Goal: Task Accomplishment & Management: Use online tool/utility

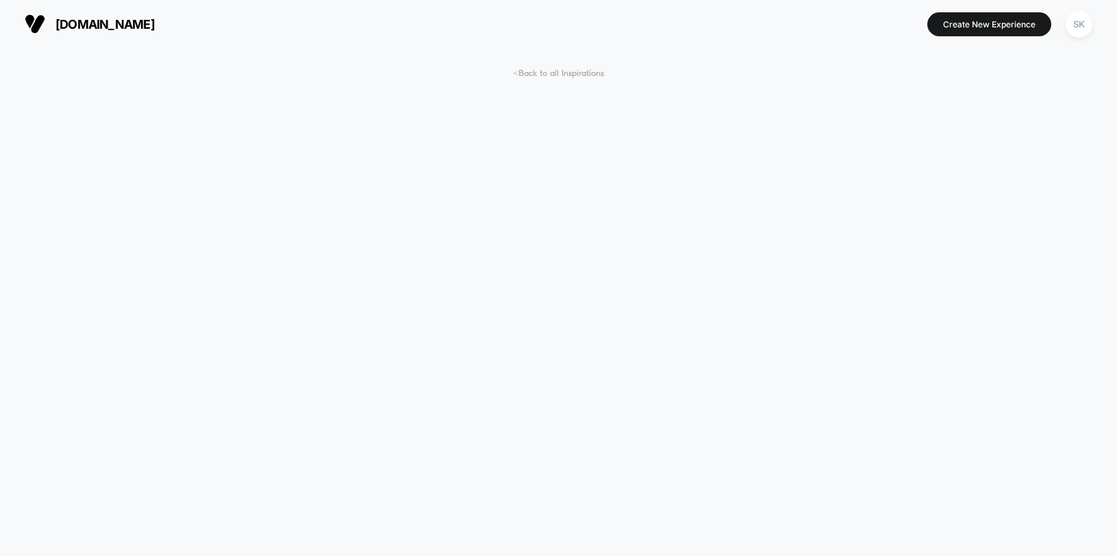
click at [580, 77] on span "< Back to all Inspirations" at bounding box center [558, 73] width 91 height 10
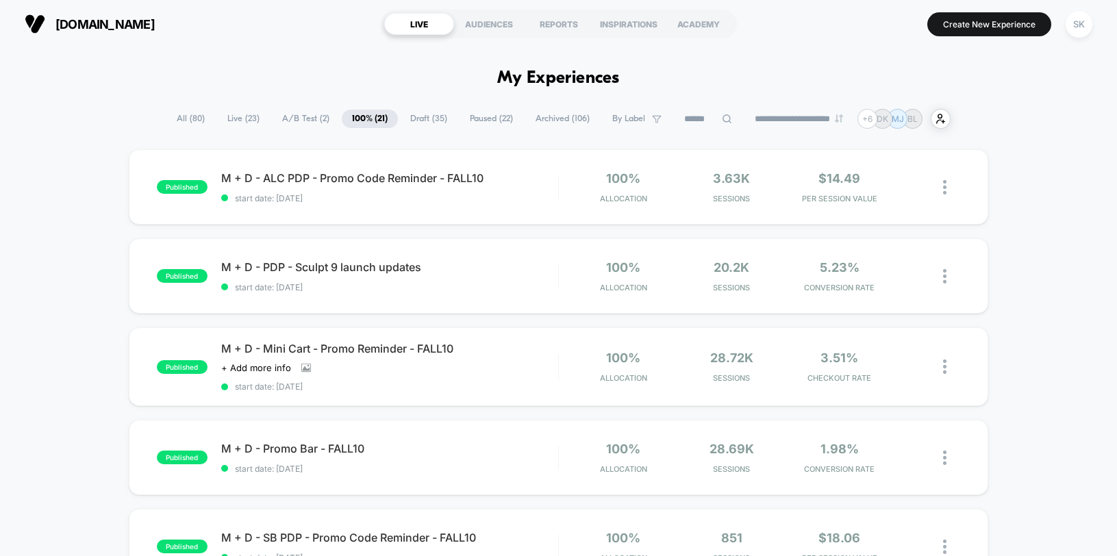
click at [471, 122] on span "Paused ( 22 )" at bounding box center [491, 119] width 64 height 18
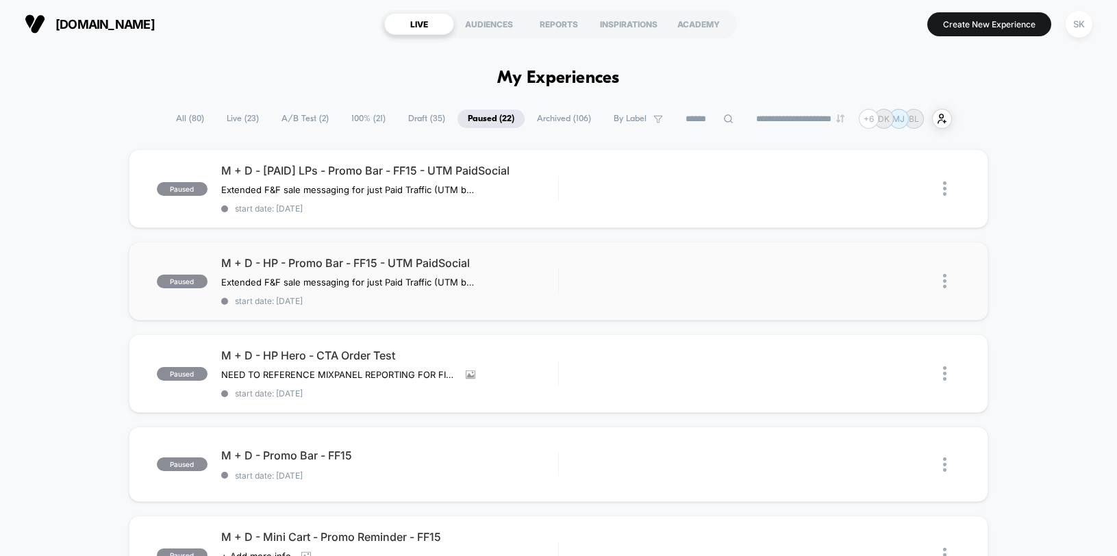
scroll to position [1, 0]
click at [397, 166] on span "M + D - [PAID] LPs - Promo Bar - FF15 - UTM PaidSocial" at bounding box center [389, 170] width 337 height 14
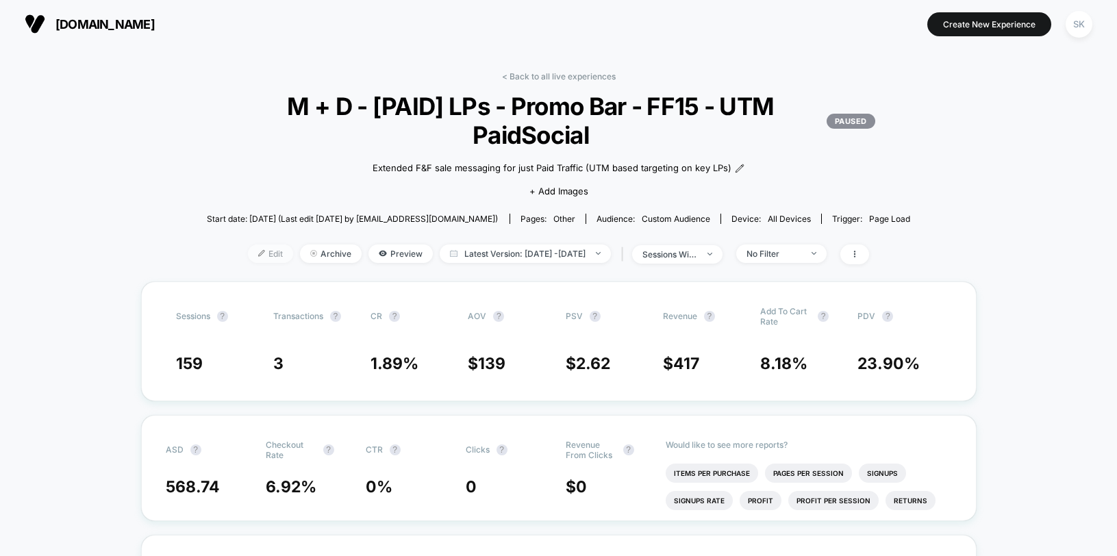
click at [249, 253] on span "Edit" at bounding box center [270, 253] width 45 height 18
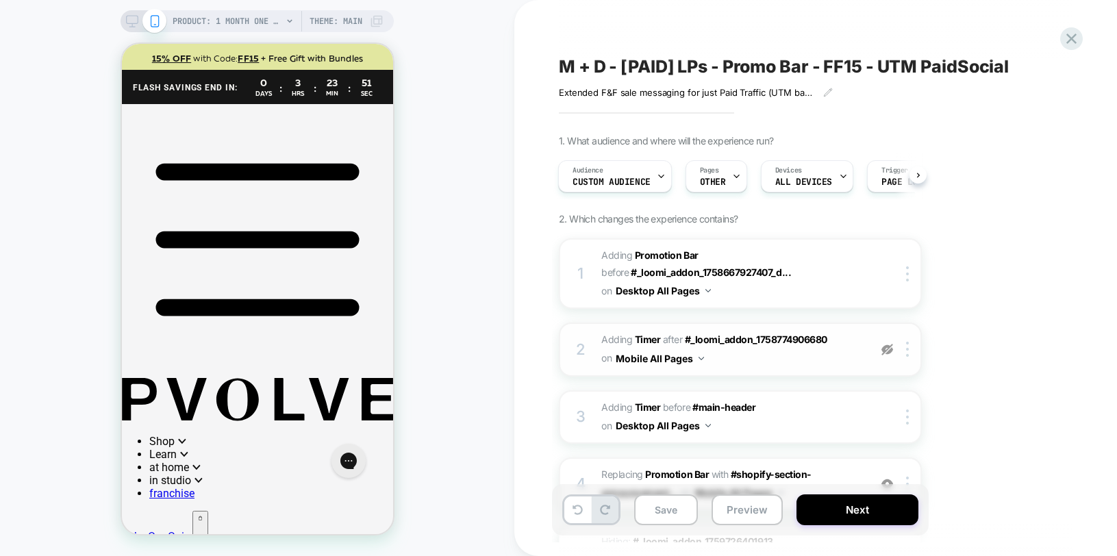
click at [889, 346] on img at bounding box center [887, 350] width 12 height 12
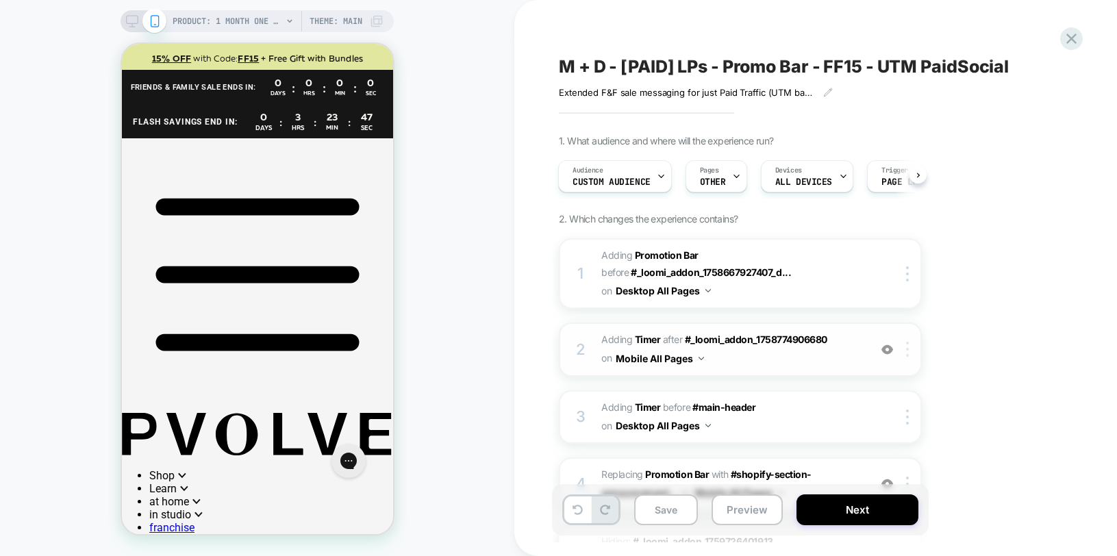
click at [911, 352] on div at bounding box center [909, 349] width 23 height 15
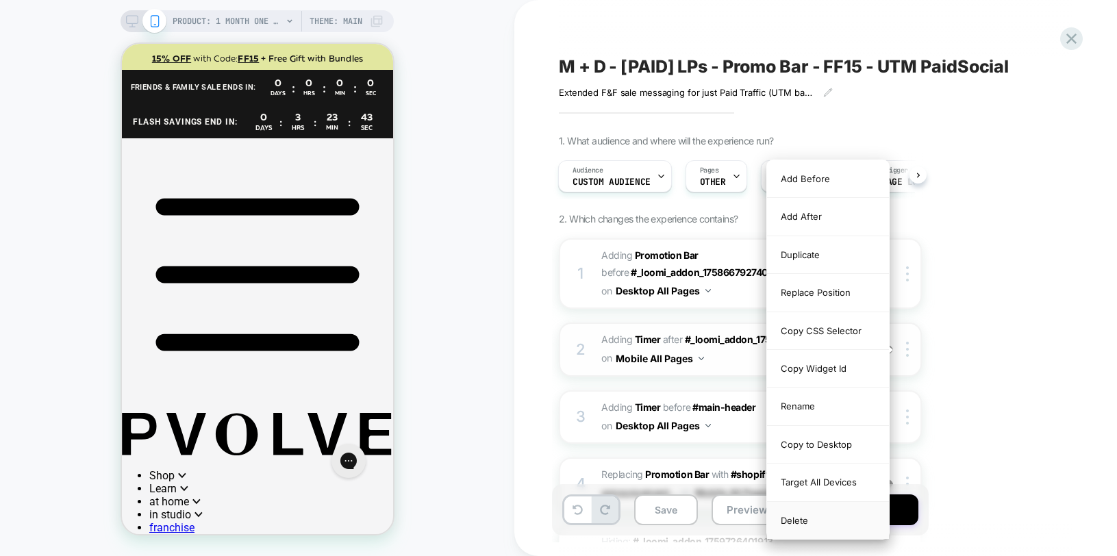
click at [789, 526] on div "Delete" at bounding box center [828, 520] width 122 height 37
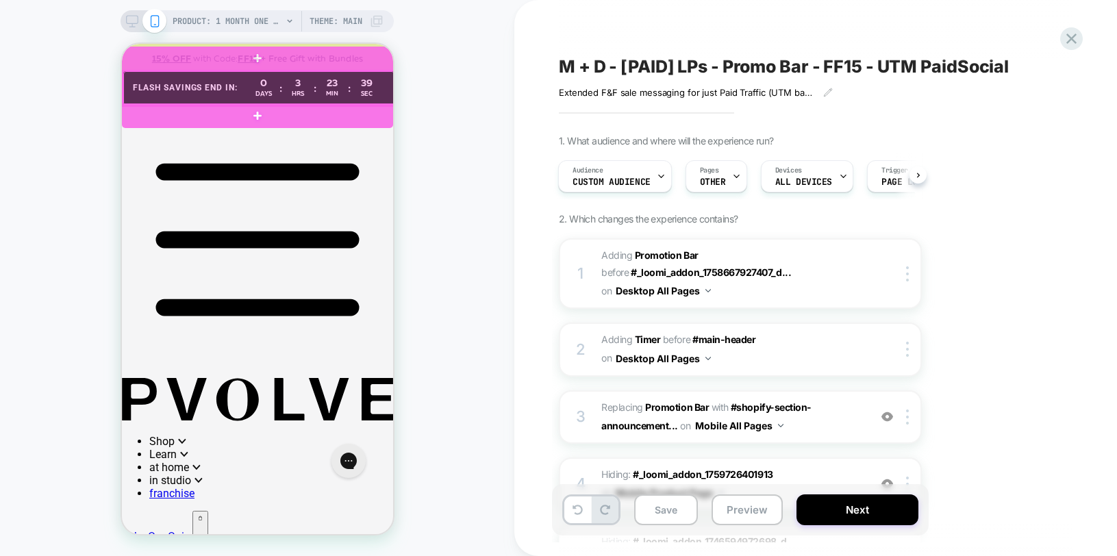
click at [383, 84] on div at bounding box center [258, 88] width 271 height 34
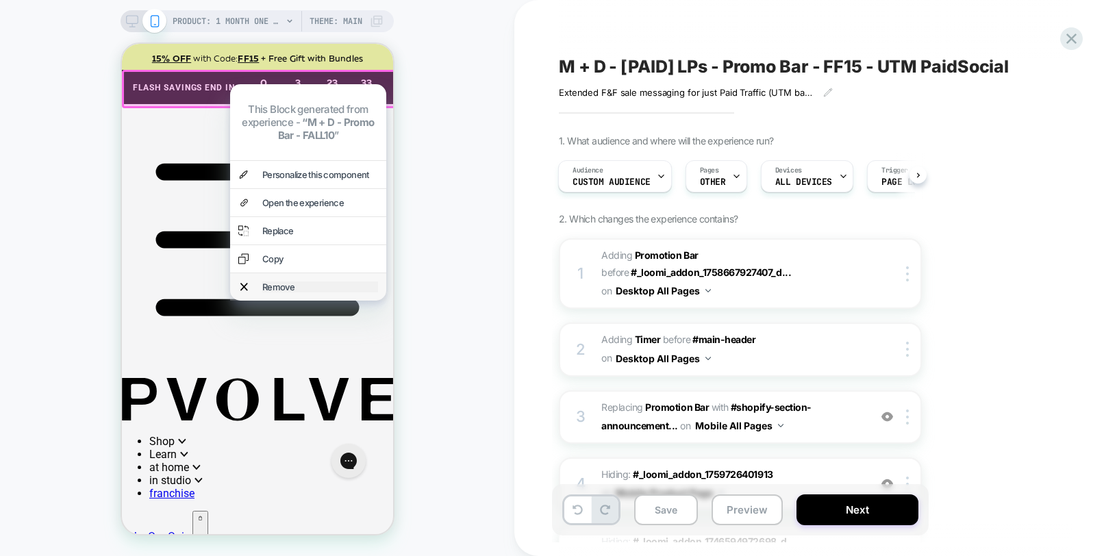
click at [290, 284] on div "Remove" at bounding box center [320, 286] width 116 height 11
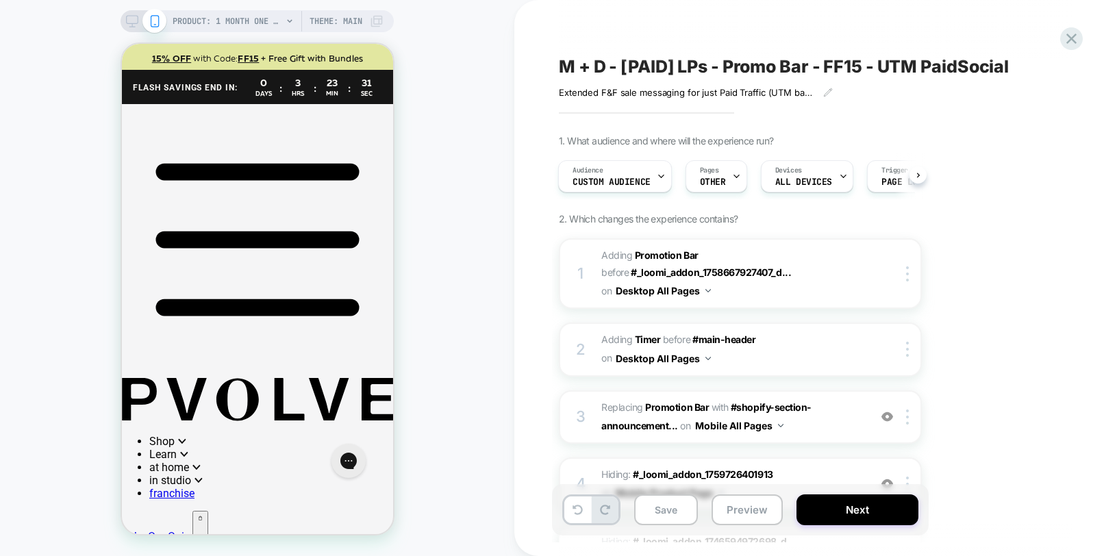
click at [1028, 312] on div "1. What audience and where will the experience run? Audience Custom Audience Pa…" at bounding box center [809, 553] width 500 height 837
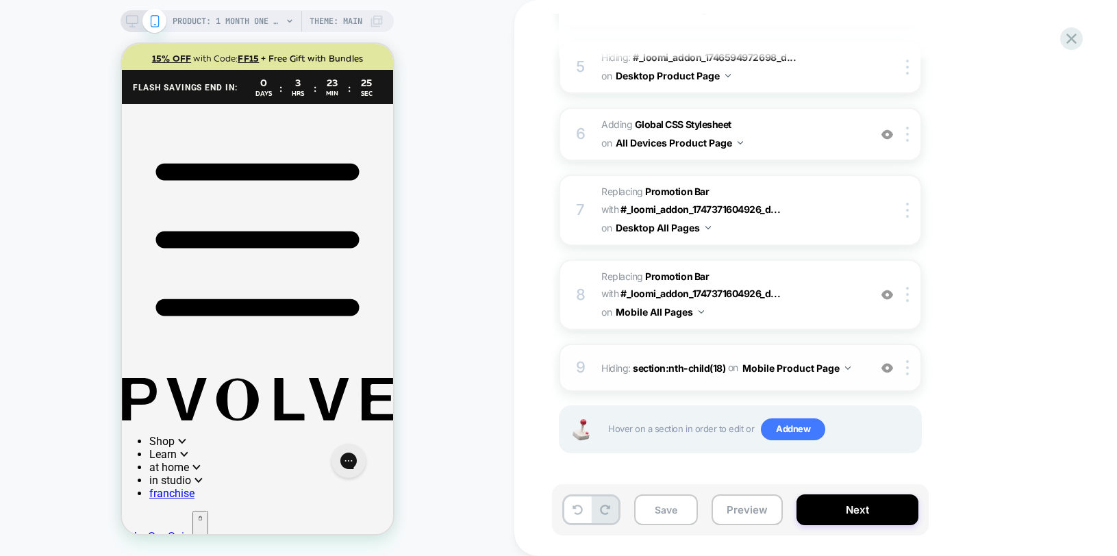
click at [888, 371] on img at bounding box center [887, 368] width 12 height 12
click at [902, 370] on div at bounding box center [909, 367] width 23 height 15
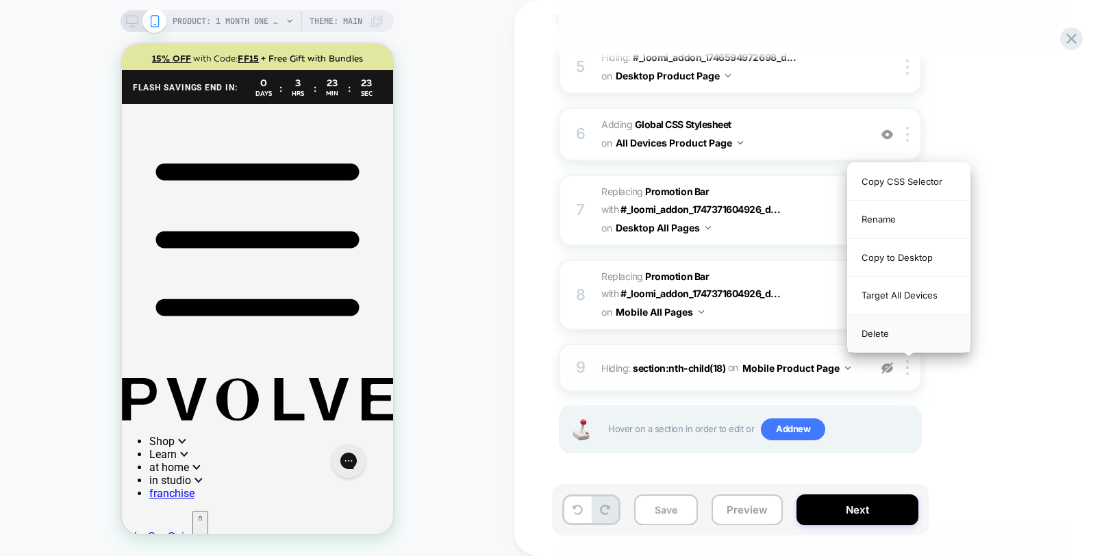
click at [882, 330] on div "Delete" at bounding box center [909, 333] width 122 height 37
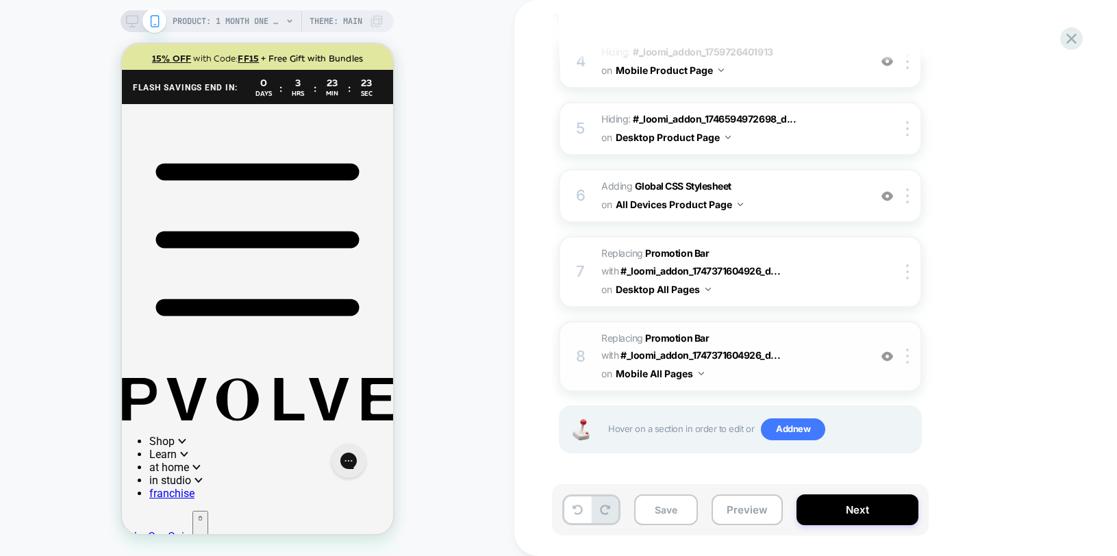
scroll to position [422, 0]
click at [884, 360] on img at bounding box center [887, 357] width 12 height 12
click at [908, 361] on div at bounding box center [909, 355] width 23 height 15
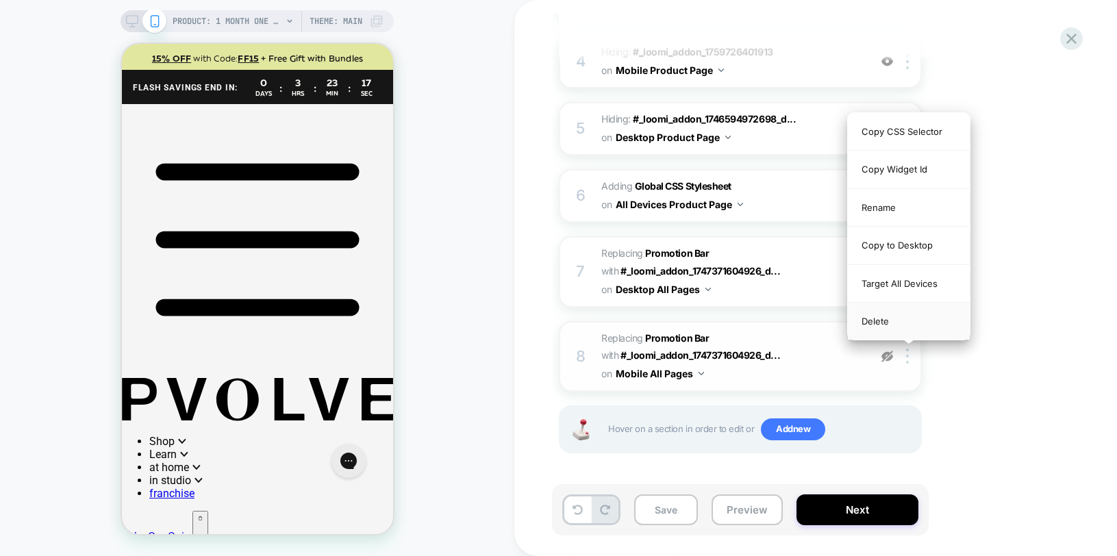
click at [882, 325] on div "Delete" at bounding box center [909, 321] width 122 height 37
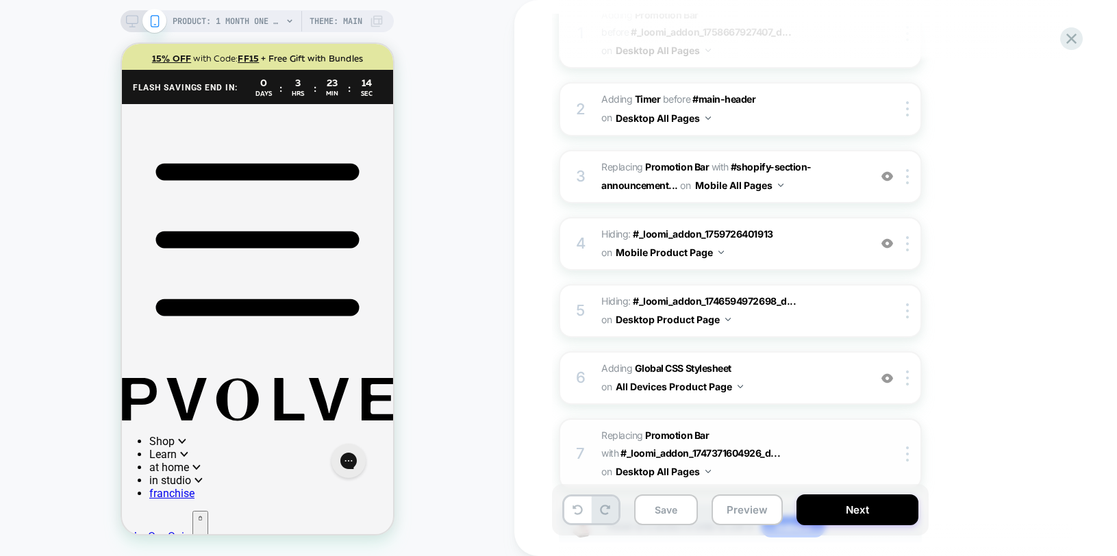
scroll to position [238, 0]
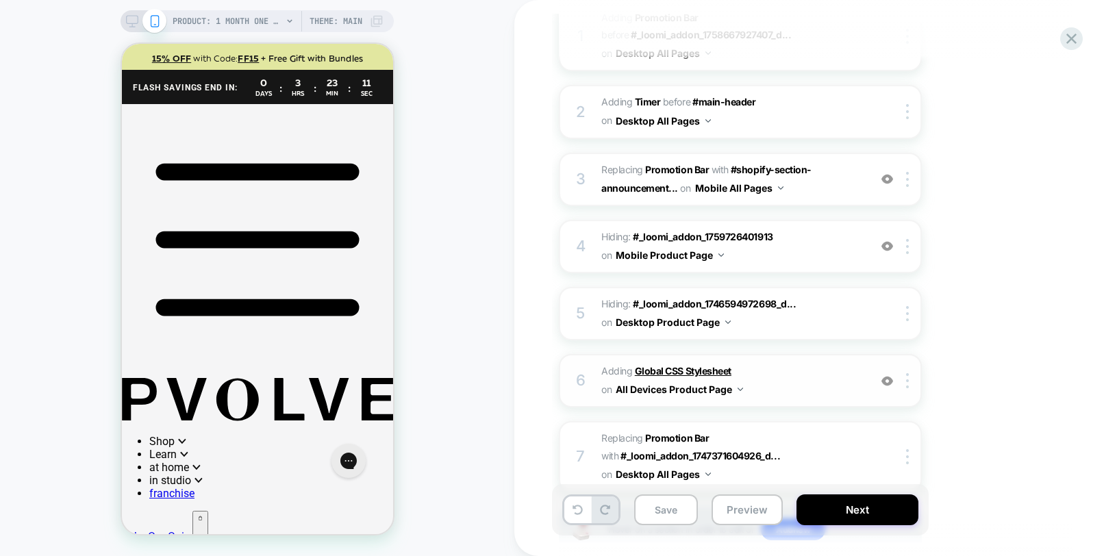
click at [687, 368] on b "Global CSS Stylesheet" at bounding box center [683, 371] width 97 height 12
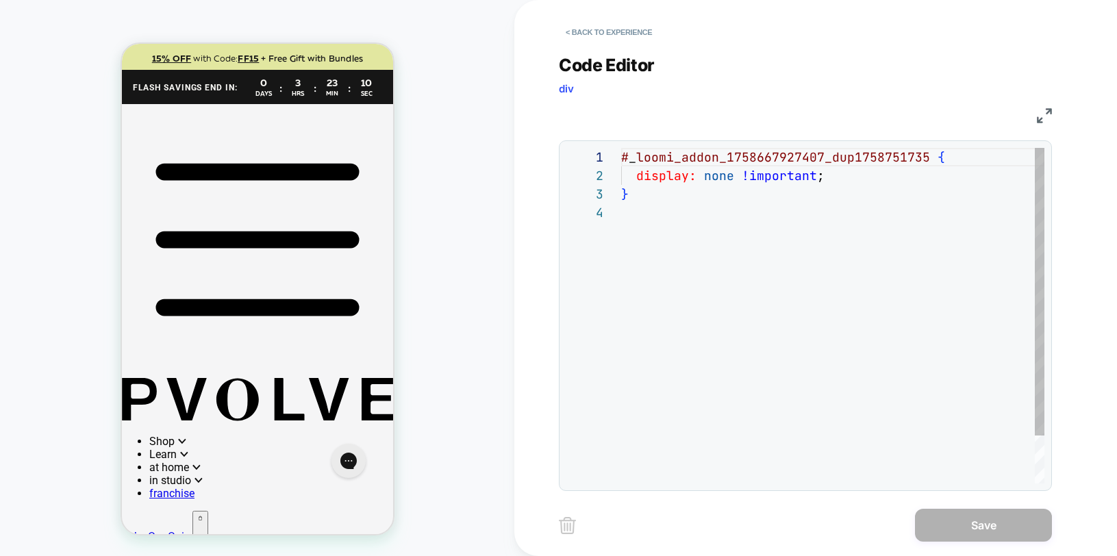
scroll to position [55, 0]
click at [612, 27] on button "< Back to experience" at bounding box center [609, 32] width 100 height 22
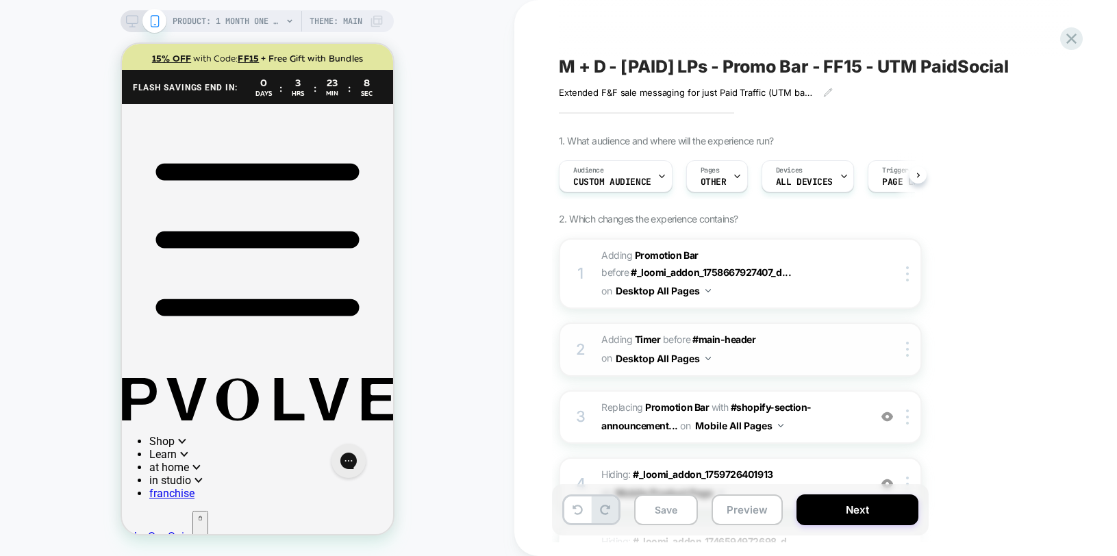
scroll to position [0, 1]
click at [632, 190] on div "Audience Custom Audience" at bounding box center [611, 176] width 105 height 31
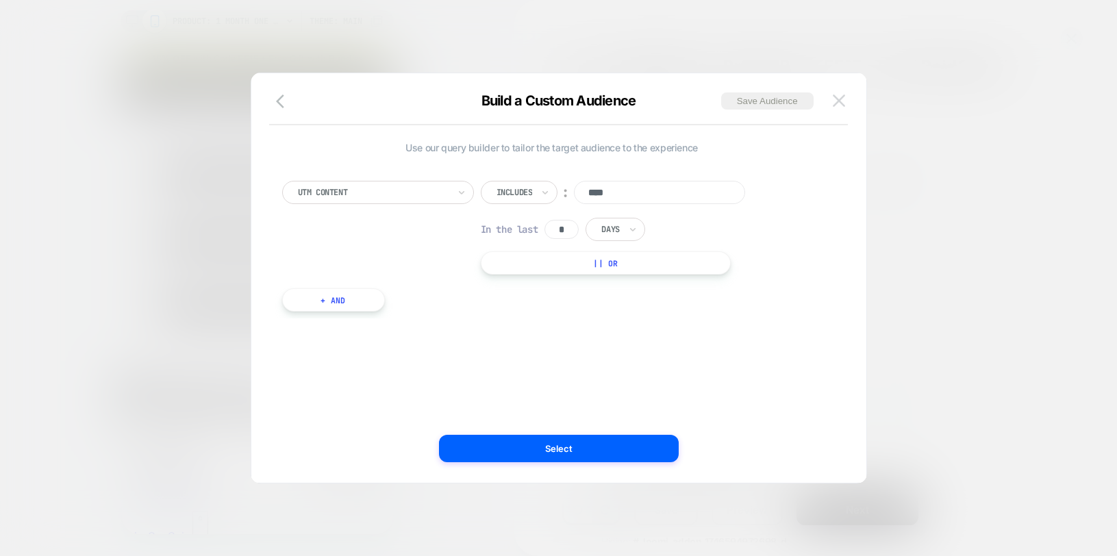
click at [841, 105] on img at bounding box center [838, 100] width 12 height 12
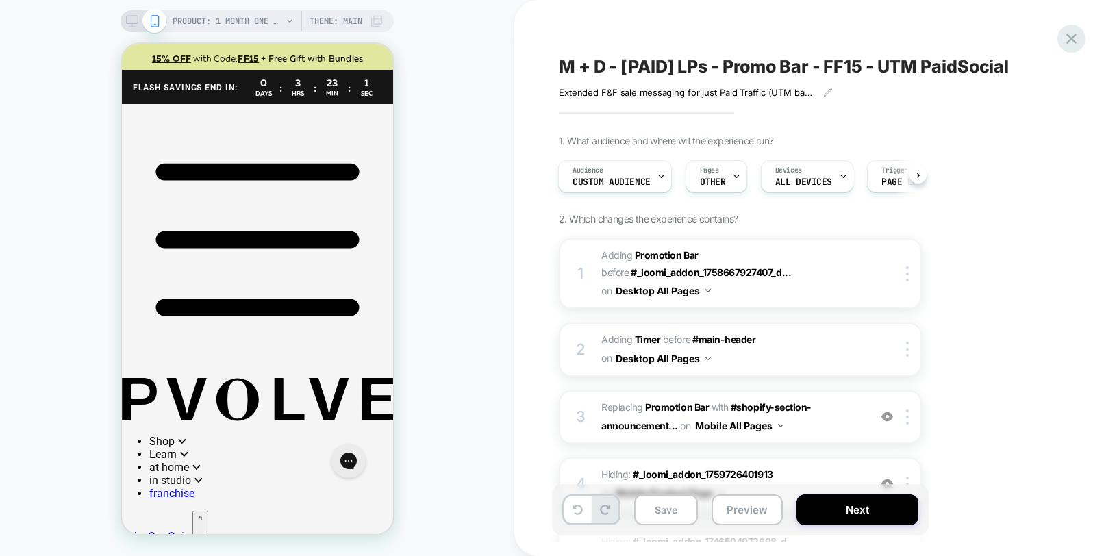
click at [1074, 35] on icon at bounding box center [1071, 39] width 10 height 10
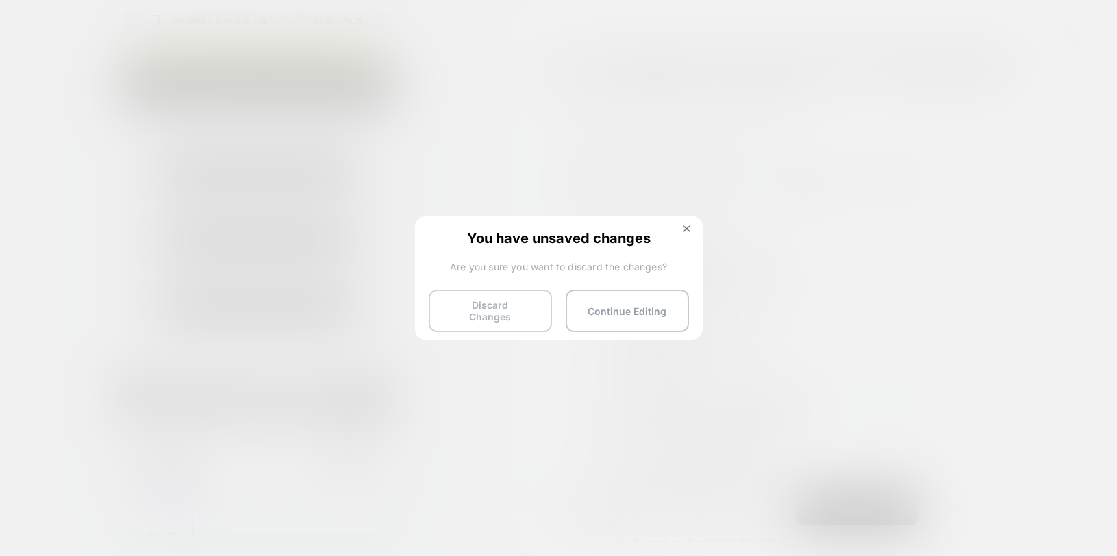
click at [477, 321] on div "You have unsaved changes Are you sure you want to discard the changes? Discard …" at bounding box center [559, 276] width 288 height 121
click at [480, 311] on button "Discard Changes" at bounding box center [490, 311] width 123 height 42
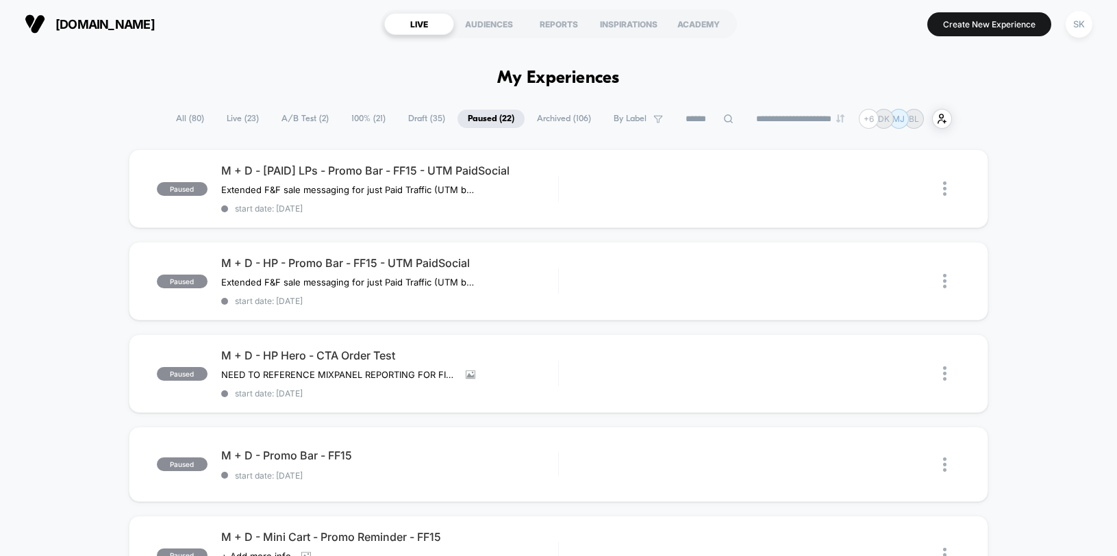
click at [416, 120] on span "Draft ( 35 )" at bounding box center [427, 119] width 58 height 18
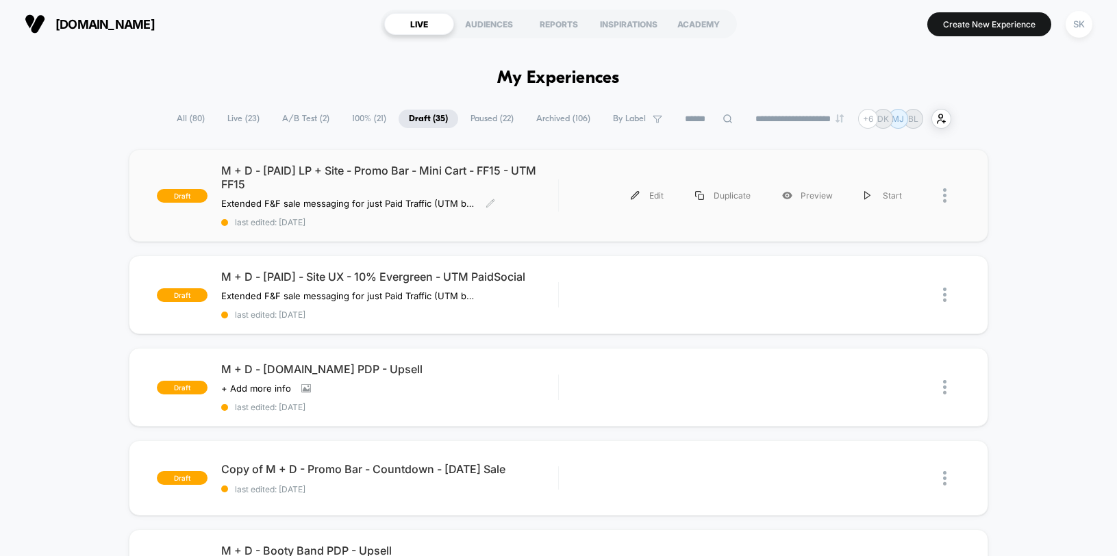
click at [424, 197] on div "M + D - [PAID] LP + Site - Promo Bar - Mini Cart - FF15 - UTM FF15 Extended F&F…" at bounding box center [389, 196] width 337 height 64
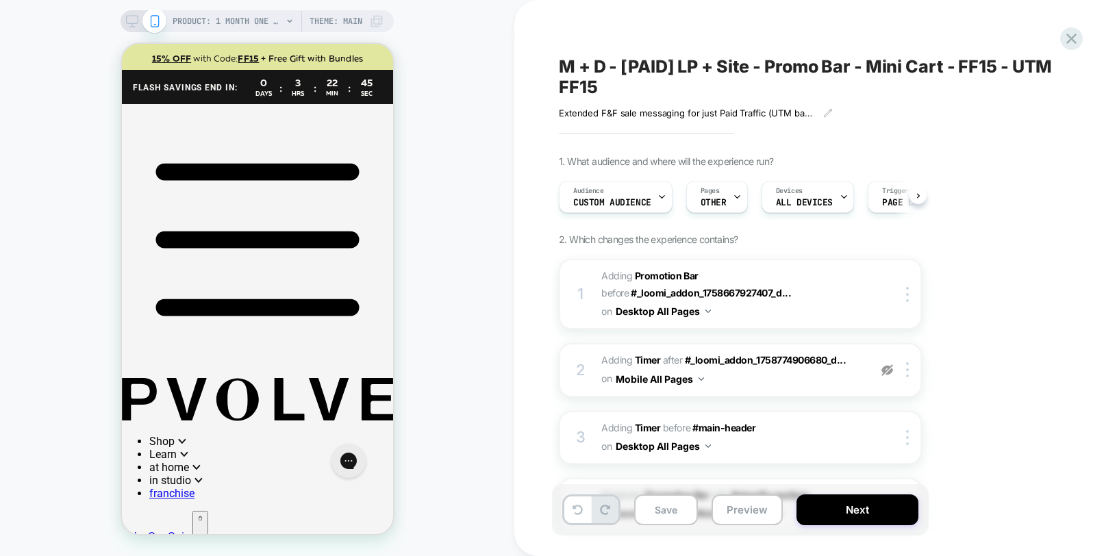
scroll to position [0, 1]
click at [906, 371] on img at bounding box center [907, 369] width 3 height 15
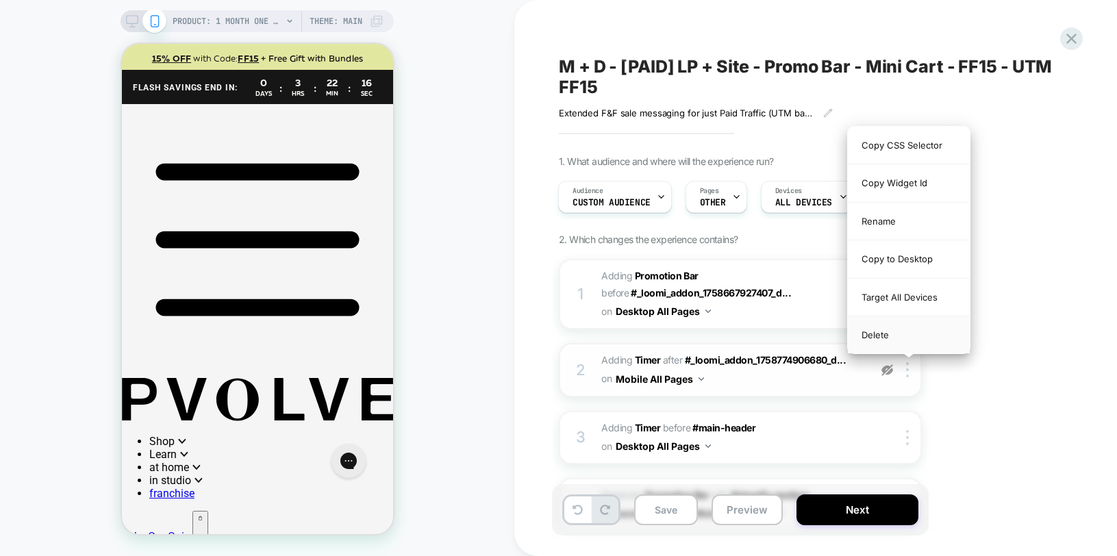
click at [891, 338] on div "Delete" at bounding box center [909, 334] width 122 height 37
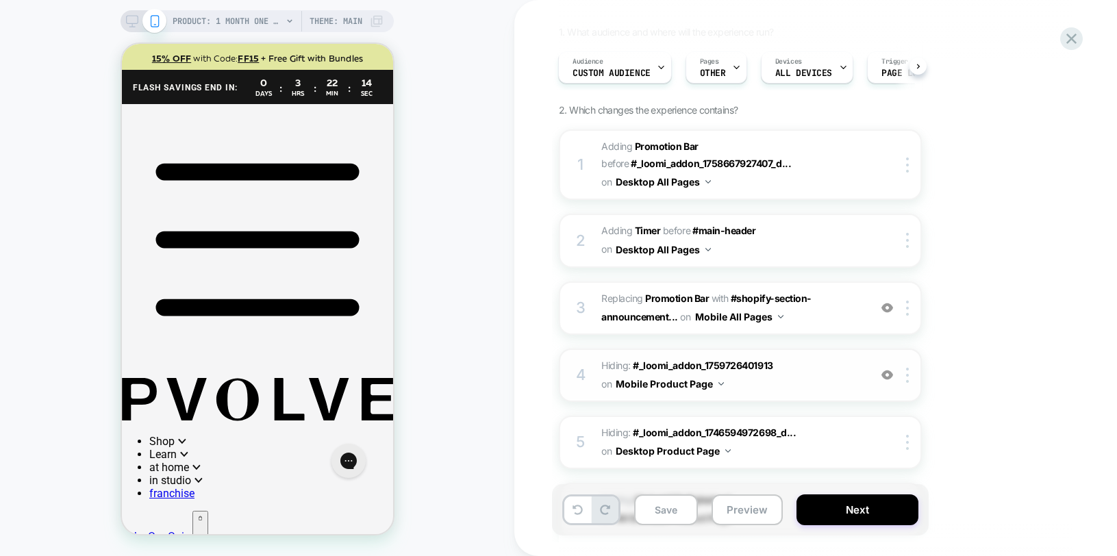
scroll to position [162, 0]
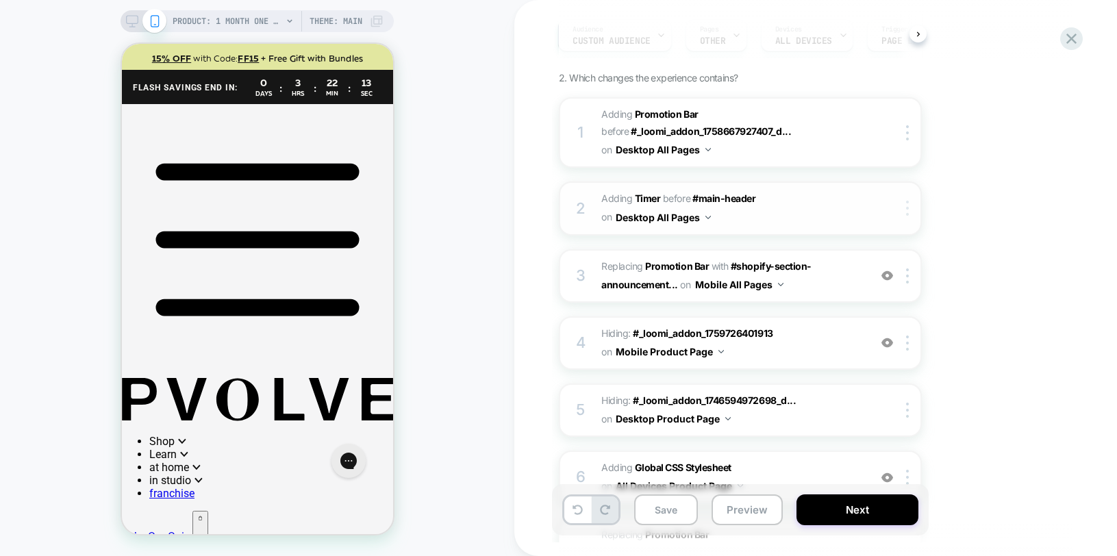
click at [906, 210] on img at bounding box center [907, 208] width 3 height 15
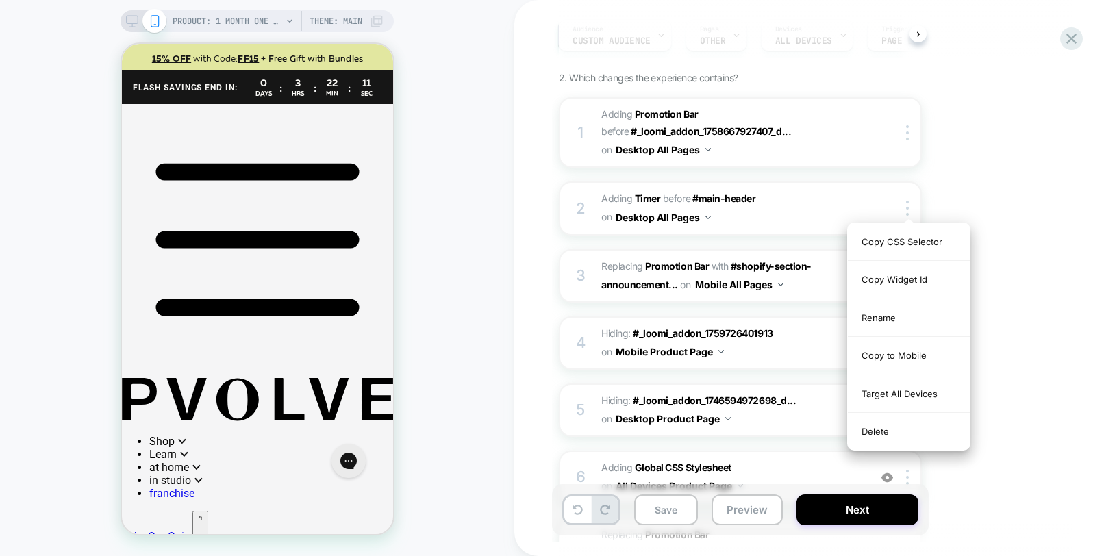
scroll to position [161, 0]
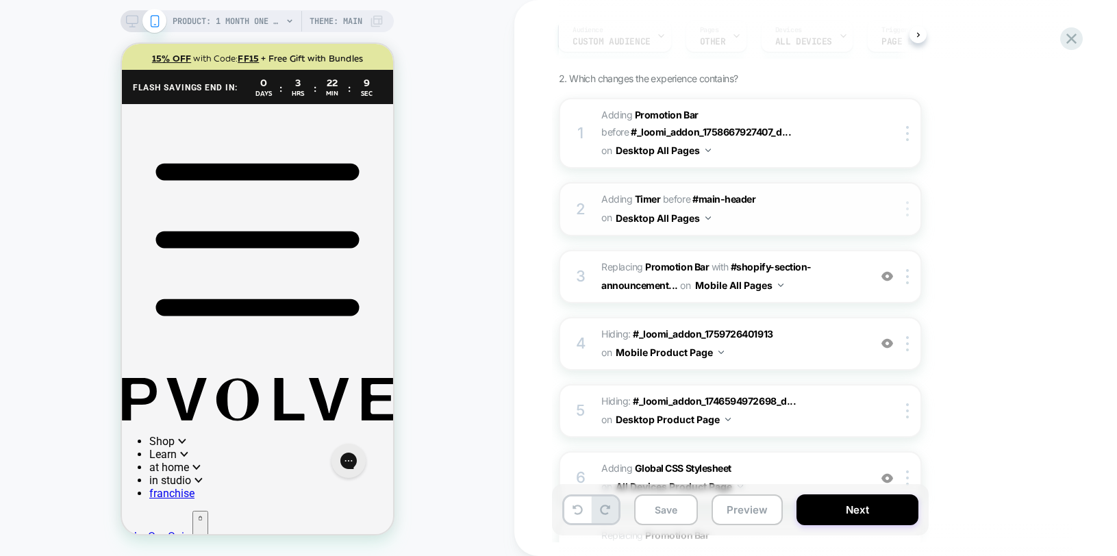
click at [909, 211] on div at bounding box center [909, 208] width 23 height 15
click at [904, 212] on div at bounding box center [909, 208] width 23 height 15
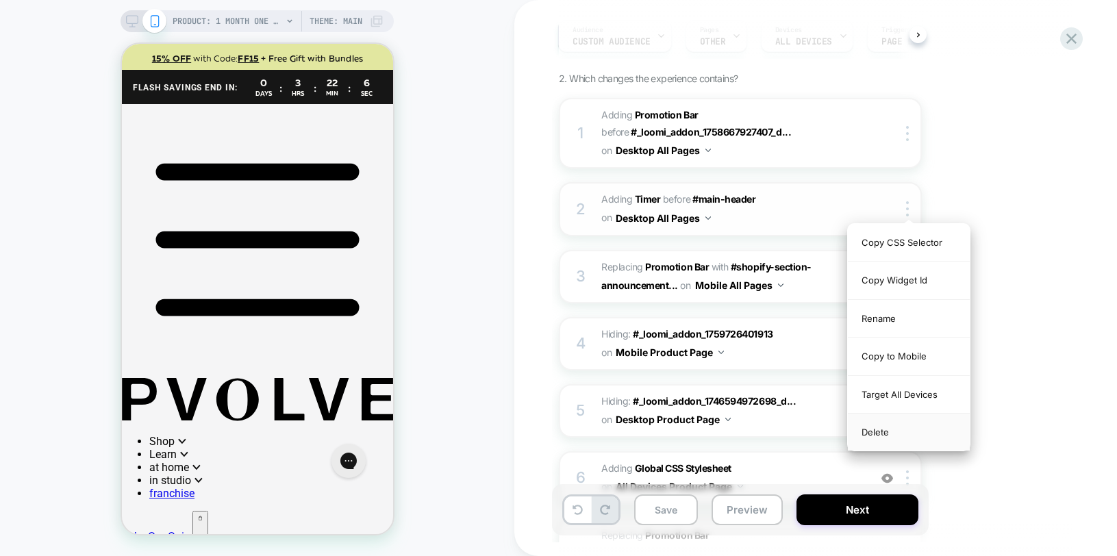
click at [871, 441] on div "Delete" at bounding box center [909, 431] width 122 height 37
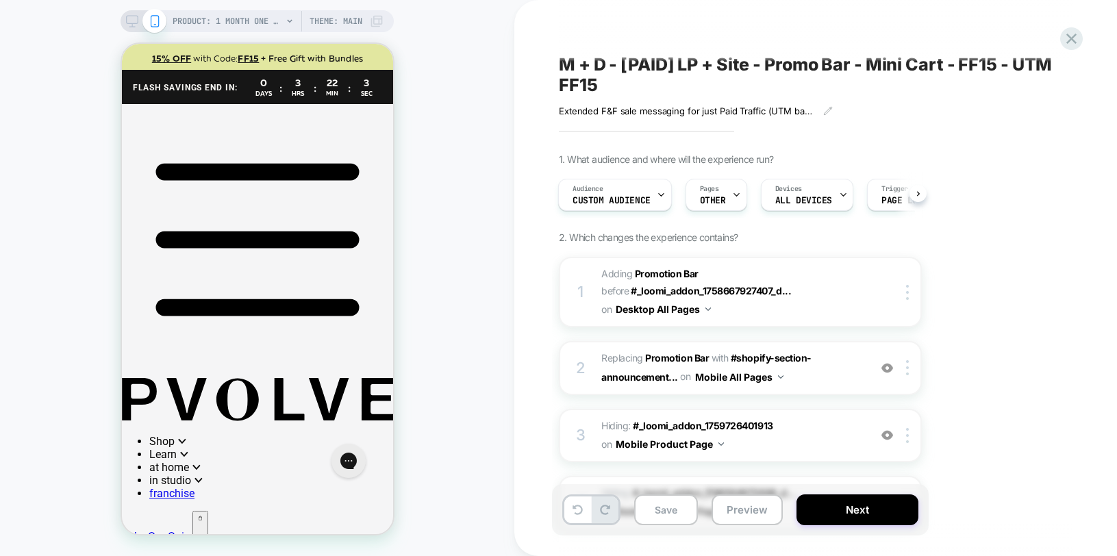
scroll to position [0, 0]
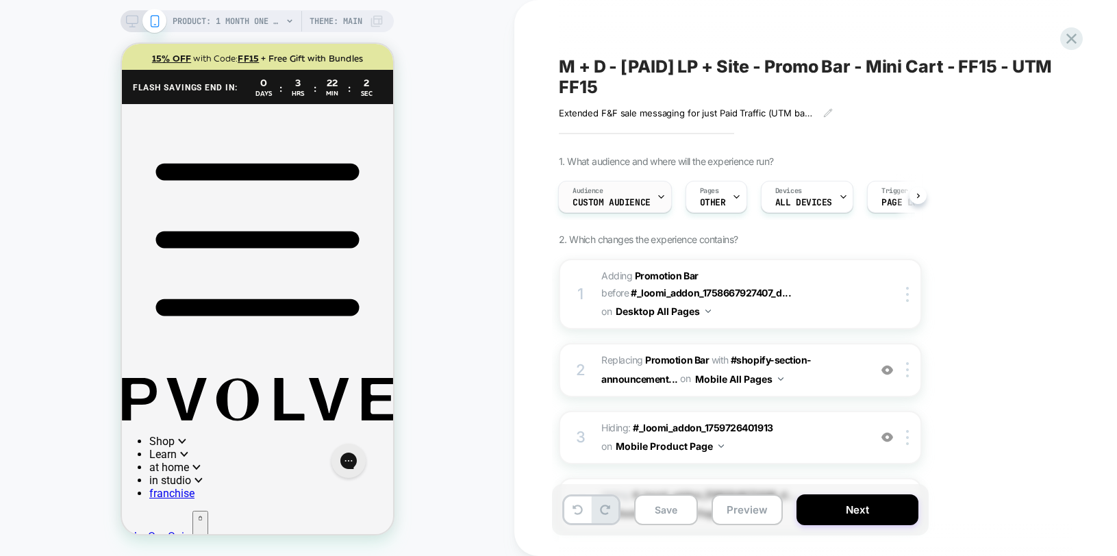
click at [631, 196] on div "Audience Custom Audience" at bounding box center [611, 196] width 105 height 31
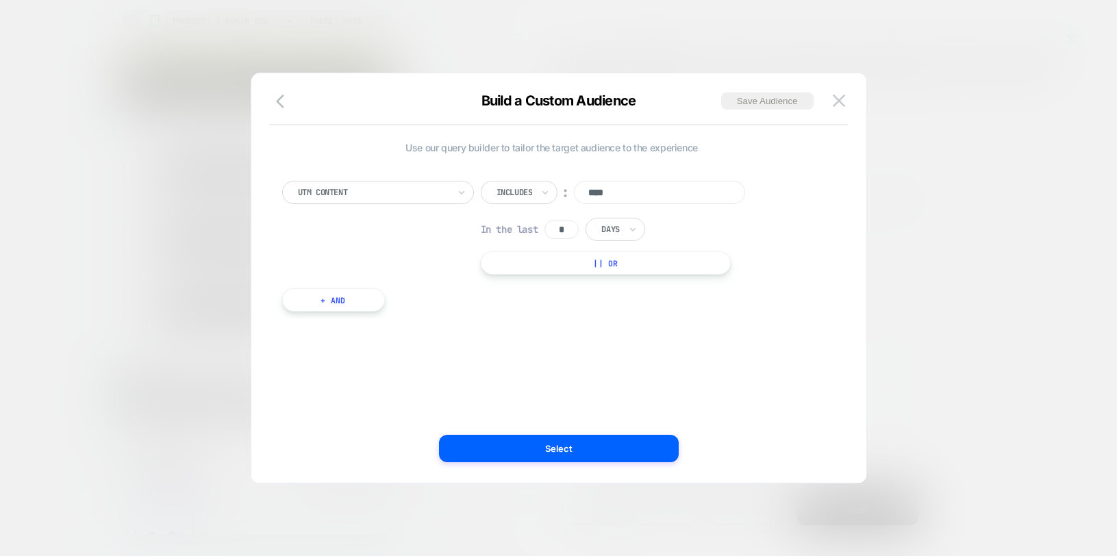
click at [390, 199] on div "UTM Content" at bounding box center [372, 192] width 153 height 15
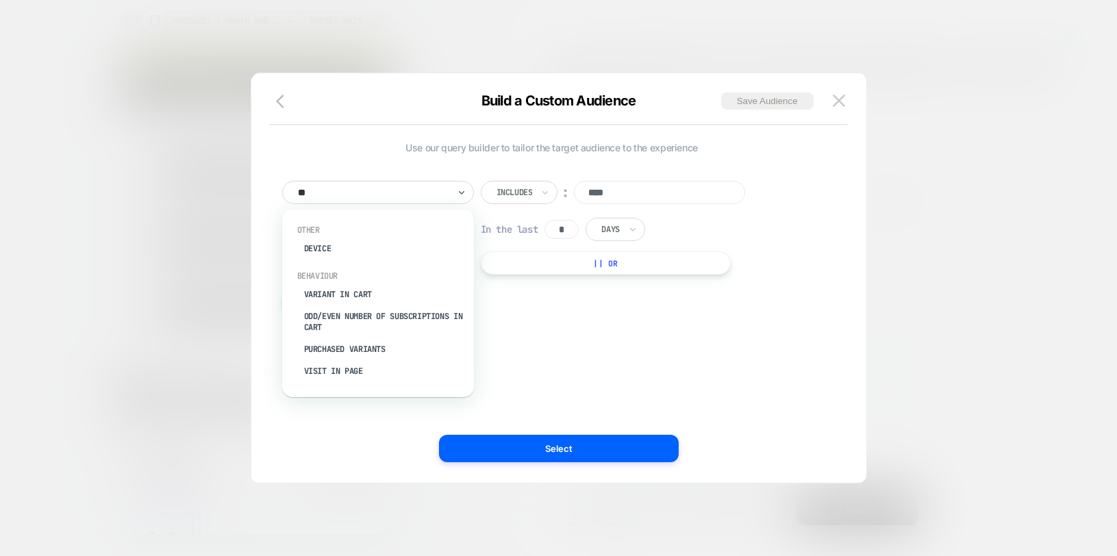
type input "***"
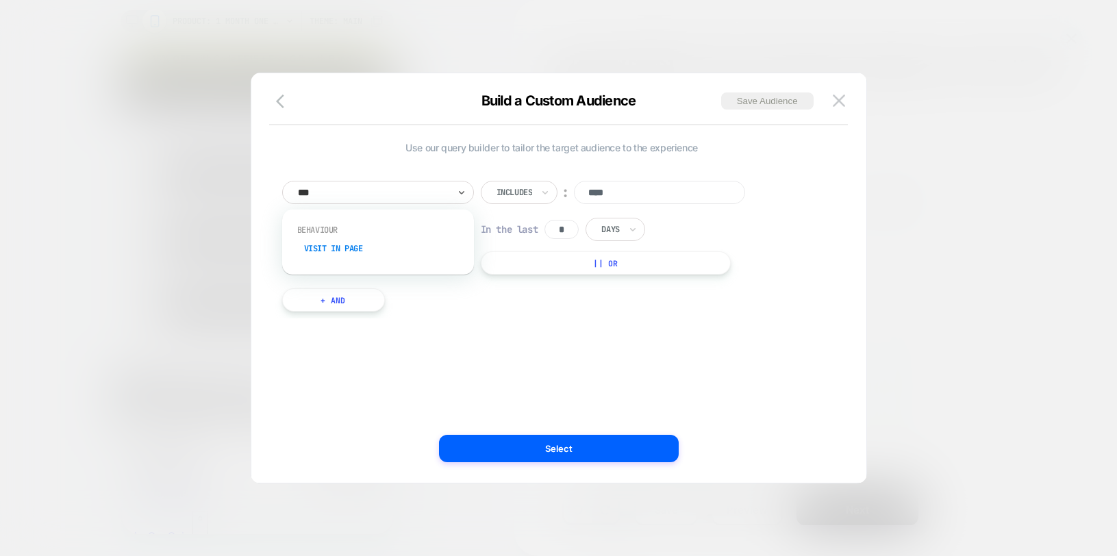
click at [358, 253] on div "Visit In Page" at bounding box center [385, 249] width 178 height 22
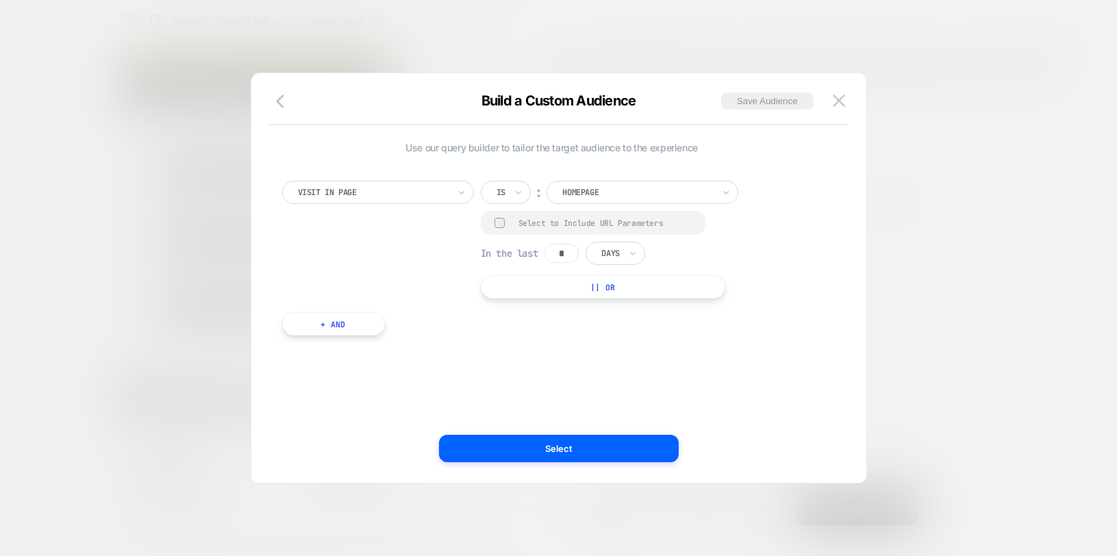
click at [513, 201] on div "Is" at bounding box center [506, 192] width 50 height 23
click at [513, 271] on div "Contains" at bounding box center [538, 274] width 89 height 22
click at [646, 194] on input "**********" at bounding box center [659, 190] width 171 height 19
type input "****"
click at [626, 225] on div "Select to Include URL Parameters" at bounding box center [607, 223] width 179 height 10
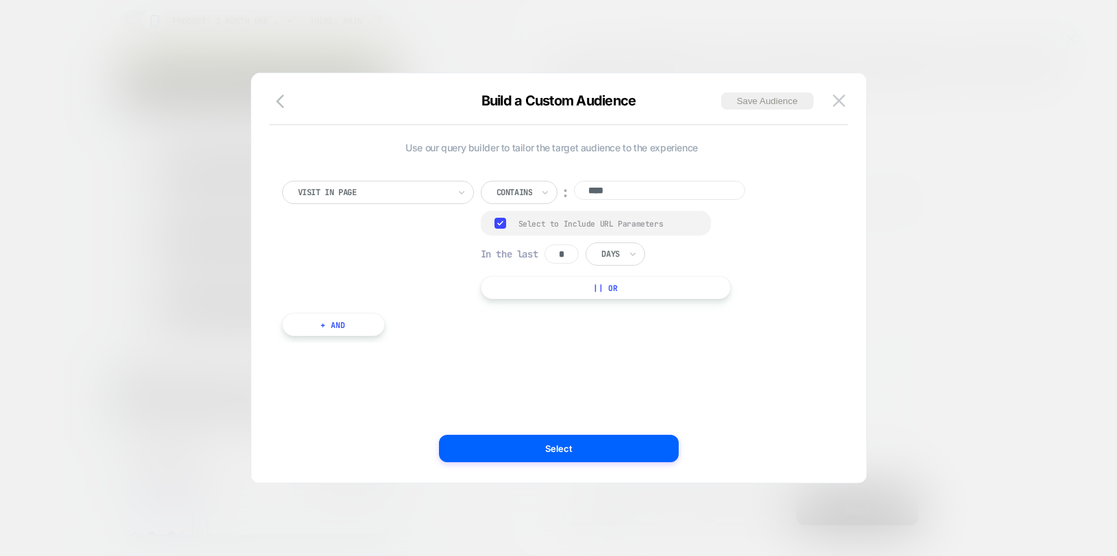
drag, startPoint x: 570, startPoint y: 258, endPoint x: 539, endPoint y: 257, distance: 30.8
click at [539, 257] on div "In the last * Days" at bounding box center [563, 253] width 164 height 23
type input "*"
click at [572, 448] on button "Select" at bounding box center [559, 448] width 240 height 27
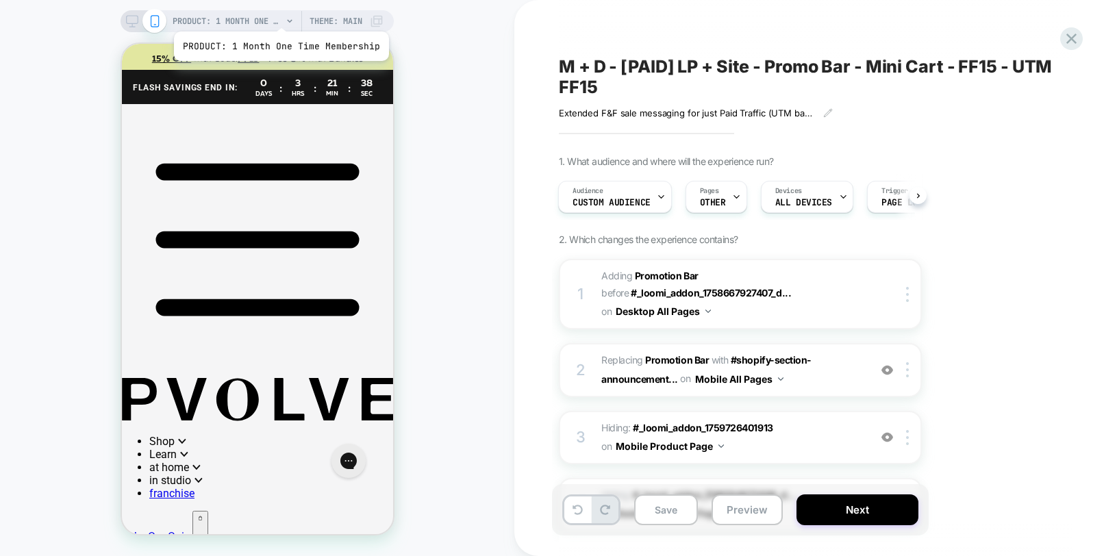
click at [279, 14] on span "PRODUCT: 1 Month One Time Membership" at bounding box center [228, 21] width 110 height 22
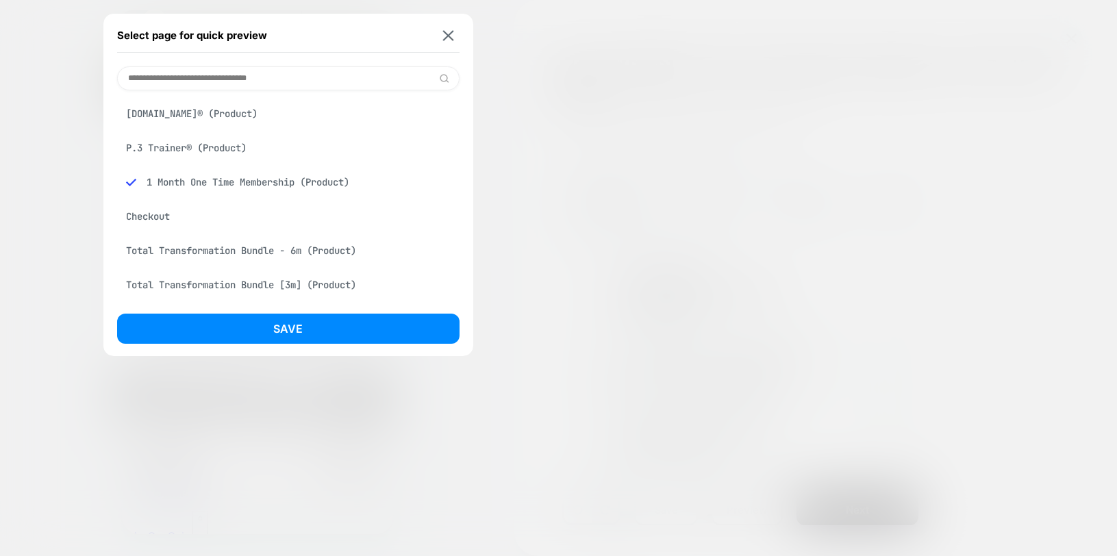
click at [162, 115] on div "[DOMAIN_NAME]® (Product)" at bounding box center [288, 114] width 342 height 26
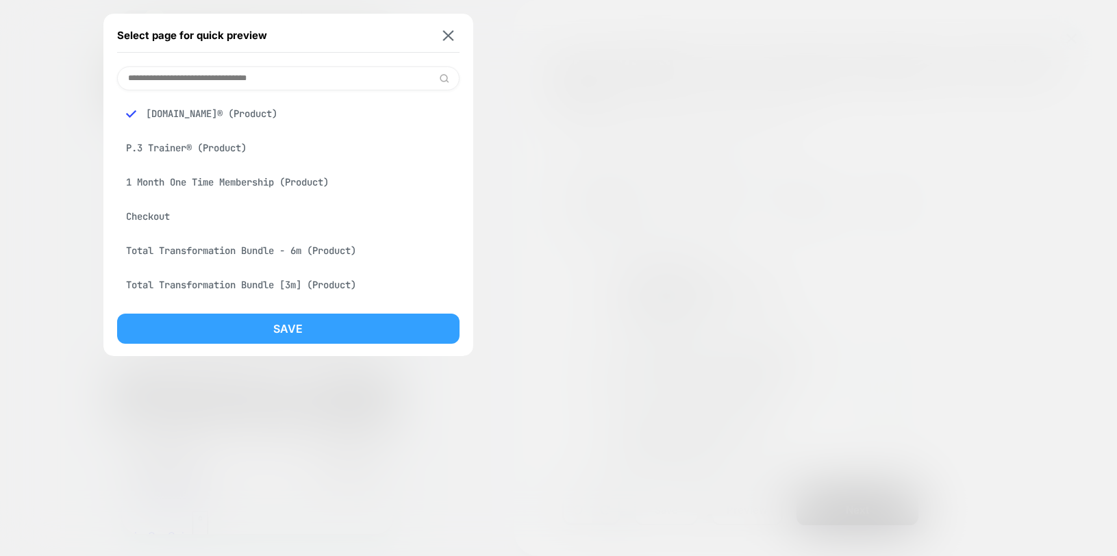
click at [314, 314] on button "Save" at bounding box center [288, 329] width 342 height 30
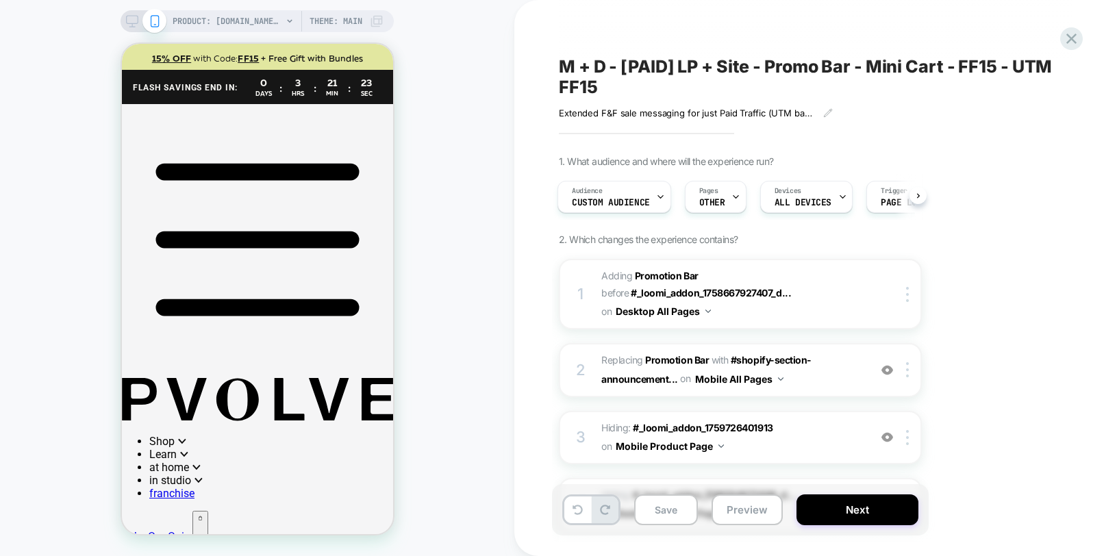
scroll to position [403, 0]
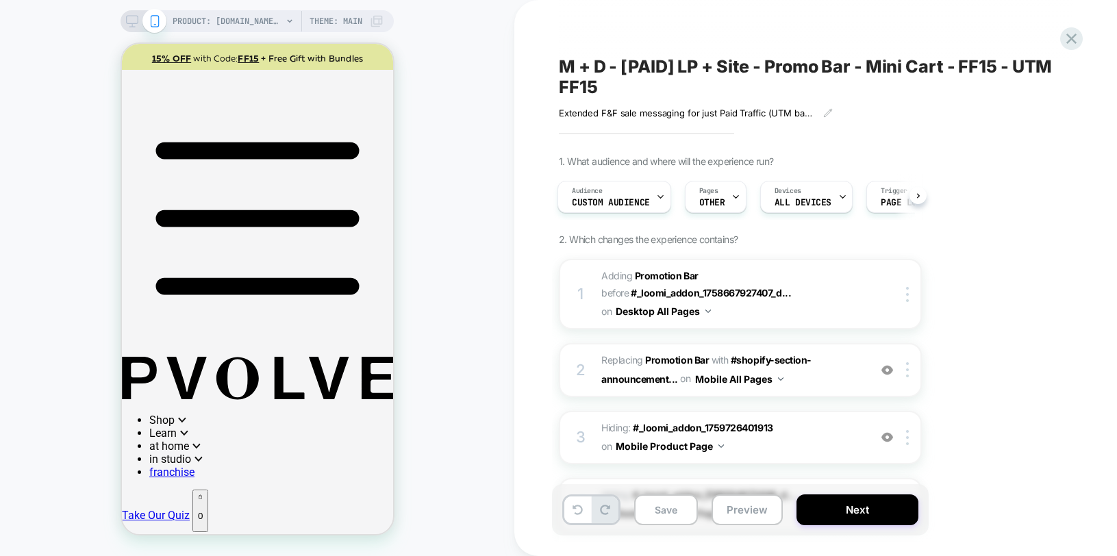
click at [714, 196] on div "Pages OTHER" at bounding box center [711, 196] width 53 height 31
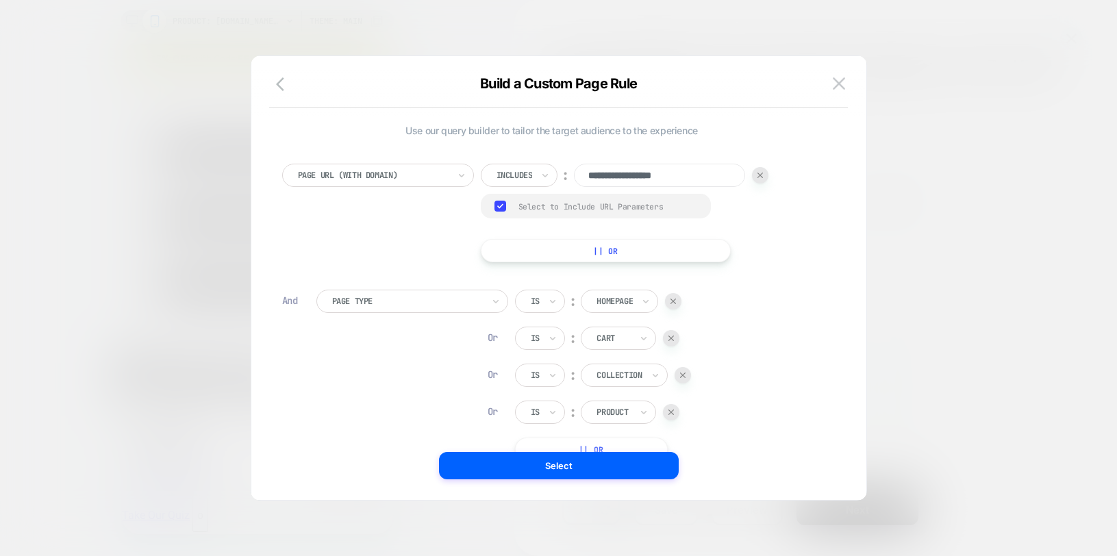
scroll to position [14, 0]
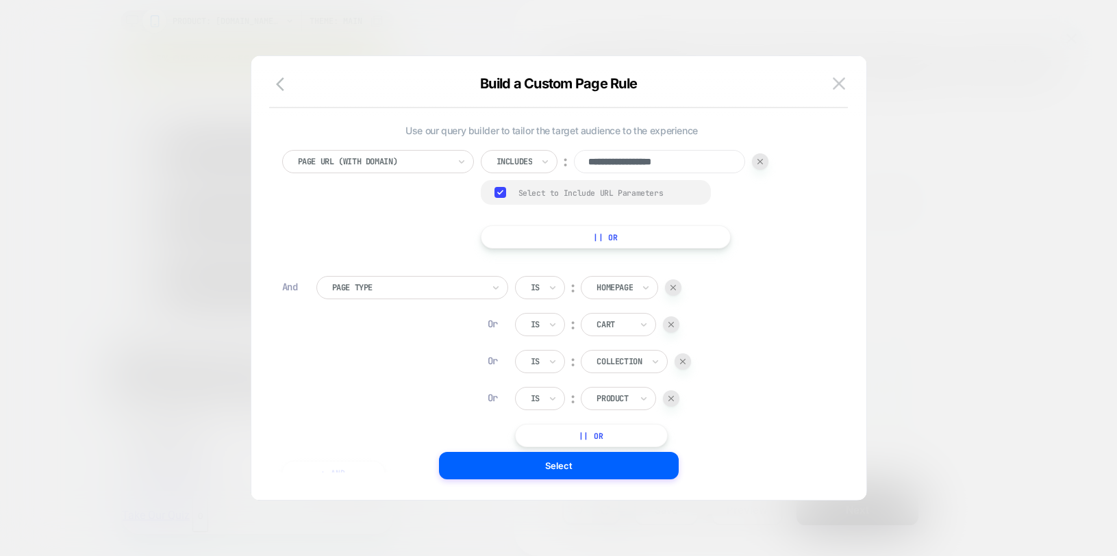
click at [567, 431] on button "|| Or" at bounding box center [591, 435] width 153 height 23
click at [615, 437] on div at bounding box center [614, 435] width 36 height 12
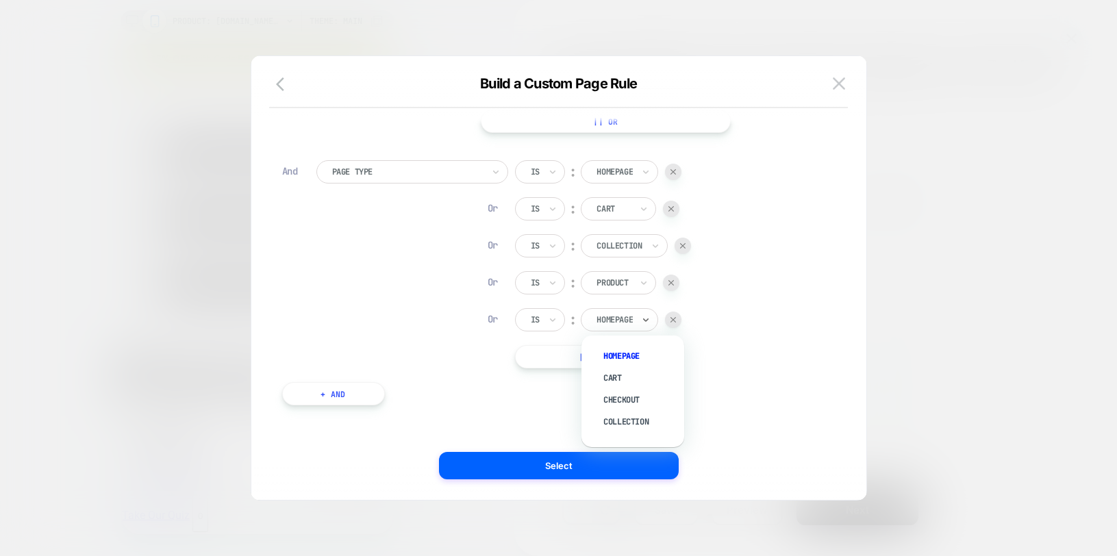
scroll to position [117, 0]
click at [541, 328] on div "Is" at bounding box center [540, 318] width 50 height 23
click at [543, 378] on div "Is not" at bounding box center [573, 378] width 89 height 22
click at [693, 314] on div at bounding box center [691, 318] width 16 height 16
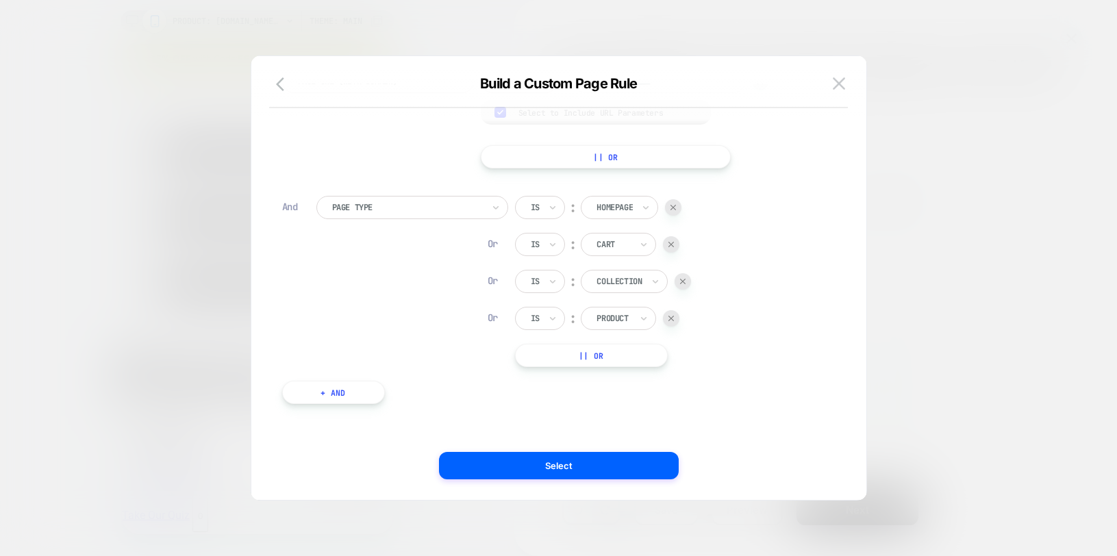
scroll to position [80, 0]
click at [566, 467] on button "Select" at bounding box center [559, 465] width 240 height 27
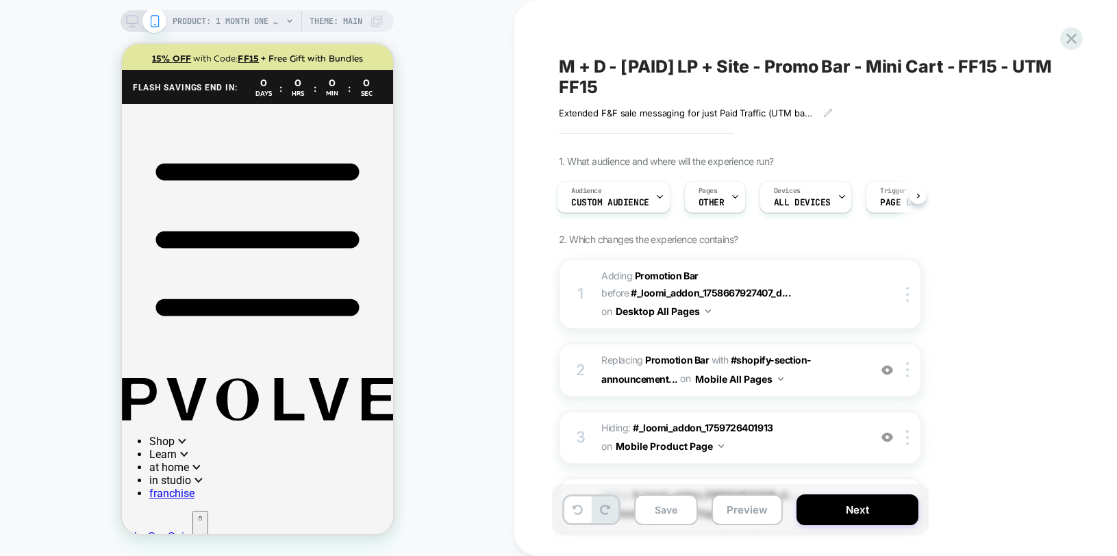
scroll to position [0, 0]
click at [202, 532] on p "0" at bounding box center [199, 537] width 5 height 10
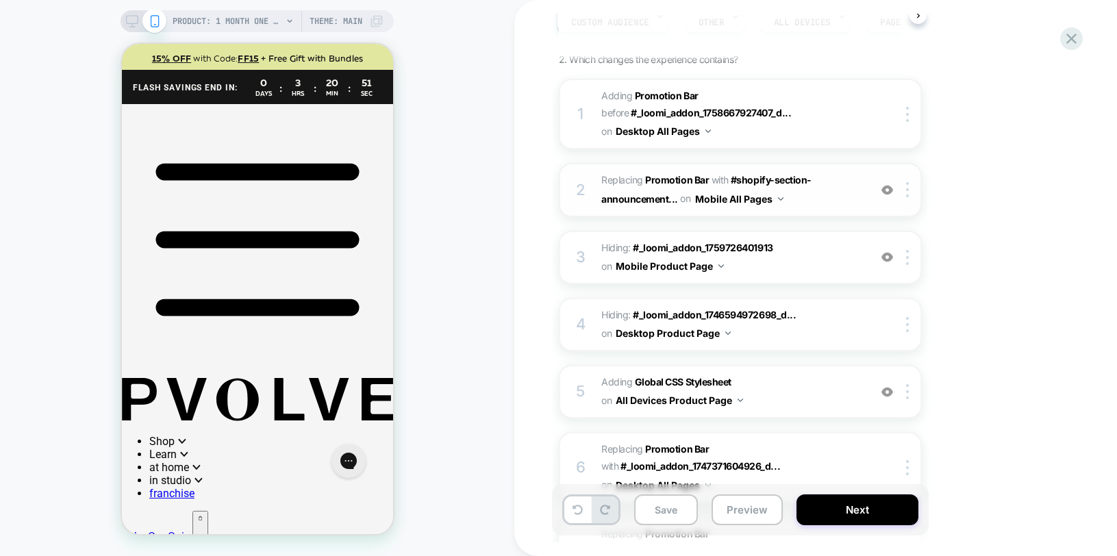
scroll to position [193, 0]
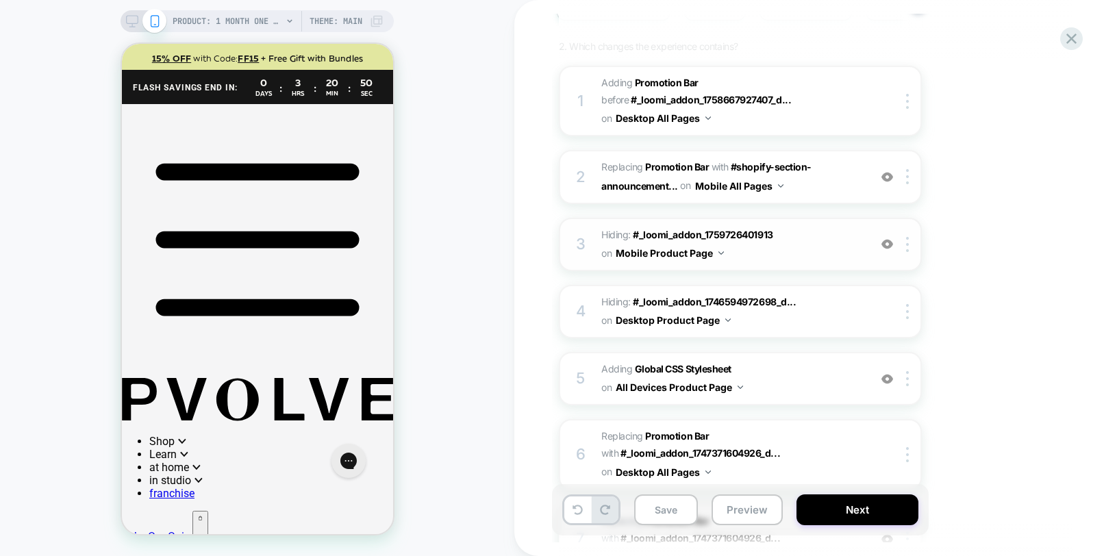
click at [887, 246] on img at bounding box center [887, 244] width 12 height 12
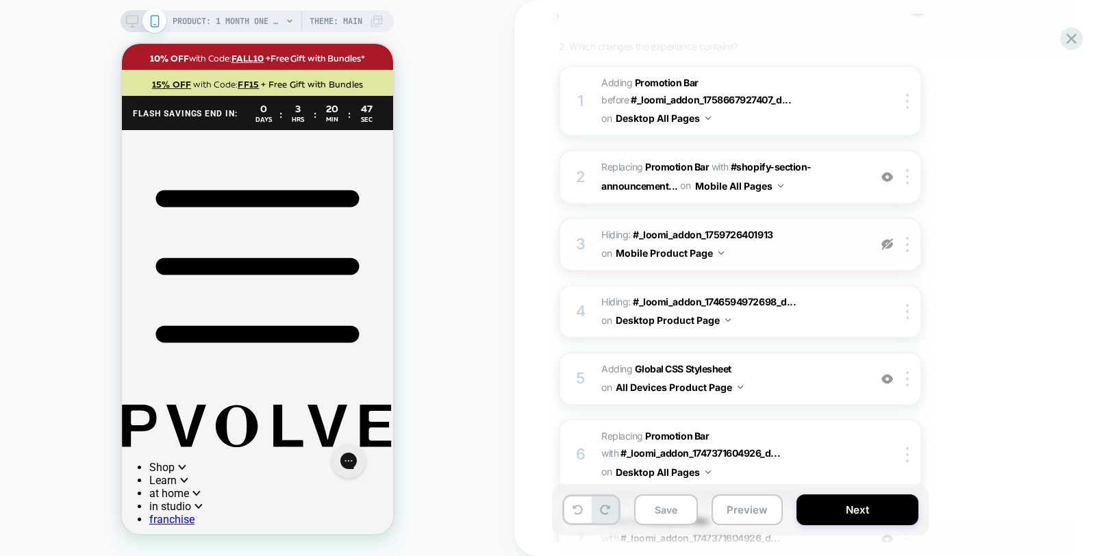
click at [887, 246] on img at bounding box center [887, 244] width 12 height 12
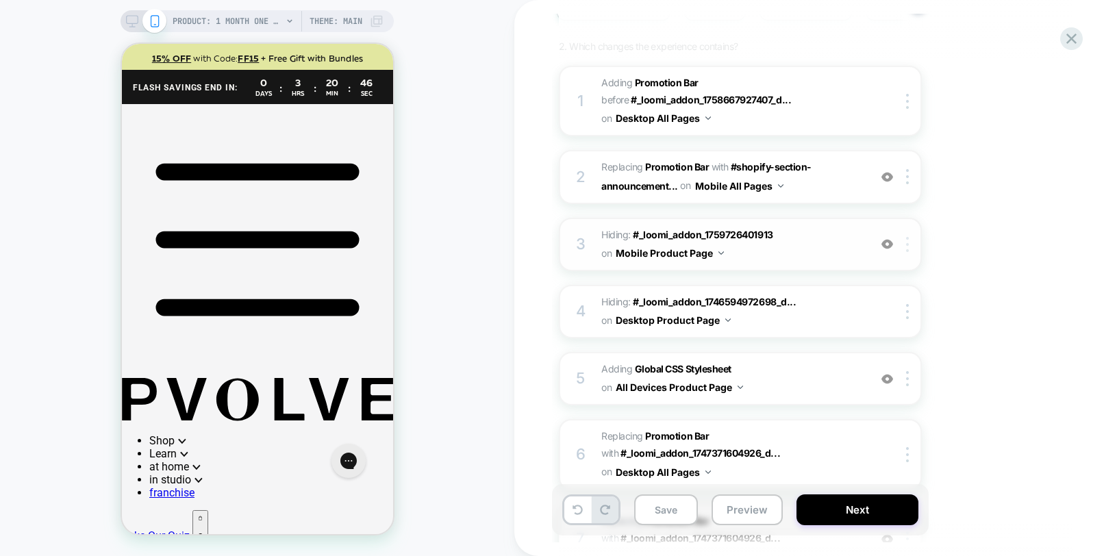
click at [908, 246] on div at bounding box center [909, 244] width 23 height 15
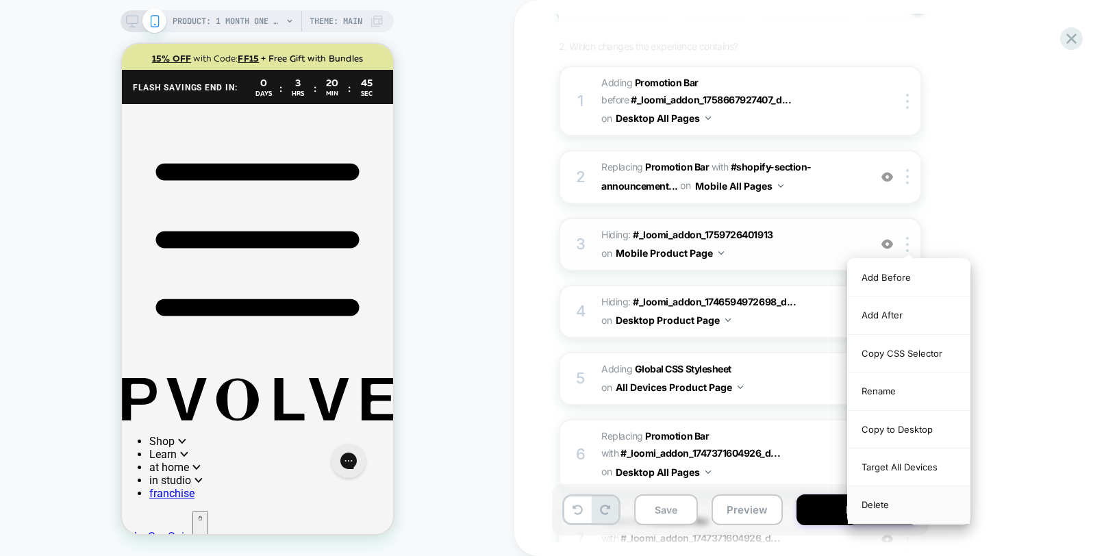
click at [891, 513] on div "Delete" at bounding box center [909, 504] width 122 height 37
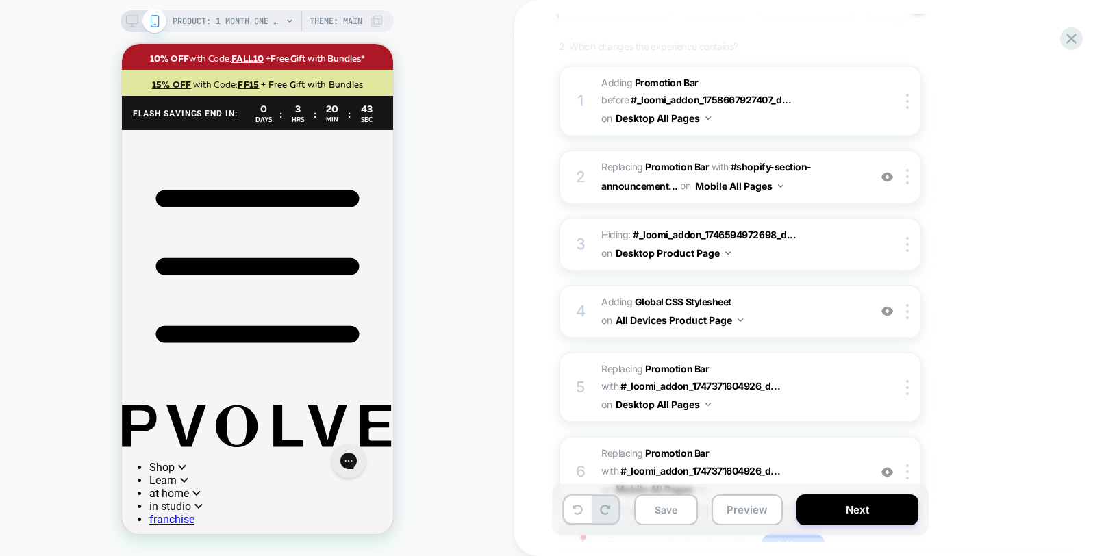
click at [457, 102] on div "PRODUCT: 1 Month One Time Membership PRODUCT: 1 Month One Time Membership Theme…" at bounding box center [257, 278] width 514 height 529
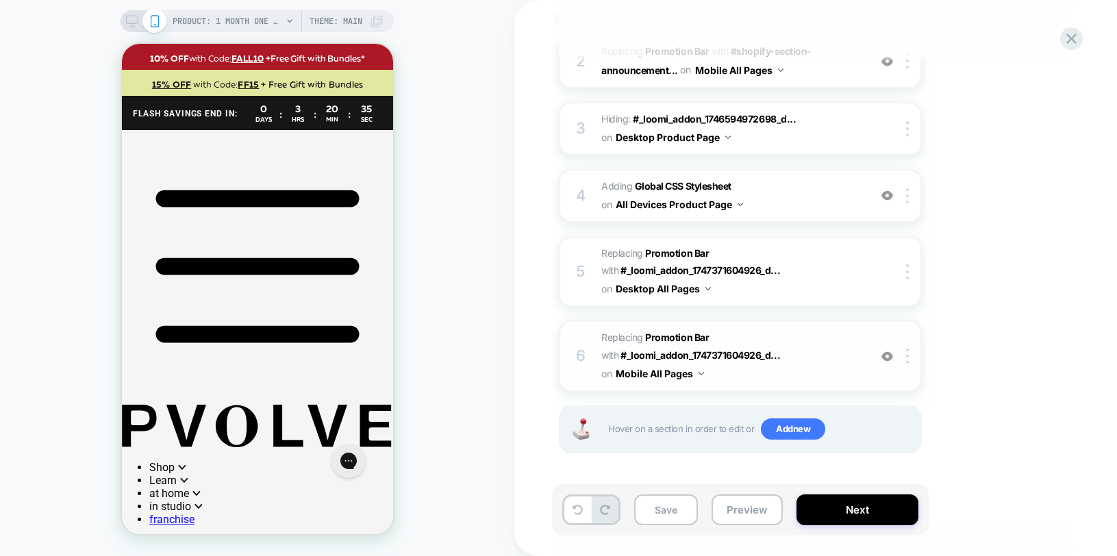
click at [889, 358] on img at bounding box center [887, 357] width 12 height 12
click at [903, 361] on div at bounding box center [909, 355] width 23 height 15
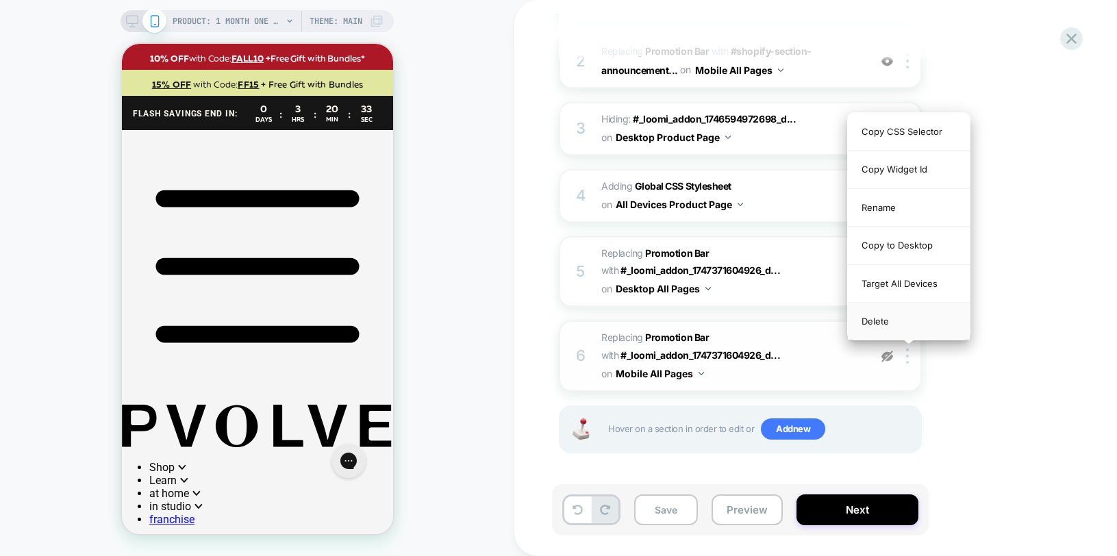
click at [886, 327] on div "Delete" at bounding box center [909, 321] width 122 height 37
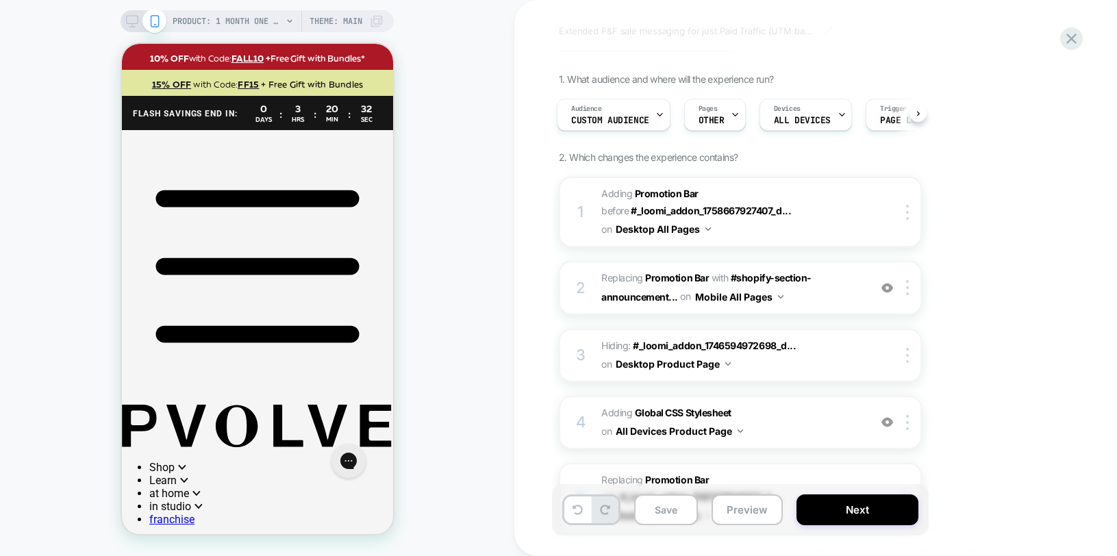
scroll to position [52, 0]
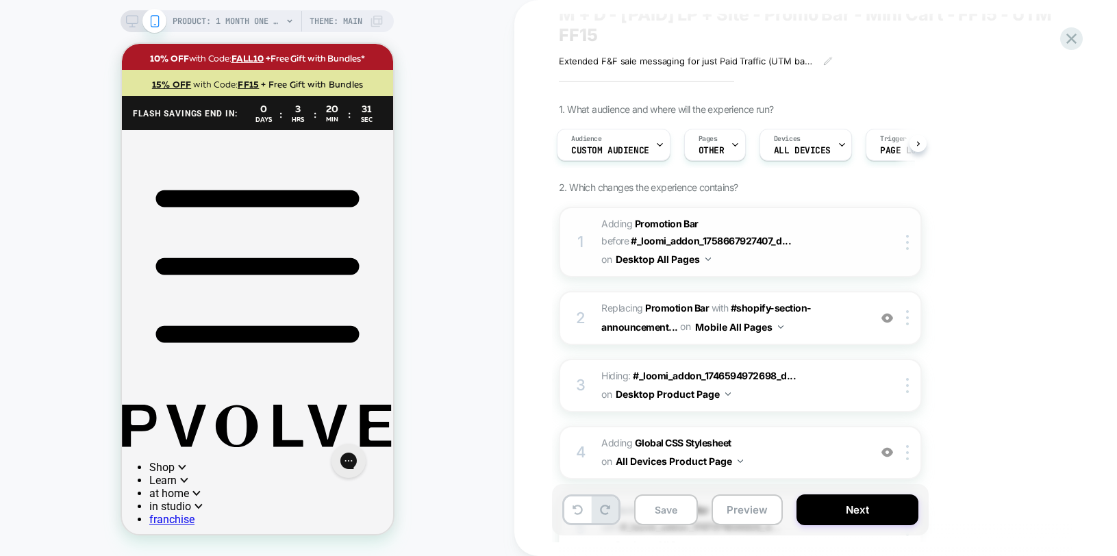
click at [856, 244] on span "#_loomi_addon_1746594972698_dup1747273195_dup1750954694_dup1750997181_dup175575…" at bounding box center [731, 242] width 261 height 54
click at [850, 324] on span "#_loomi_addon_1758774906680_dup1759777925 Replacing Promotion Bar WITH #shopify…" at bounding box center [731, 317] width 261 height 37
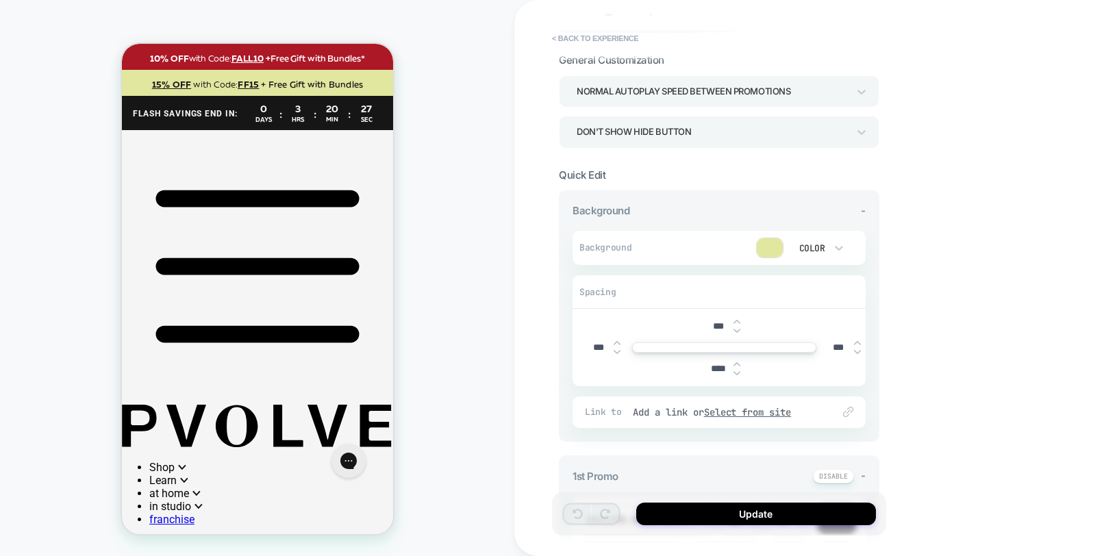
scroll to position [0, 0]
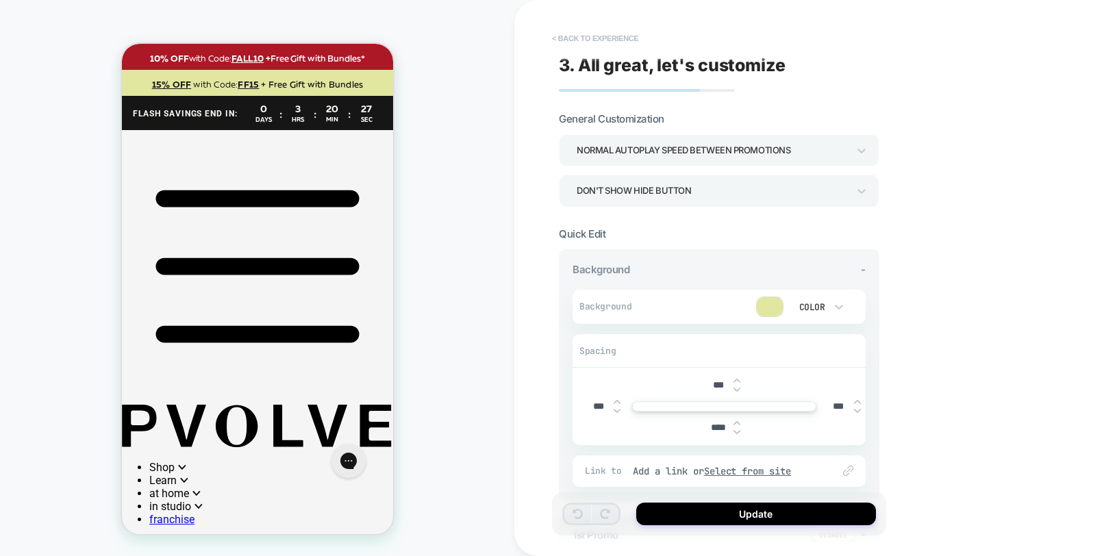
click at [602, 40] on button "< Back to experience" at bounding box center [595, 38] width 100 height 22
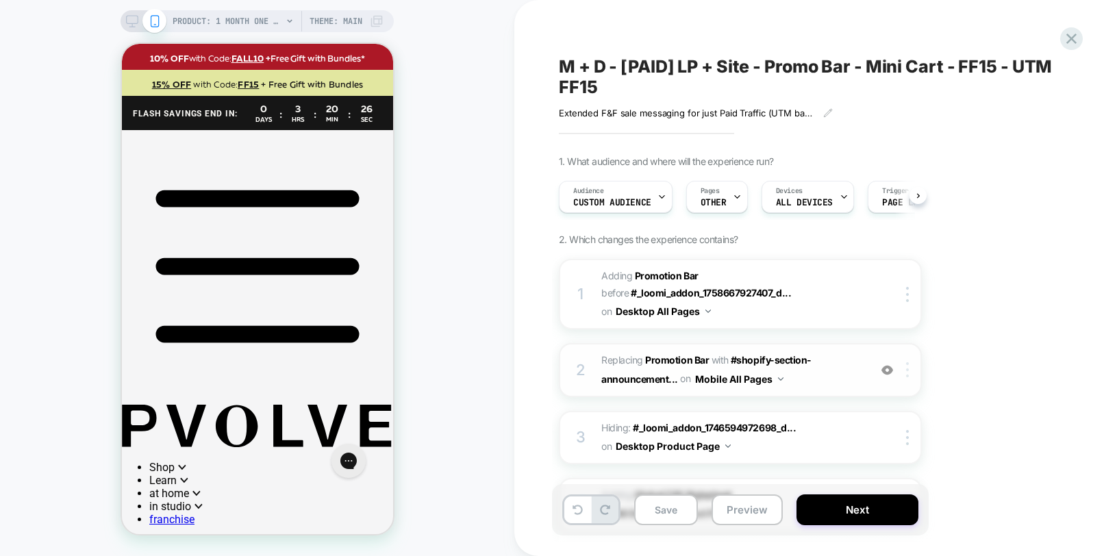
scroll to position [0, 1]
click at [891, 371] on img at bounding box center [887, 370] width 12 height 12
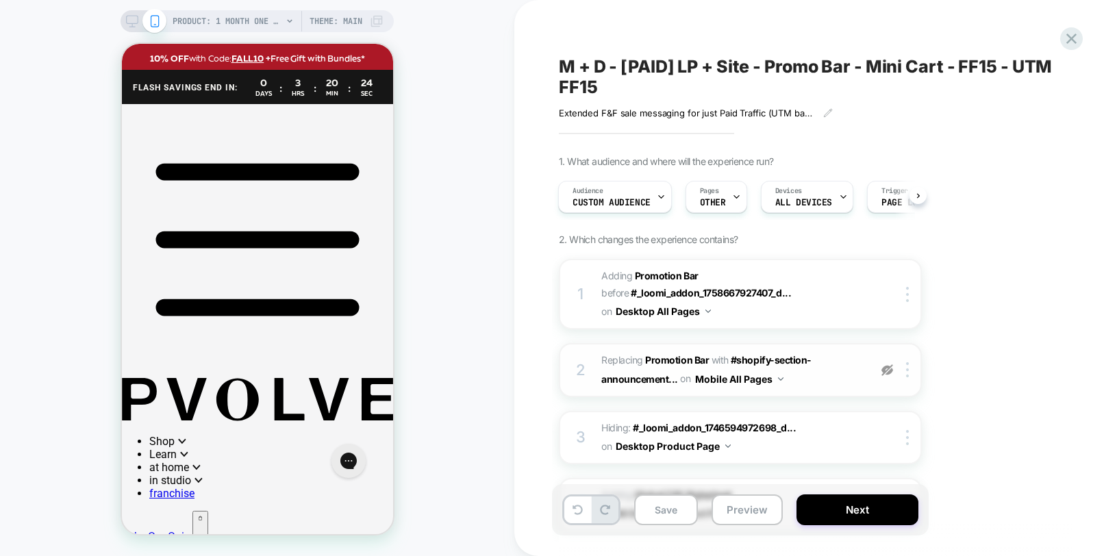
click at [891, 371] on img at bounding box center [887, 370] width 12 height 12
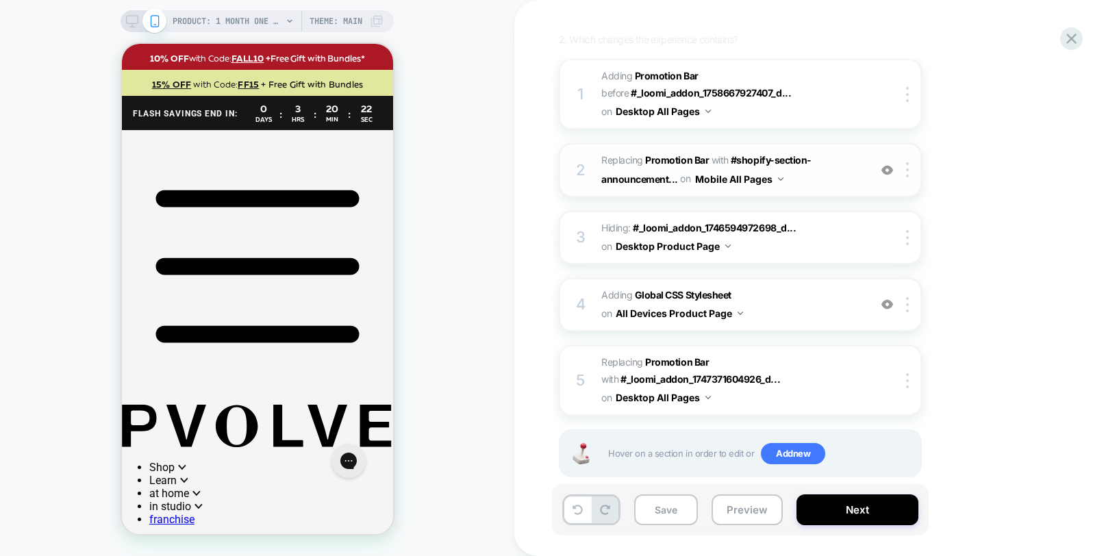
scroll to position [201, 0]
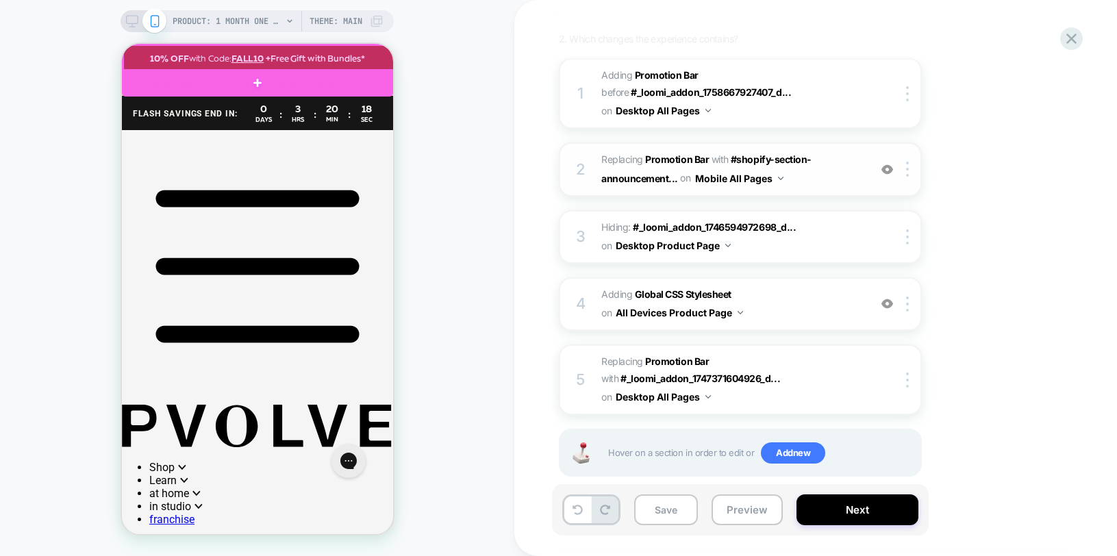
click at [385, 53] on div at bounding box center [258, 58] width 271 height 26
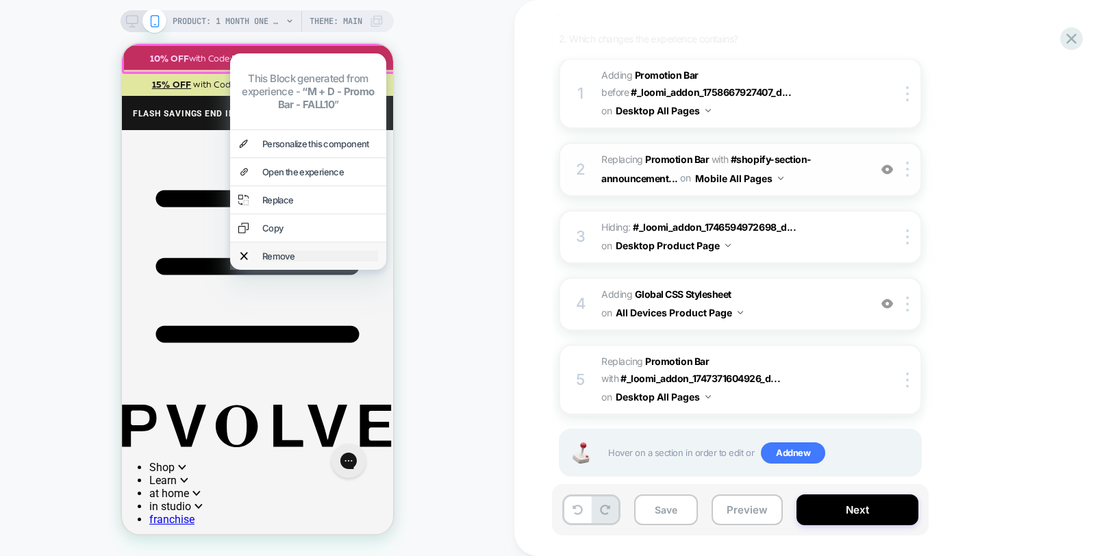
click at [294, 252] on div "Remove" at bounding box center [320, 256] width 116 height 11
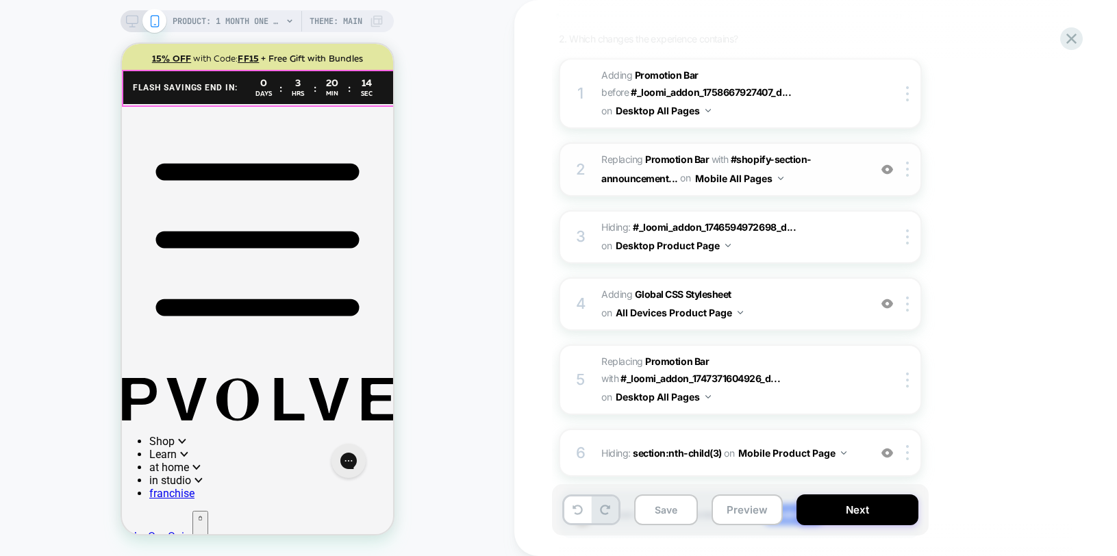
click at [381, 82] on div "14 Sec" at bounding box center [365, 87] width 31 height 21
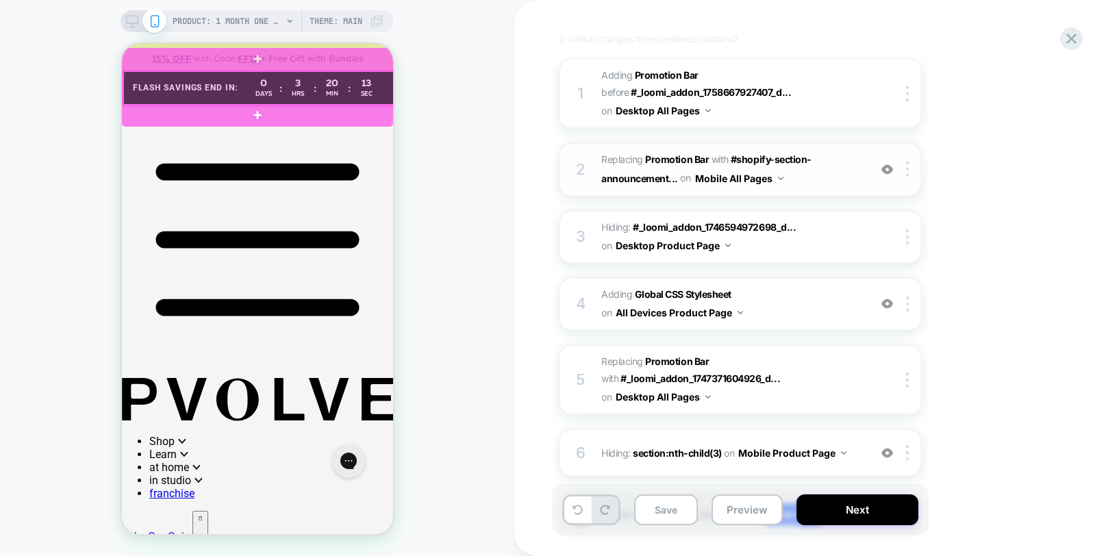
click at [381, 82] on div at bounding box center [258, 88] width 271 height 34
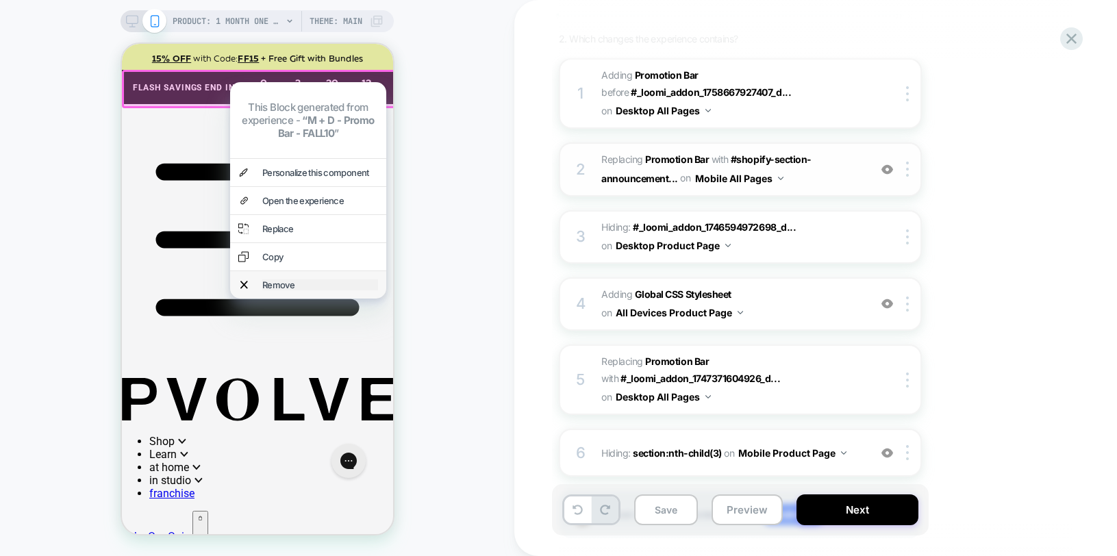
click at [270, 283] on div "Remove" at bounding box center [320, 284] width 116 height 11
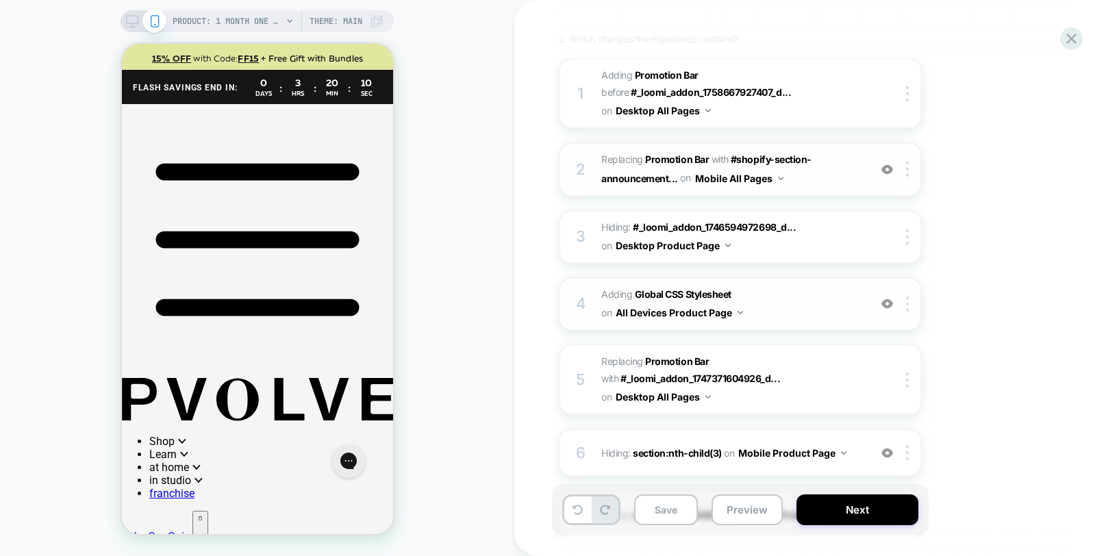
scroll to position [347, 0]
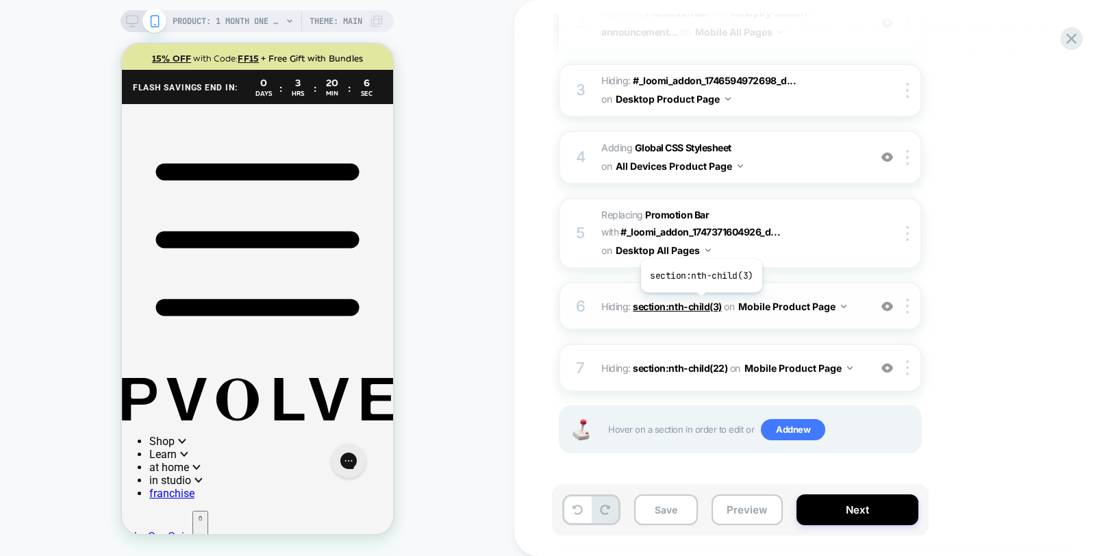
click at [700, 303] on span "section:nth-child(3)" at bounding box center [677, 307] width 89 height 12
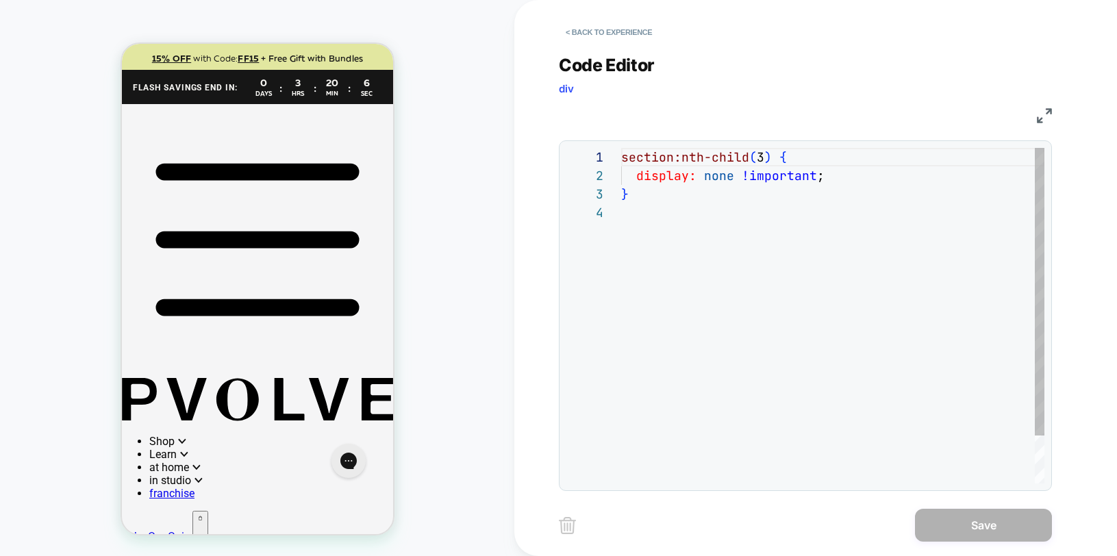
scroll to position [55, 0]
click at [611, 35] on button "< Back to experience" at bounding box center [609, 32] width 100 height 22
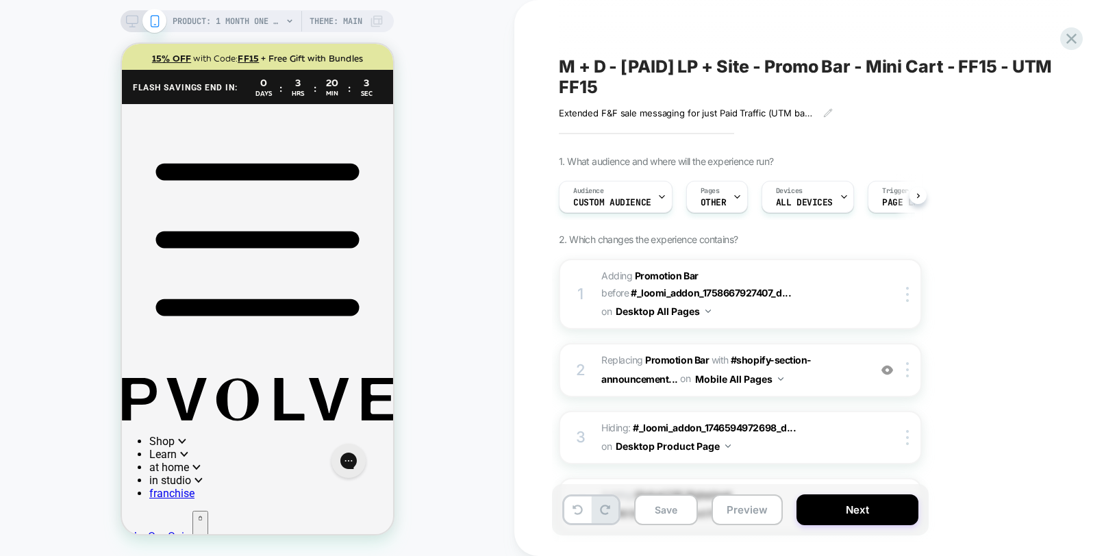
scroll to position [0, 1]
click at [587, 520] on button at bounding box center [577, 509] width 27 height 27
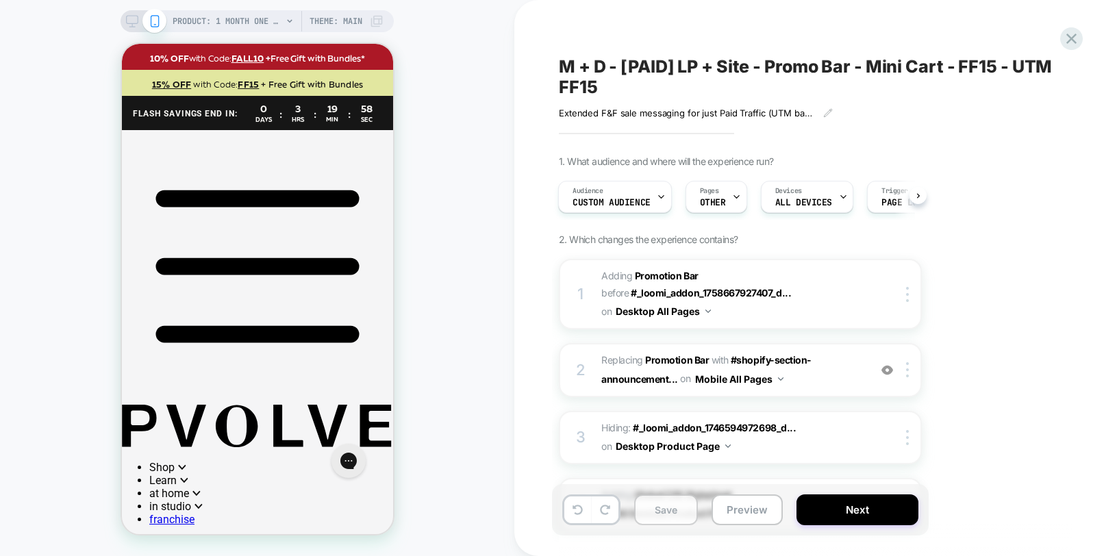
click at [672, 518] on button "Save" at bounding box center [666, 509] width 64 height 31
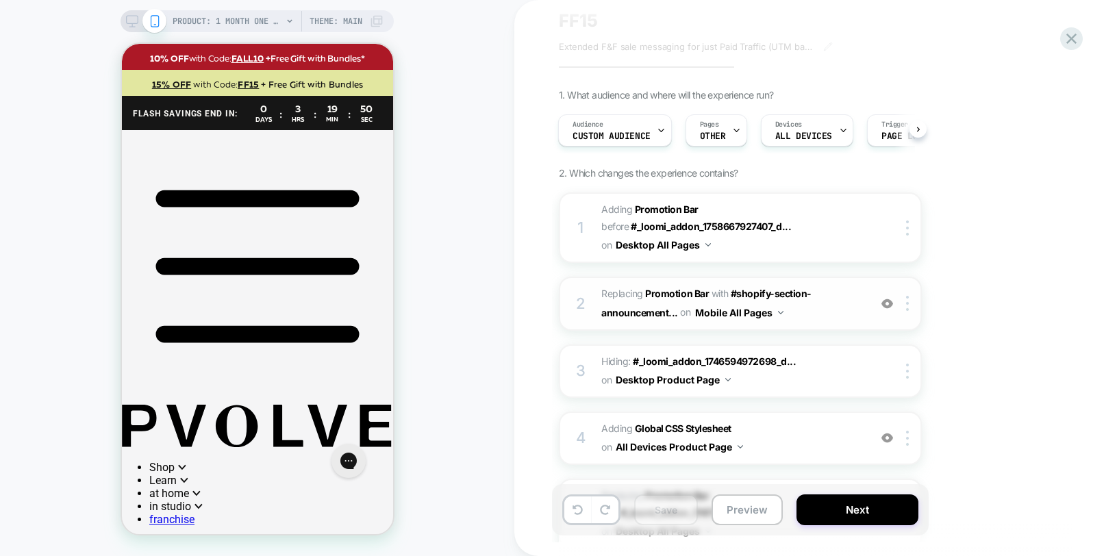
scroll to position [63, 0]
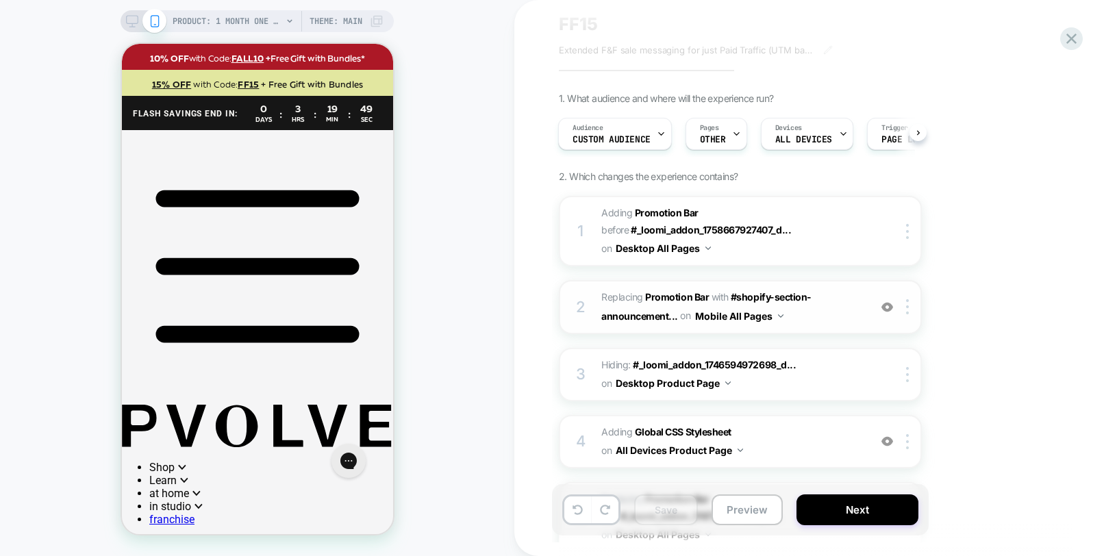
click at [852, 308] on span "#_loomi_addon_1758774906680_dup1759777925 Replacing Promotion Bar WITH #shopify…" at bounding box center [731, 306] width 261 height 37
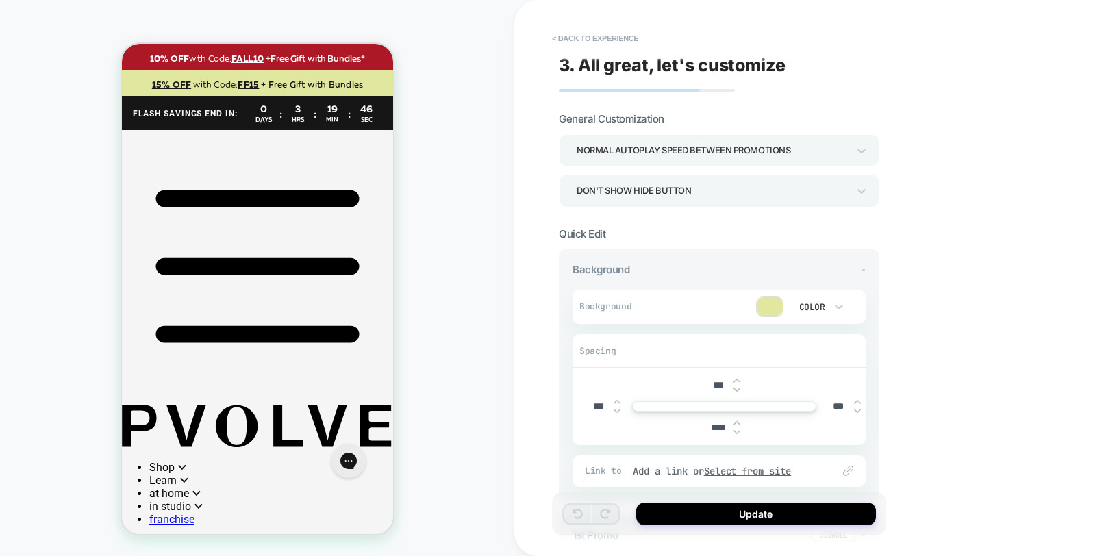
click at [202, 555] on p "0" at bounding box center [199, 563] width 5 height 10
click at [580, 34] on button "< Back to experience" at bounding box center [595, 38] width 100 height 22
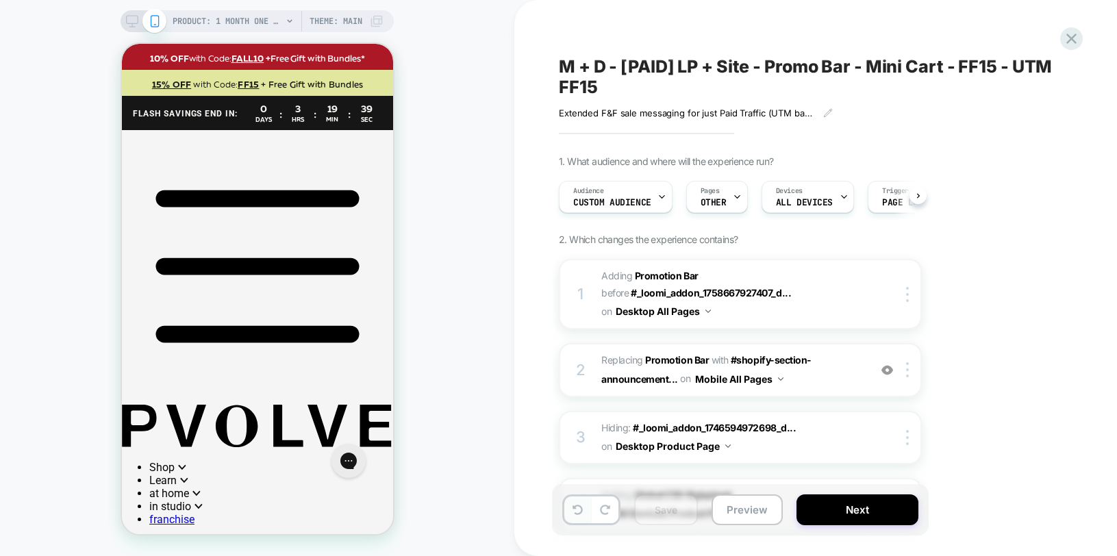
scroll to position [0, 1]
click at [576, 509] on icon at bounding box center [577, 510] width 10 height 10
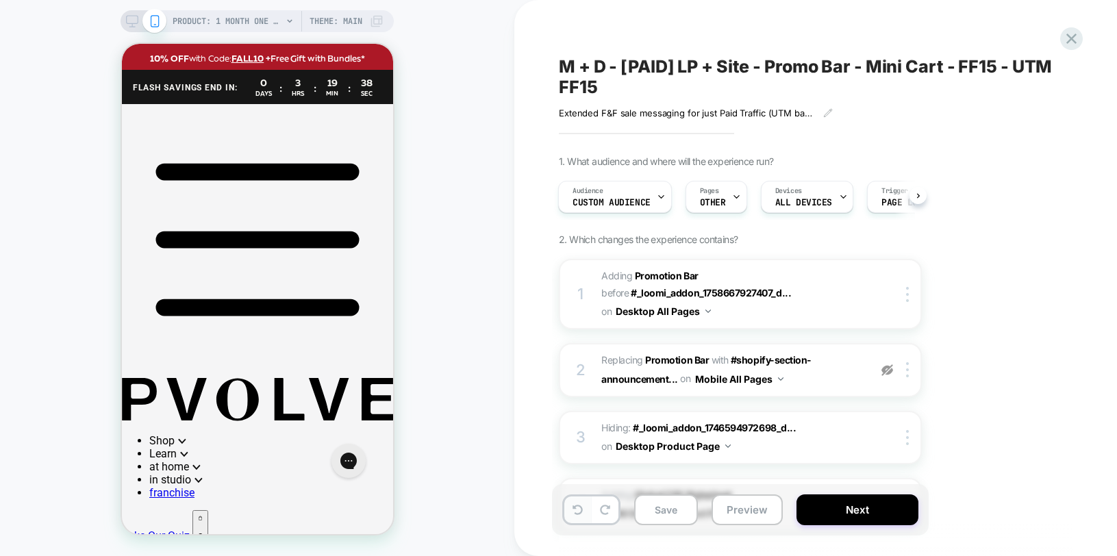
click at [576, 509] on icon at bounding box center [577, 510] width 10 height 10
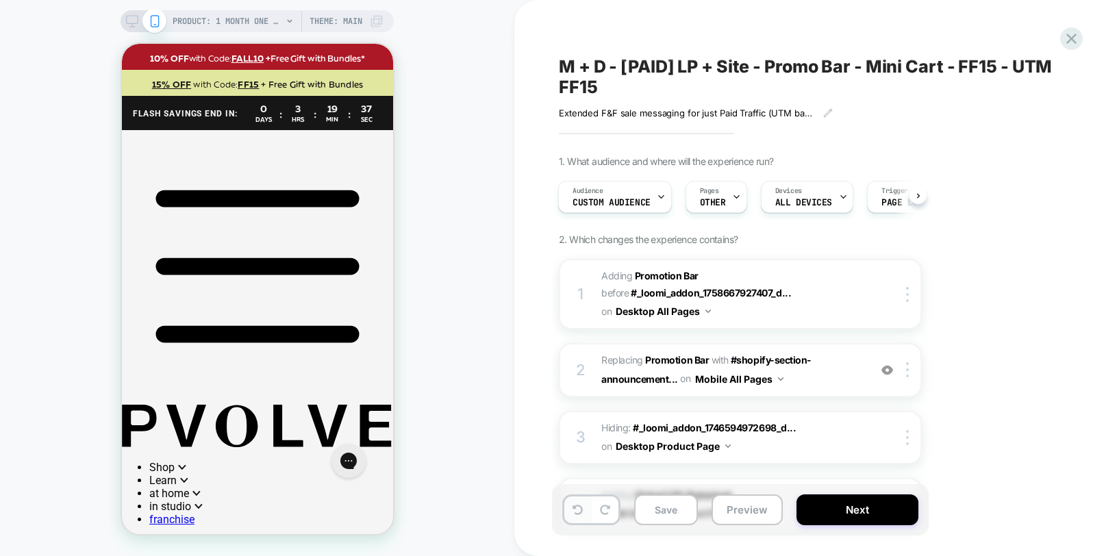
click at [576, 509] on icon at bounding box center [577, 510] width 10 height 10
click at [202, 555] on p "0" at bounding box center [199, 563] width 5 height 10
click at [475, 318] on div "PRODUCT: 1 Month One Time Membership PRODUCT: 1 Month One Time Membership Theme…" at bounding box center [257, 278] width 514 height 529
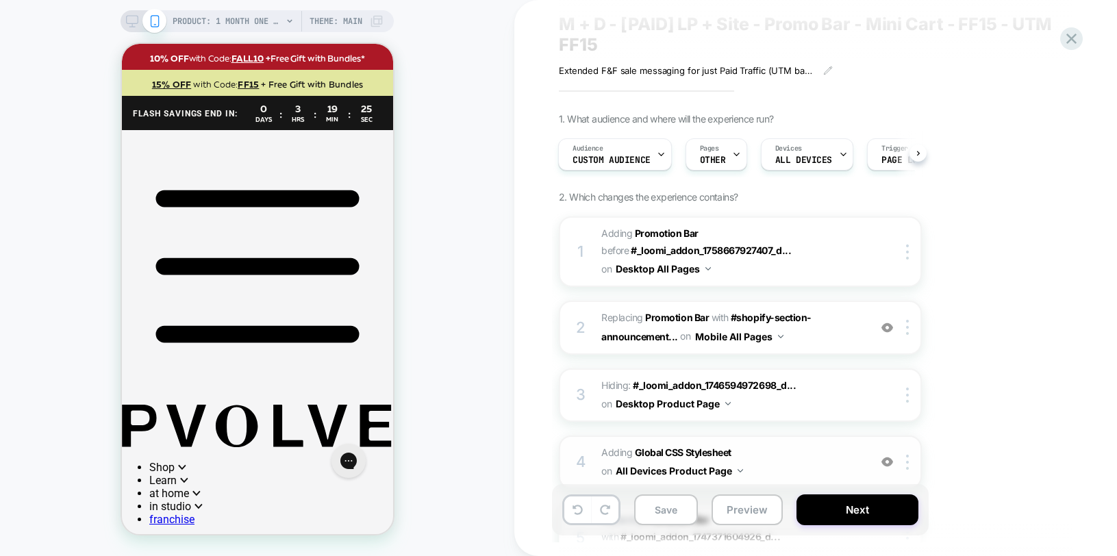
scroll to position [0, 0]
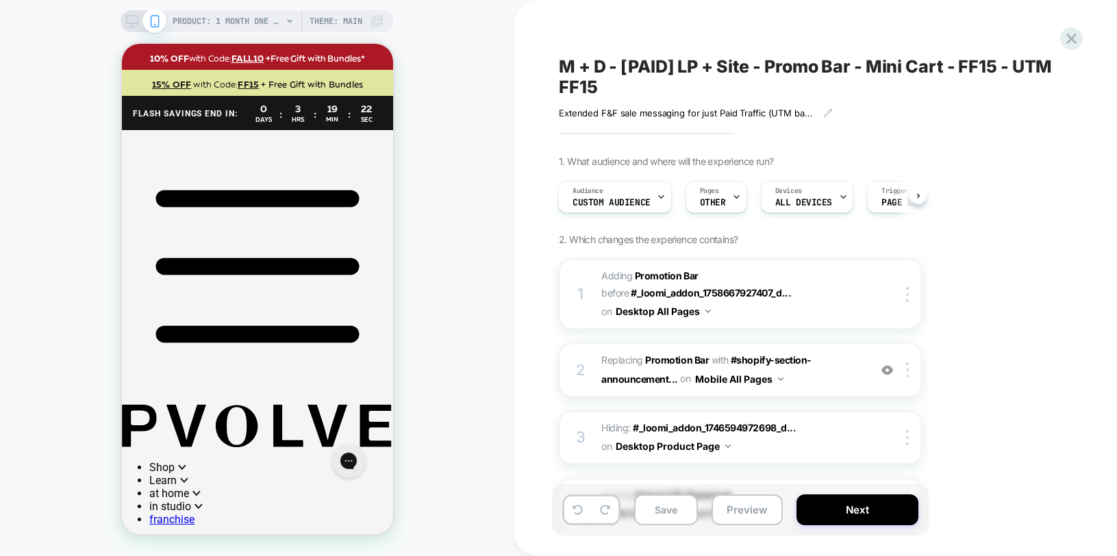
click at [129, 24] on icon at bounding box center [132, 21] width 12 height 12
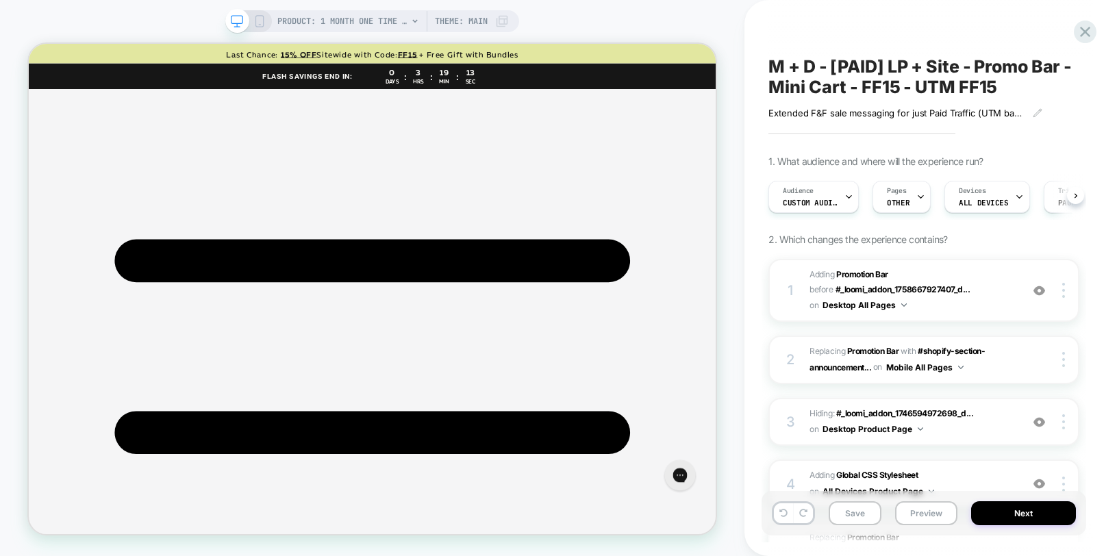
scroll to position [0, 1]
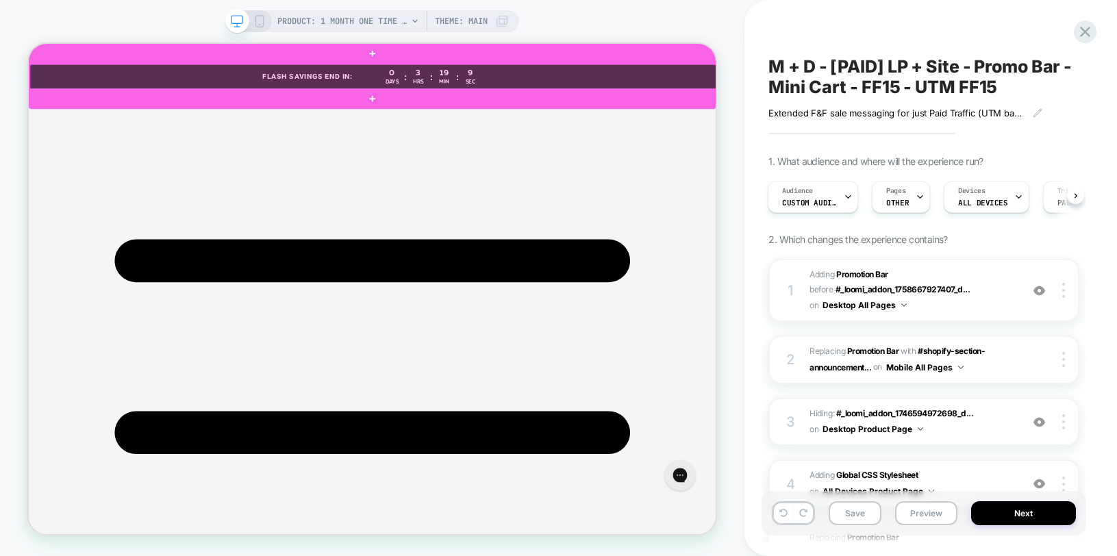
click at [892, 87] on div at bounding box center [488, 88] width 916 height 34
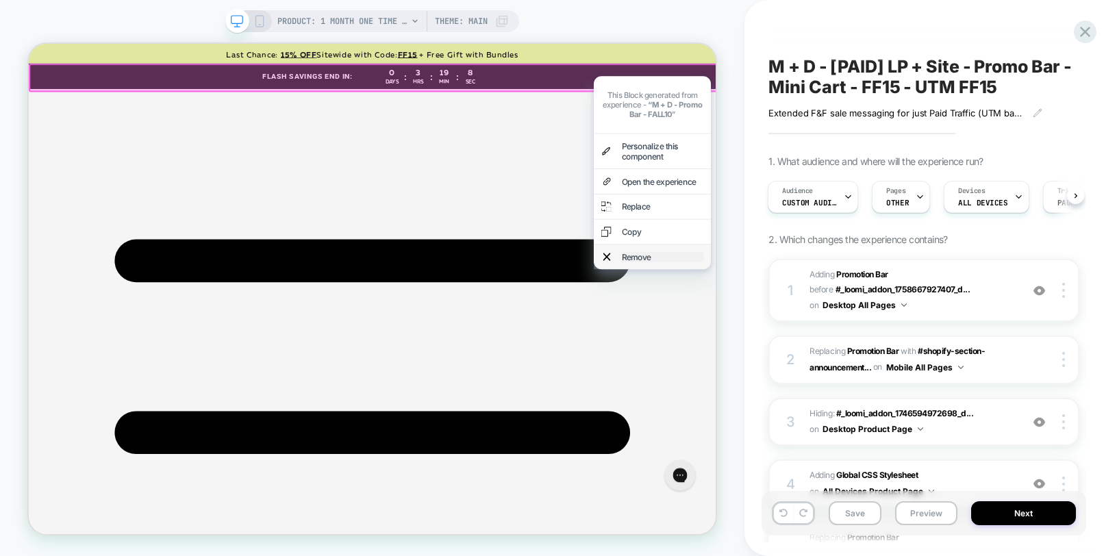
click at [826, 321] on div "Remove" at bounding box center [874, 328] width 110 height 14
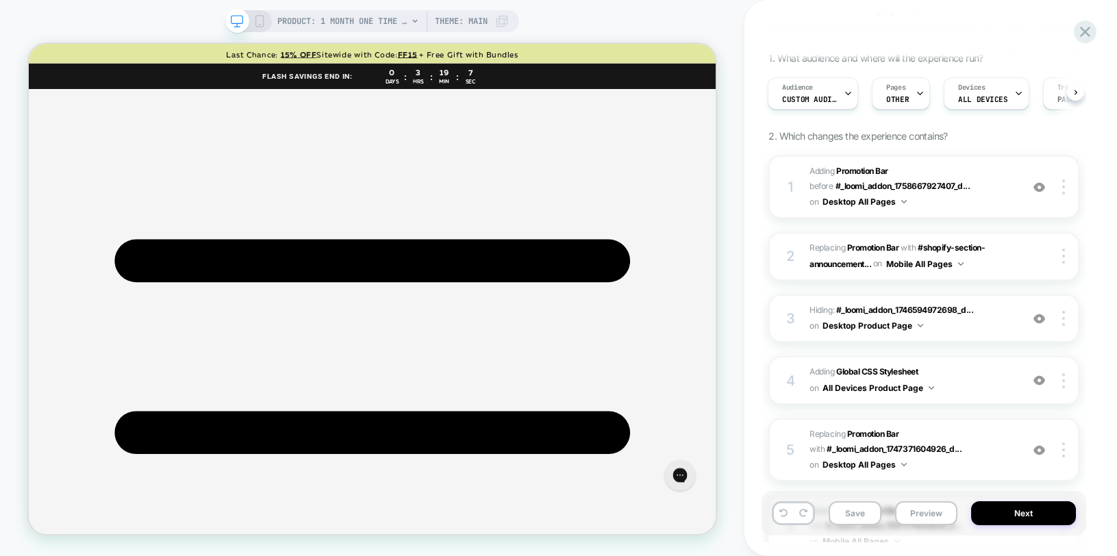
scroll to position [332, 0]
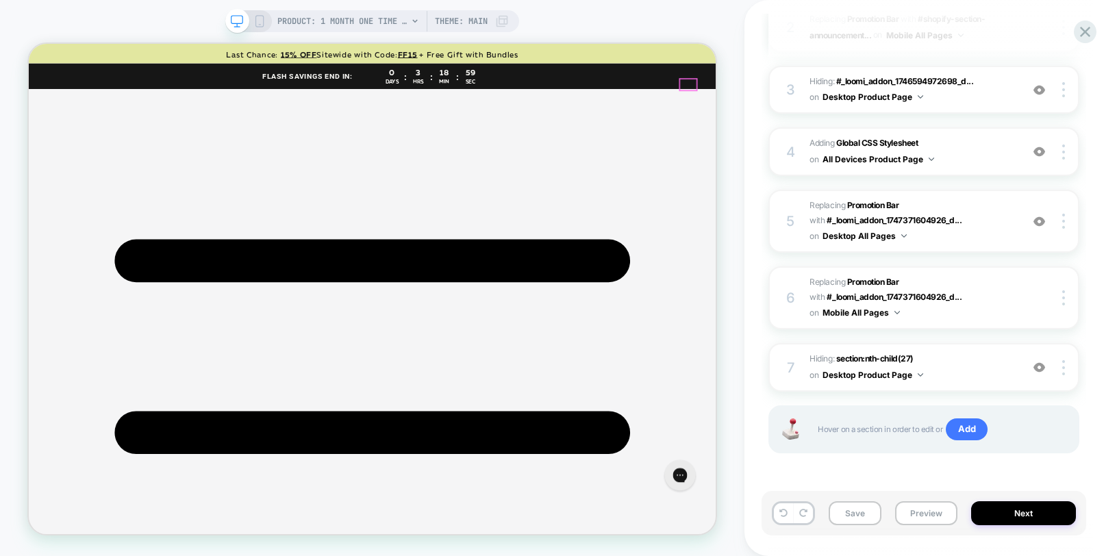
click at [908, 521] on button "Preview" at bounding box center [926, 513] width 62 height 24
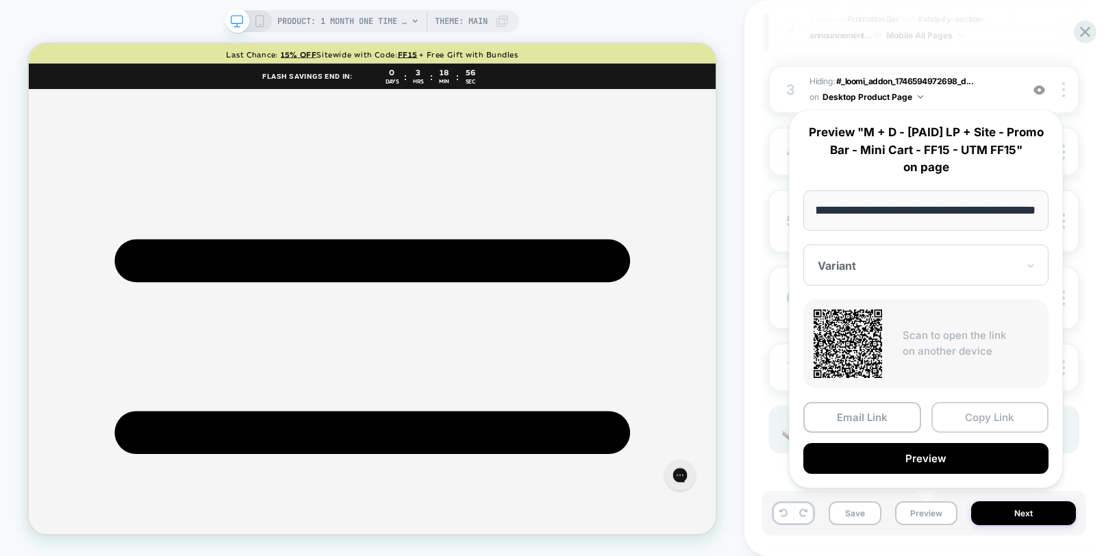
scroll to position [0, 0]
click at [956, 420] on button "Copy Link" at bounding box center [990, 417] width 118 height 31
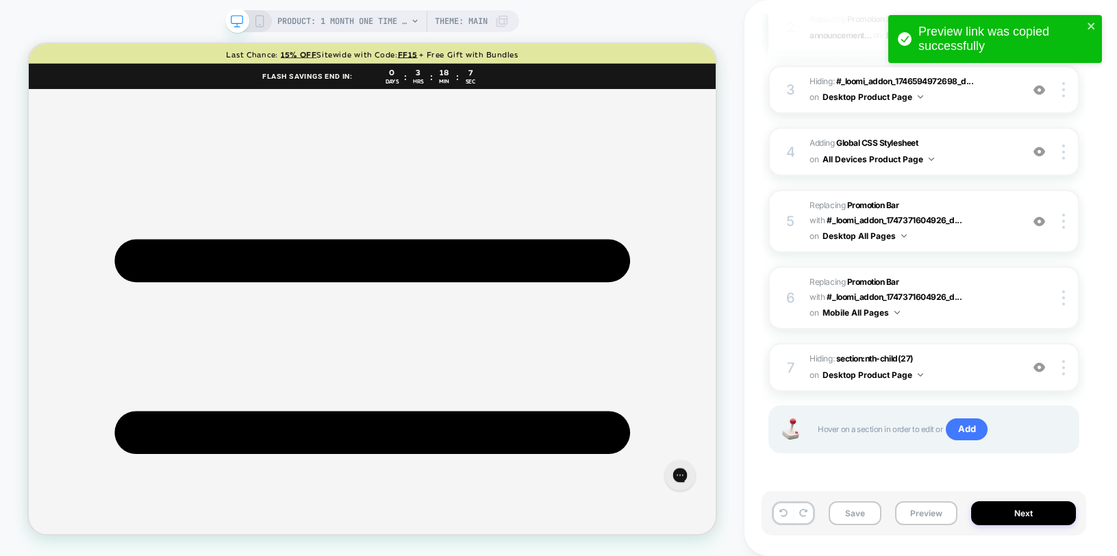
click at [720, 211] on div "PRODUCT: 1 Month One Time Membership PRODUCT: 1 Month One Time Membership Theme…" at bounding box center [372, 278] width 744 height 529
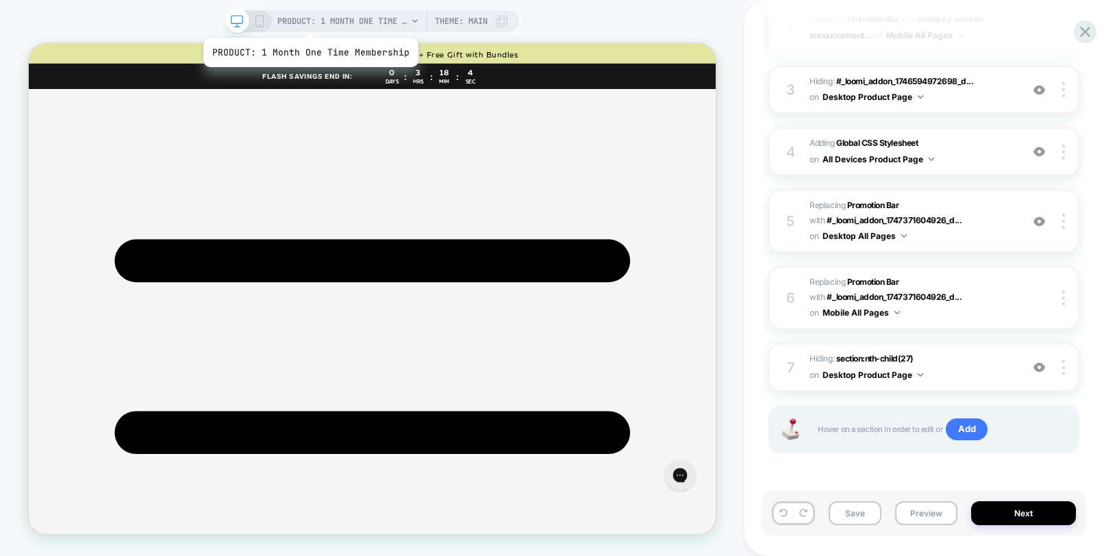
click at [308, 21] on span "PRODUCT: 1 Month One Time Membership" at bounding box center [342, 21] width 130 height 22
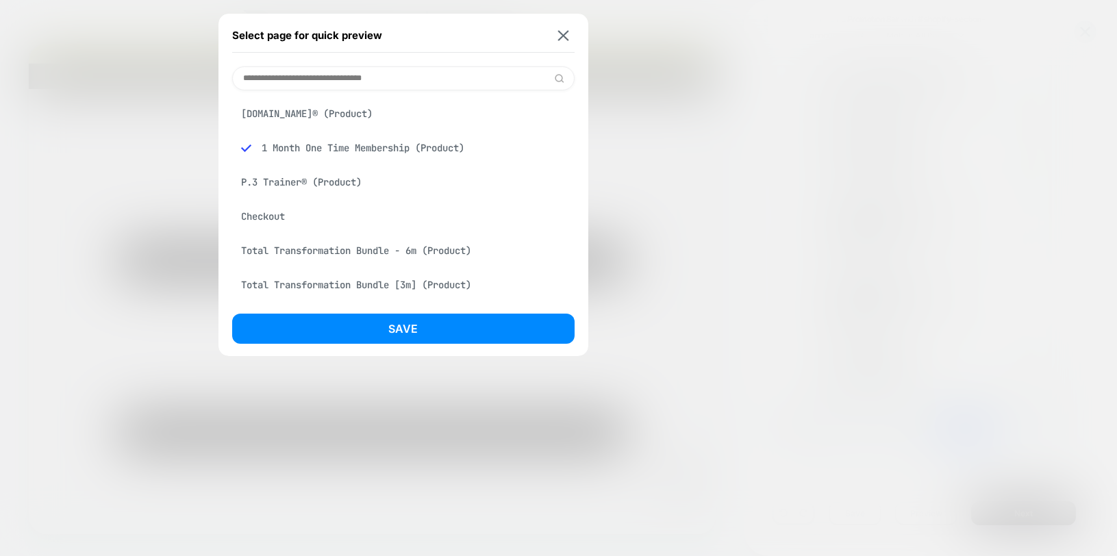
click at [307, 81] on input at bounding box center [403, 78] width 342 height 24
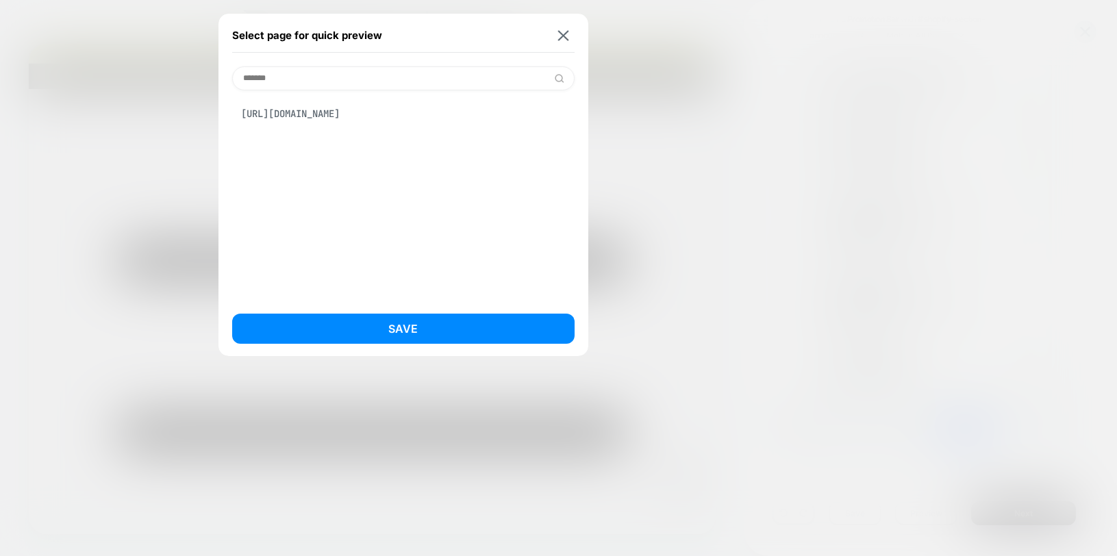
type input "*******"
click at [344, 116] on div "[URL][DOMAIN_NAME]" at bounding box center [403, 114] width 342 height 26
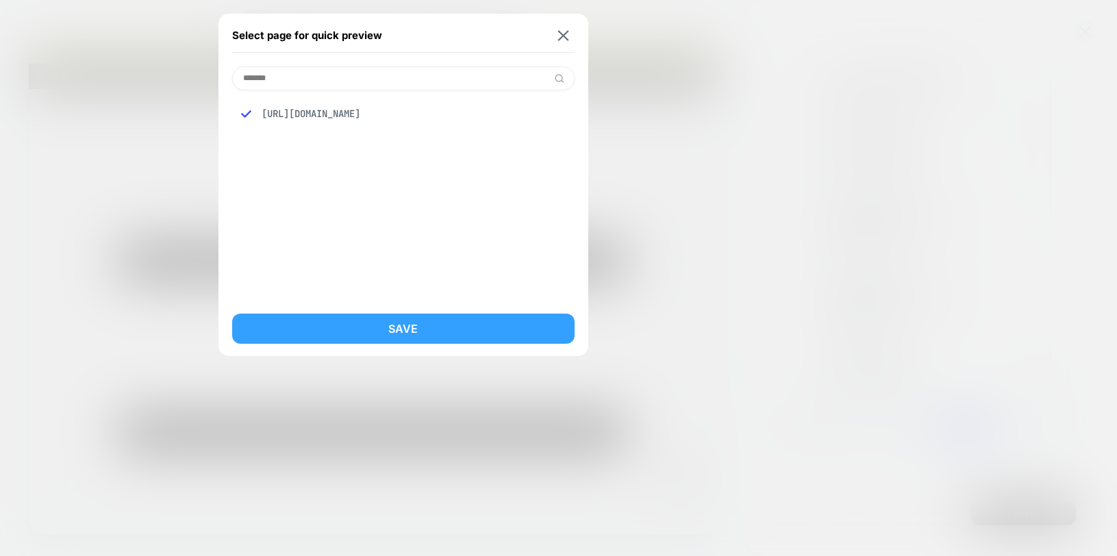
click at [440, 316] on button "Save" at bounding box center [403, 329] width 342 height 30
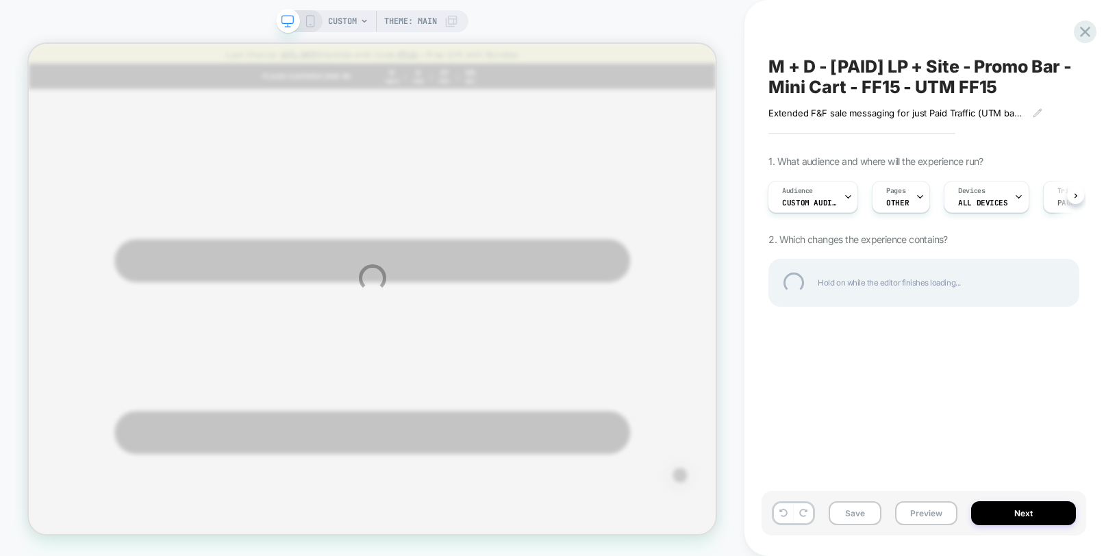
click at [915, 194] on div "CUSTOM Theme: MAIN M + D - [PAID] LP + Site - Promo Bar - Mini Cart - FF15 - UT…" at bounding box center [558, 278] width 1117 height 556
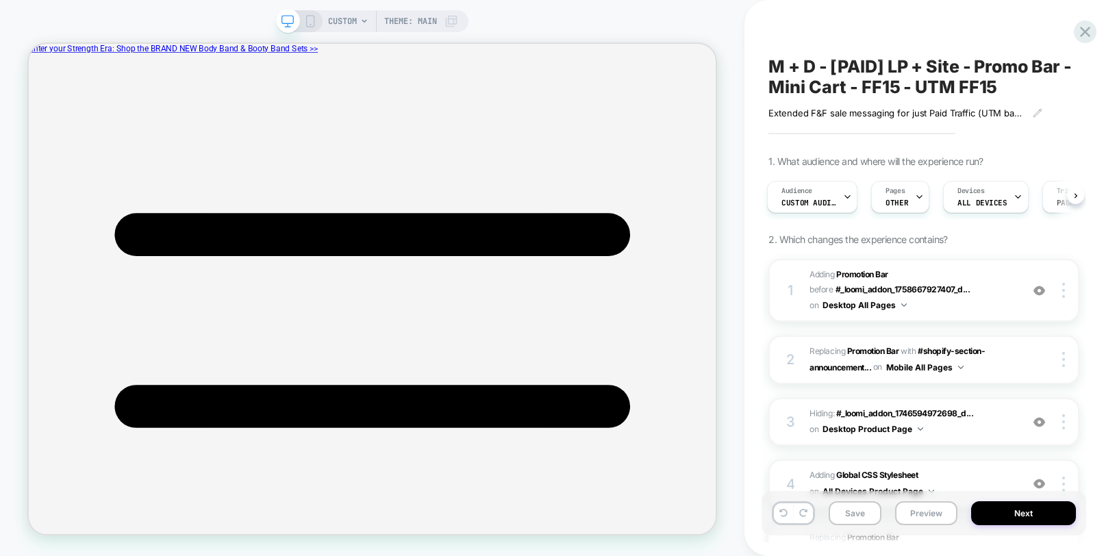
click at [915, 194] on icon at bounding box center [919, 196] width 9 height 9
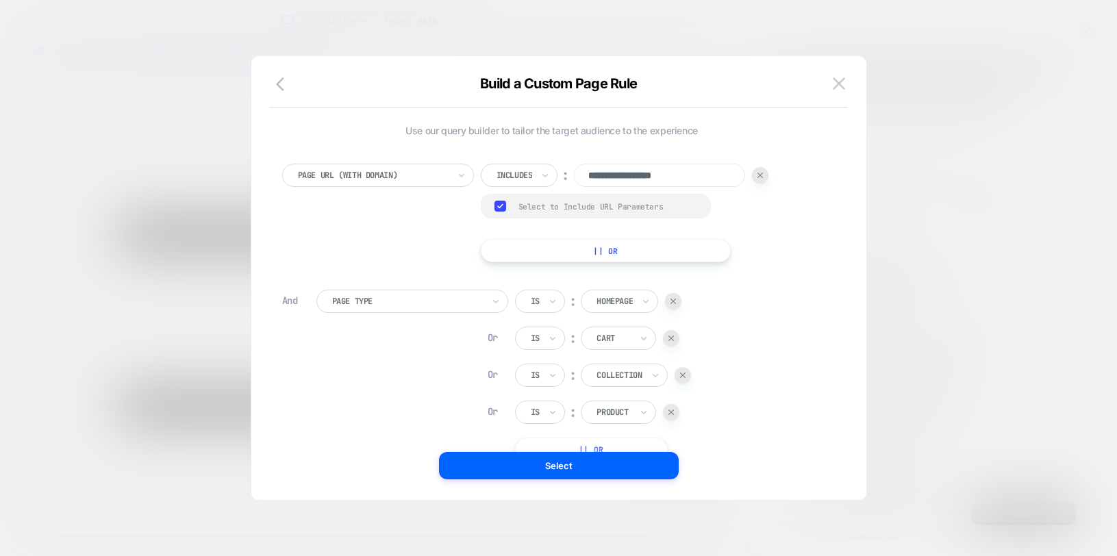
click at [314, 185] on div "Page Url (WITH DOMAIN)" at bounding box center [378, 175] width 192 height 23
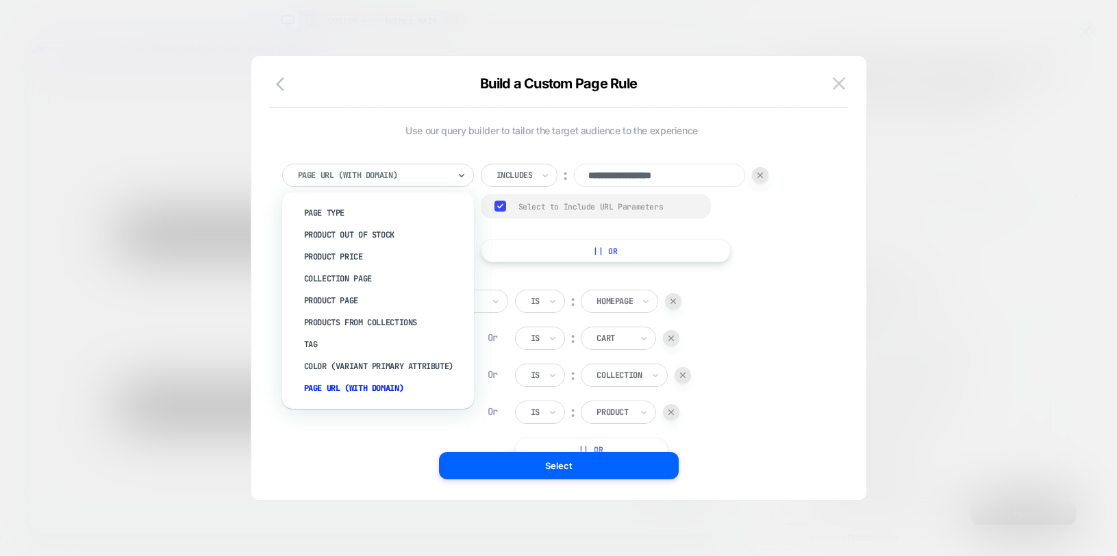
type input "*"
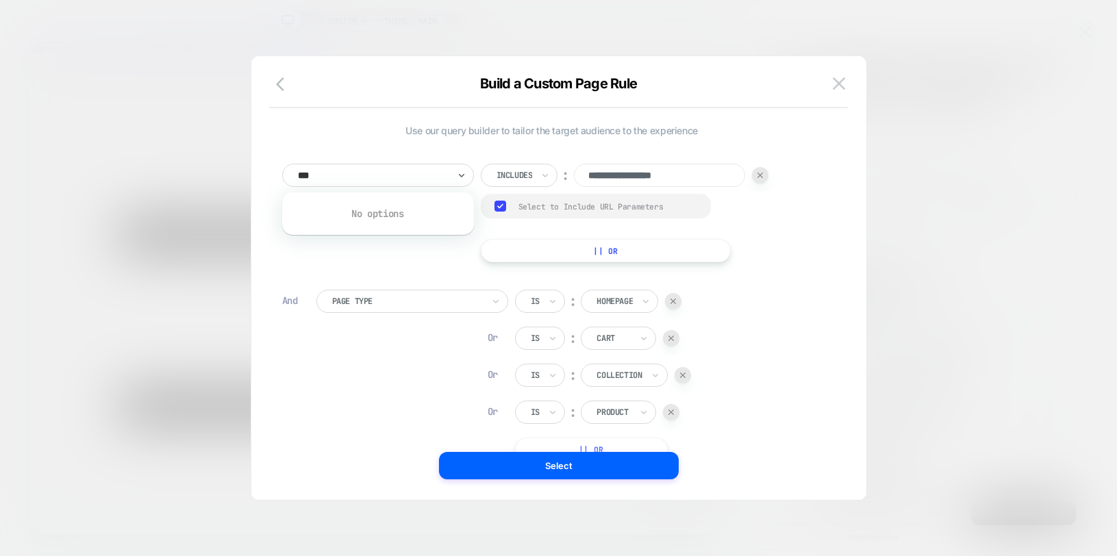
type input "****"
click at [617, 251] on button "|| Or" at bounding box center [606, 250] width 251 height 23
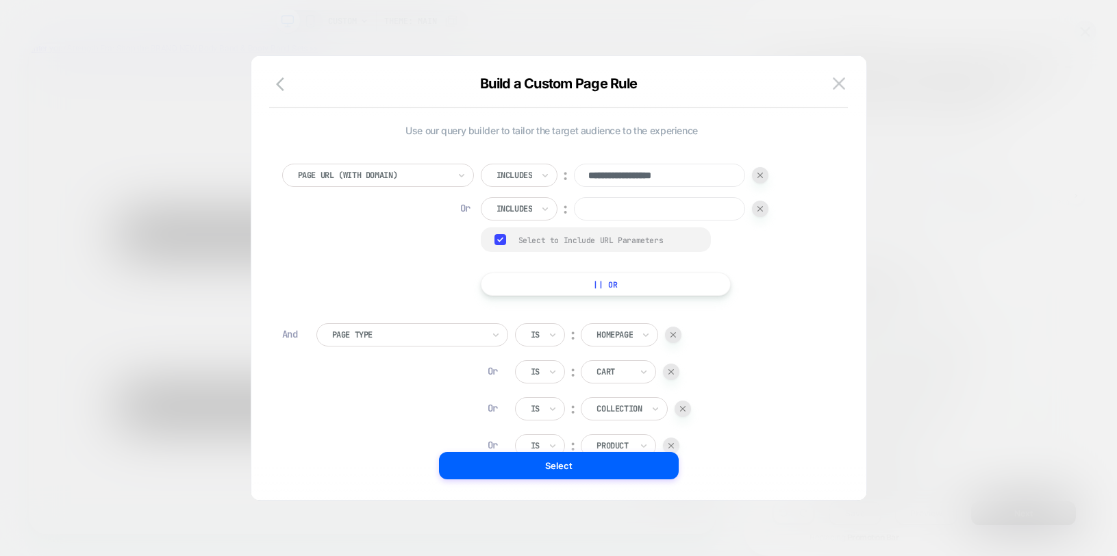
click at [621, 206] on input at bounding box center [659, 208] width 171 height 23
type input "****"
click at [810, 273] on div "**********" at bounding box center [551, 230] width 539 height 132
click at [578, 472] on button "Select" at bounding box center [559, 465] width 240 height 27
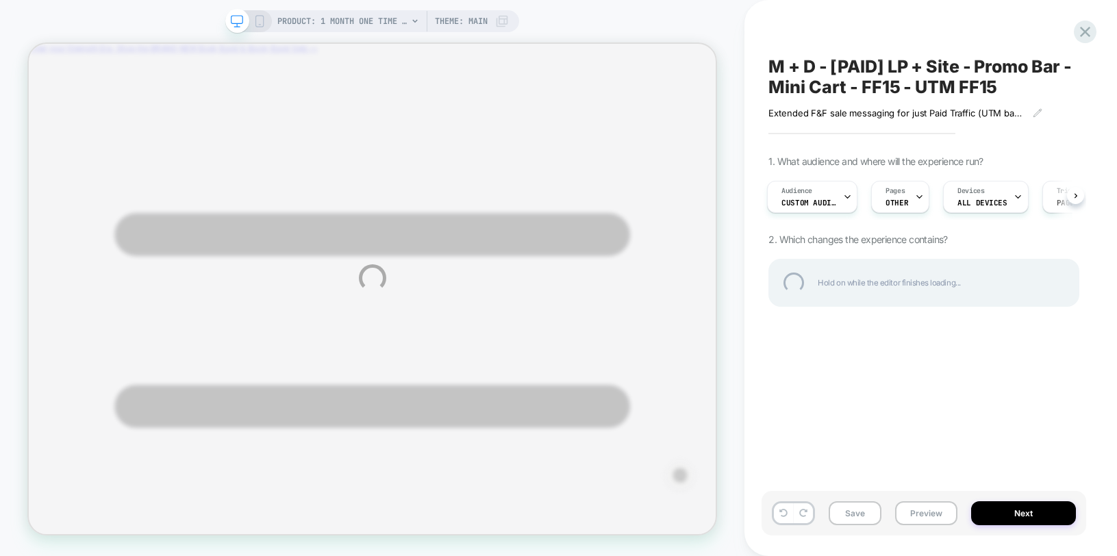
click at [357, 21] on div "PRODUCT: 1 Month One Time Membership PRODUCT: 1 Month One Time Membership Theme…" at bounding box center [558, 278] width 1117 height 556
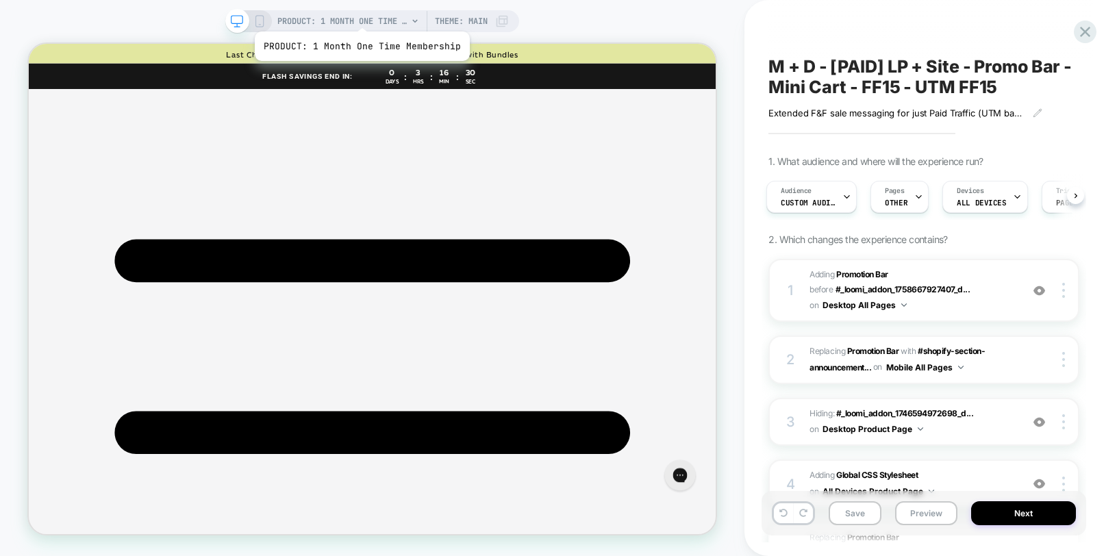
click at [359, 15] on span "PRODUCT: 1 Month One Time Membership" at bounding box center [342, 21] width 130 height 22
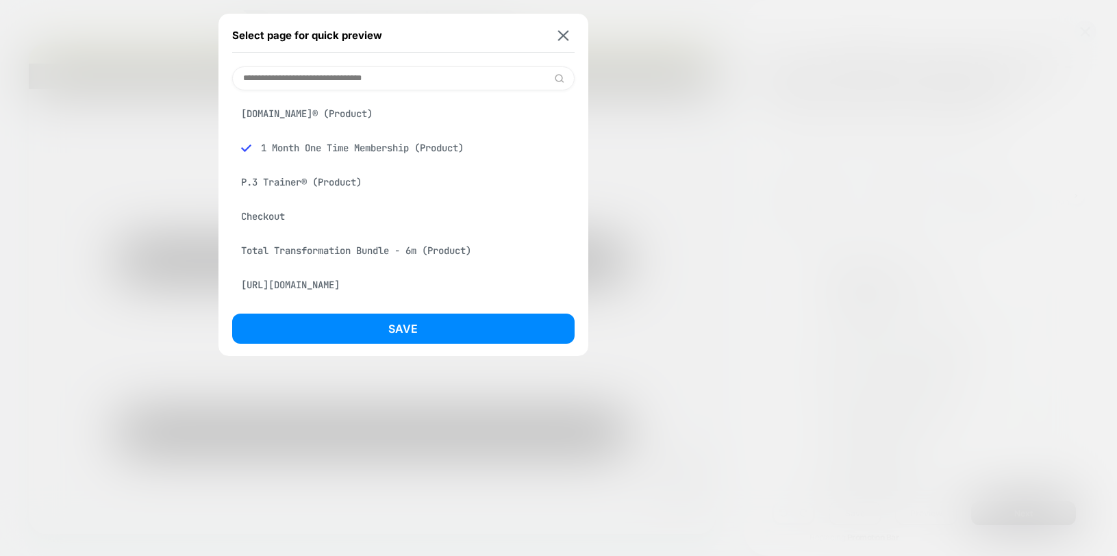
click at [338, 94] on div "[DOMAIN_NAME]® (Product) 1 Month One Time Membership (Product) P.3 Trainer® (Pr…" at bounding box center [403, 194] width 342 height 209
click at [342, 77] on input at bounding box center [403, 78] width 342 height 24
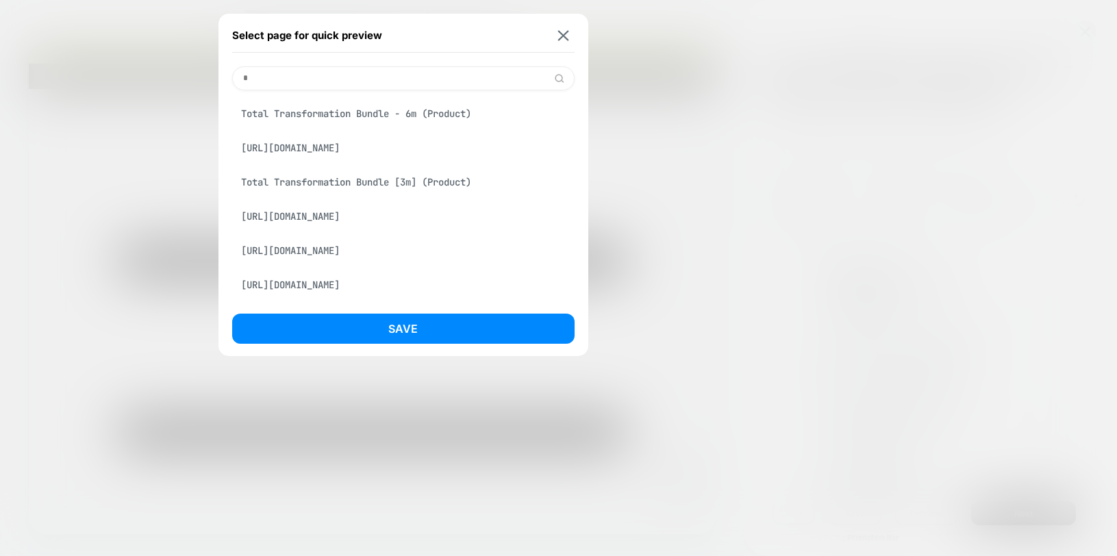
type input "*"
click at [368, 155] on div "[URL][DOMAIN_NAME]" at bounding box center [403, 148] width 342 height 26
click at [360, 303] on div "Select page for quick preview * Total Transformation Bundle - 6m (Product) [URL…" at bounding box center [403, 185] width 370 height 342
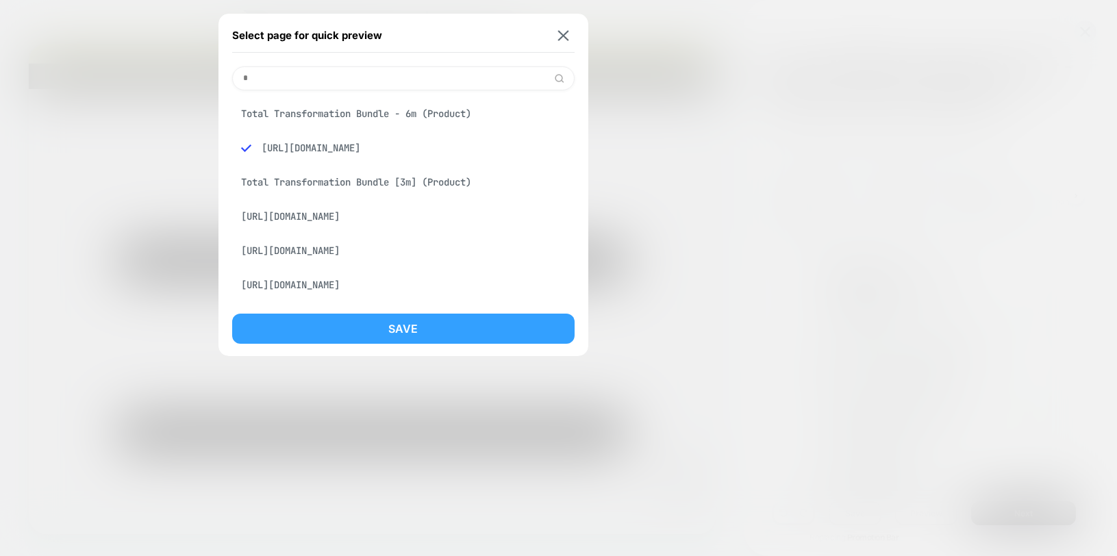
click at [361, 321] on button "Save" at bounding box center [403, 329] width 342 height 30
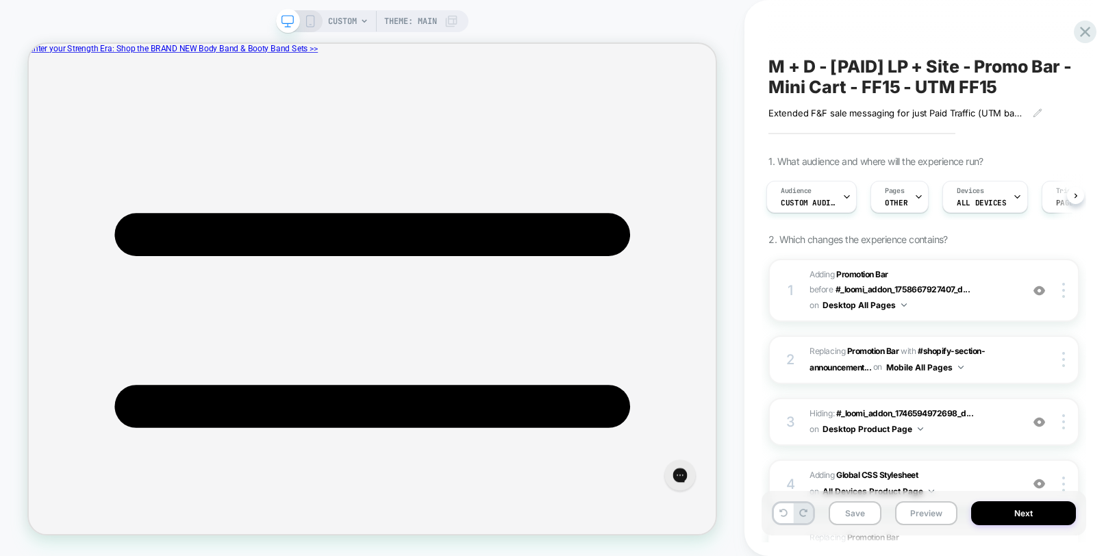
scroll to position [0, 3]
click at [934, 520] on button "Preview" at bounding box center [926, 513] width 62 height 24
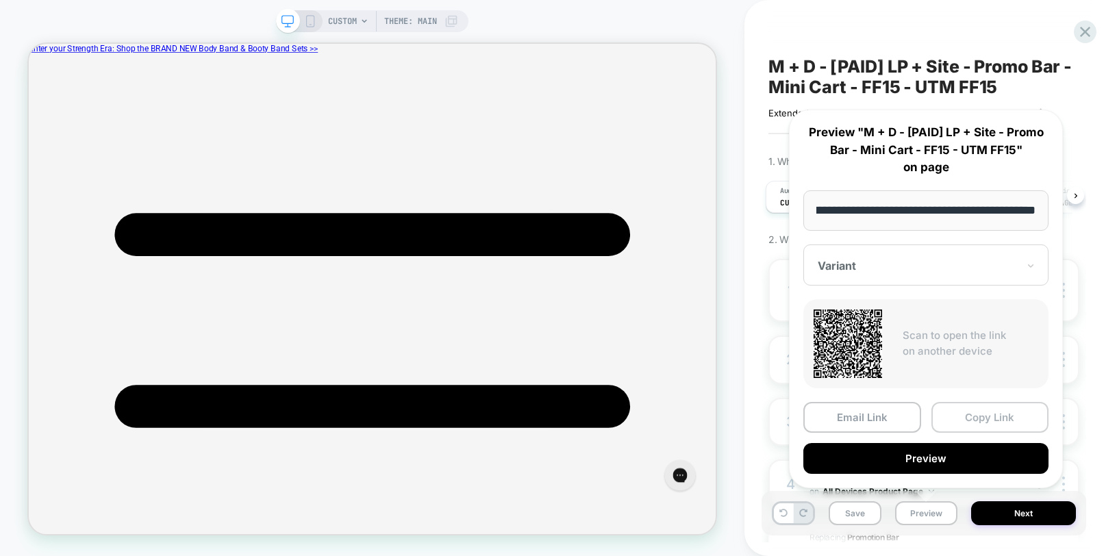
scroll to position [0, 0]
click at [987, 426] on button "Copy Link" at bounding box center [990, 417] width 118 height 31
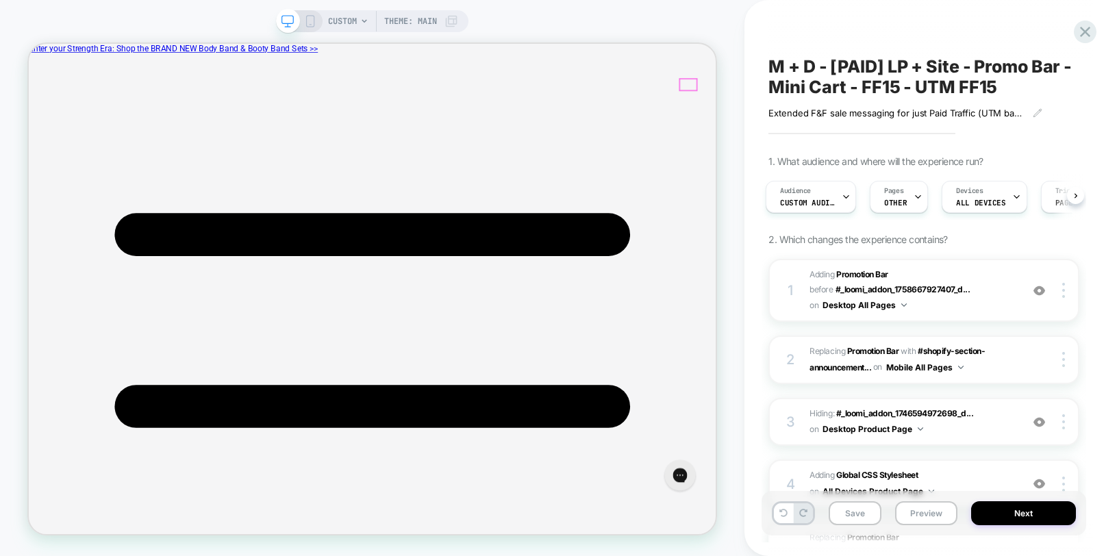
click at [674, 18] on div "CUSTOM Theme: MAIN" at bounding box center [372, 278] width 744 height 529
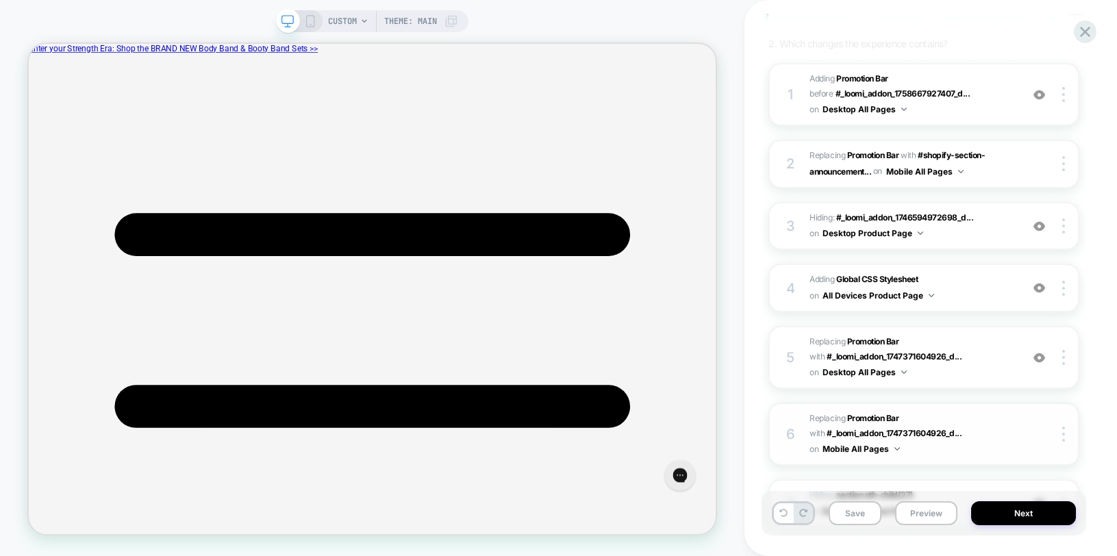
scroll to position [332, 0]
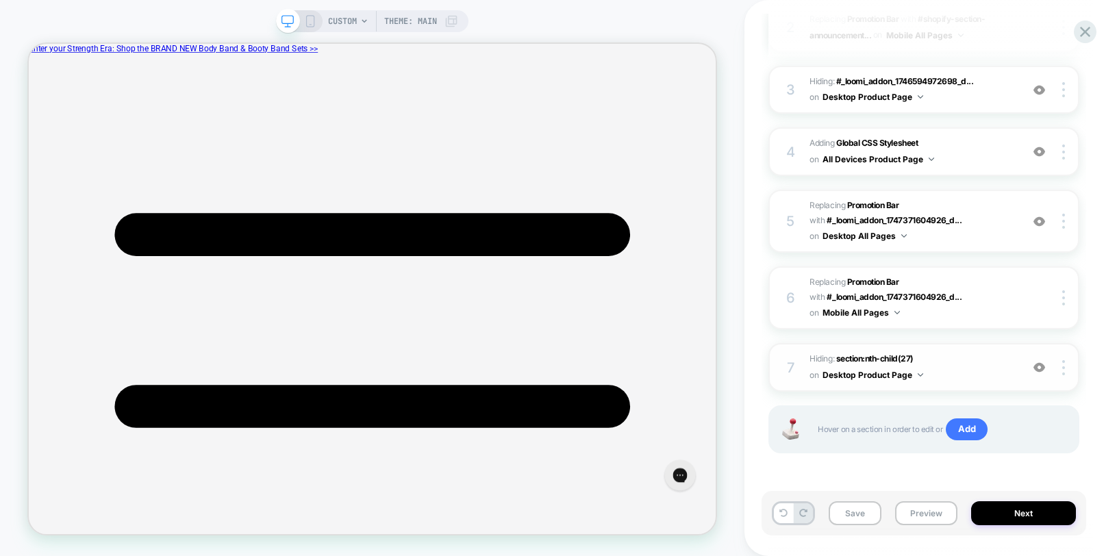
click at [1041, 368] on img at bounding box center [1039, 367] width 12 height 12
click at [1062, 369] on img at bounding box center [1063, 367] width 3 height 15
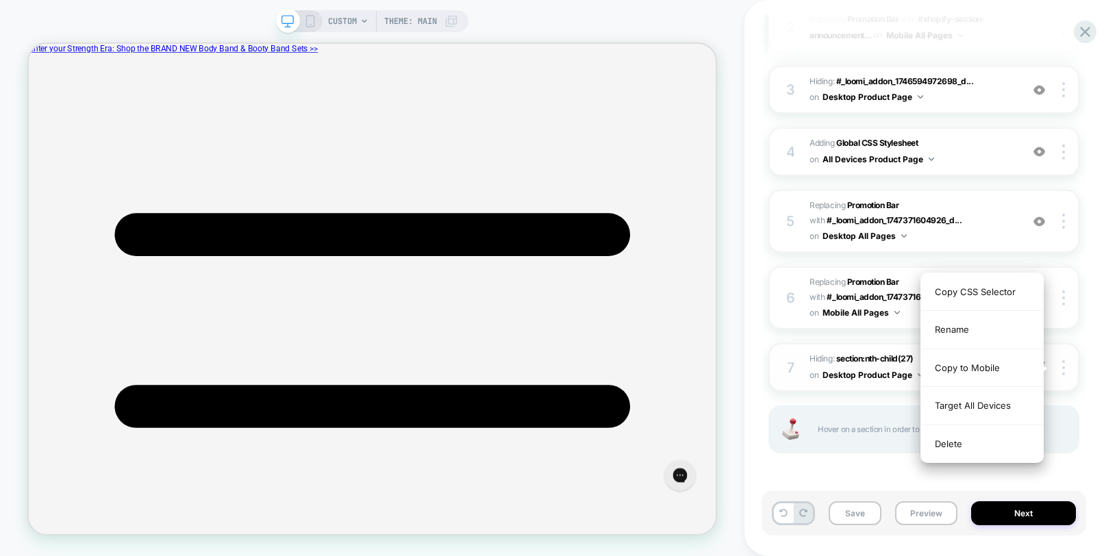
click at [878, 368] on button "Desktop Product Page" at bounding box center [872, 374] width 101 height 17
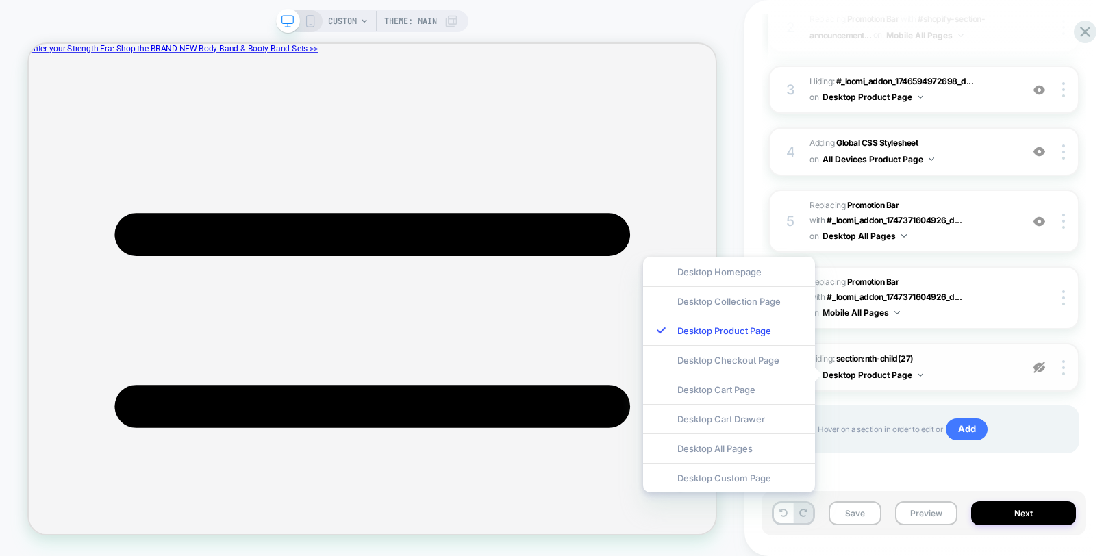
click at [874, 369] on button "Desktop Product Page" at bounding box center [872, 374] width 101 height 17
click at [882, 379] on button "Desktop Product Page" at bounding box center [872, 374] width 101 height 17
click at [884, 377] on button "Desktop Product Page" at bounding box center [872, 374] width 101 height 17
click at [978, 379] on span "Hiding : section:nth-child(27) section:nth-child(27) on Desktop Product Page" at bounding box center [911, 367] width 205 height 32
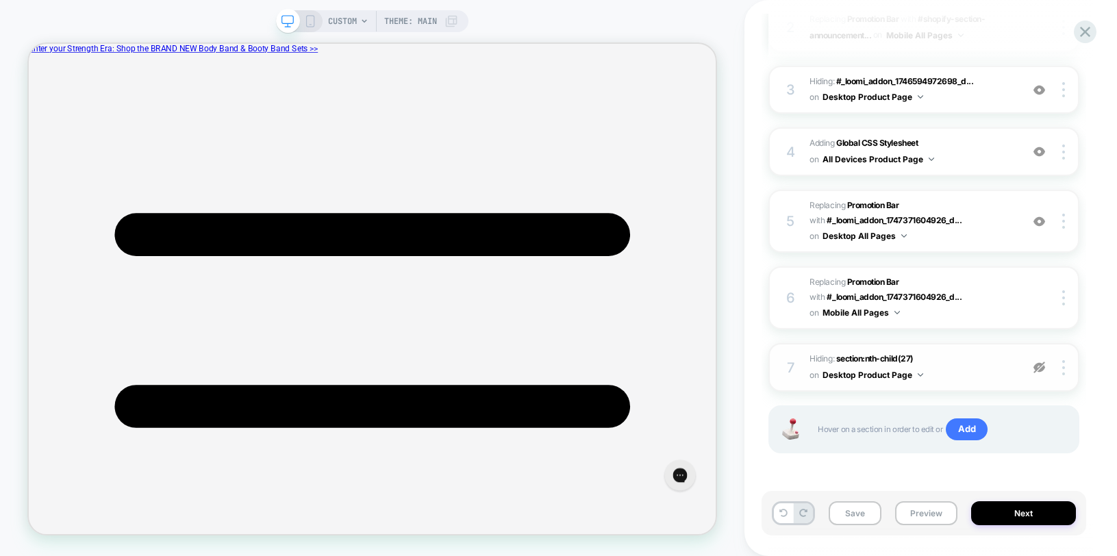
click at [914, 375] on button "Desktop Product Page" at bounding box center [872, 374] width 101 height 17
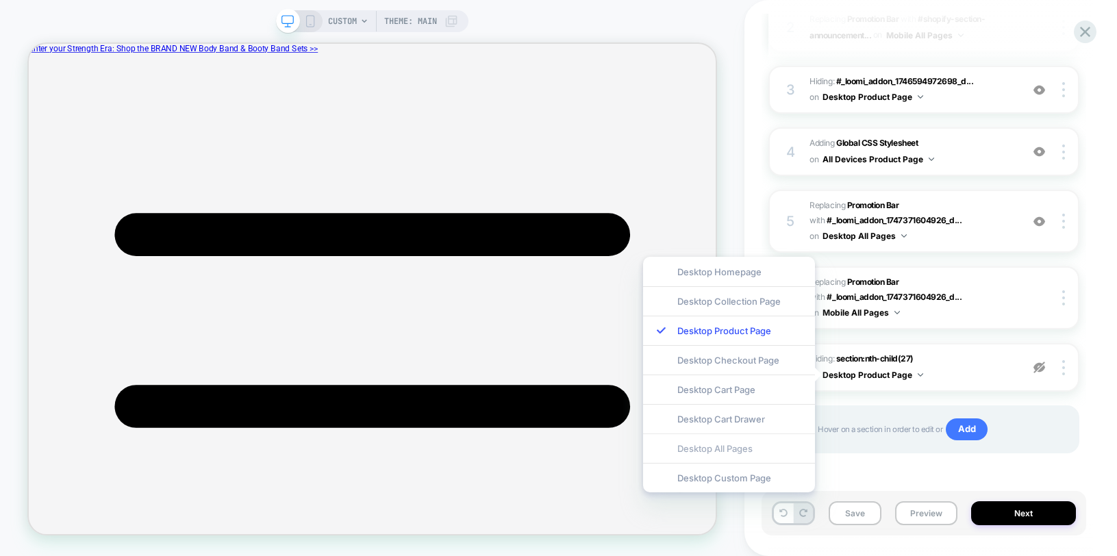
click at [717, 448] on div "Desktop All Pages" at bounding box center [729, 447] width 172 height 29
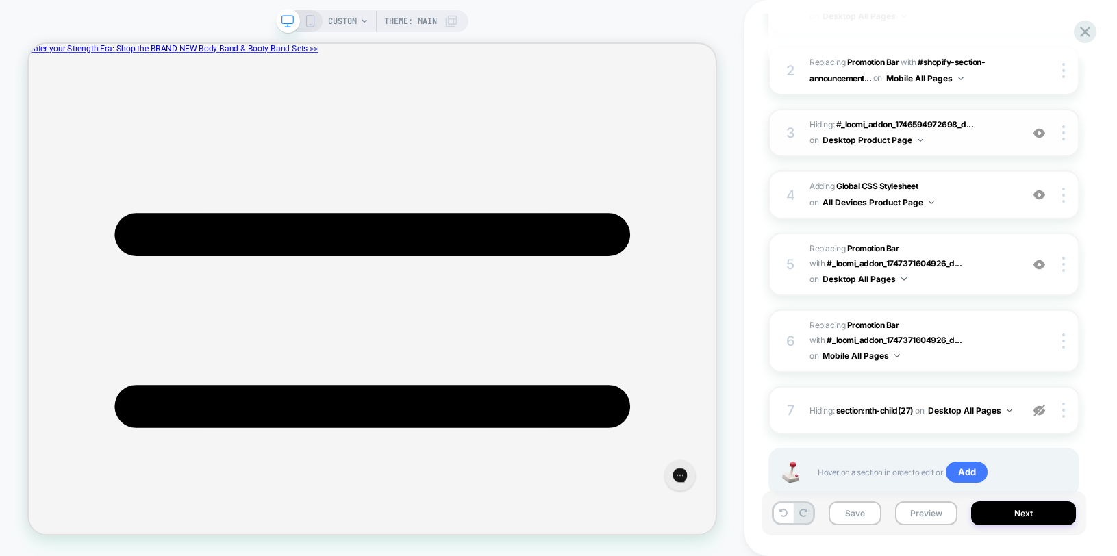
click at [906, 142] on button "Desktop Product Page" at bounding box center [872, 139] width 101 height 17
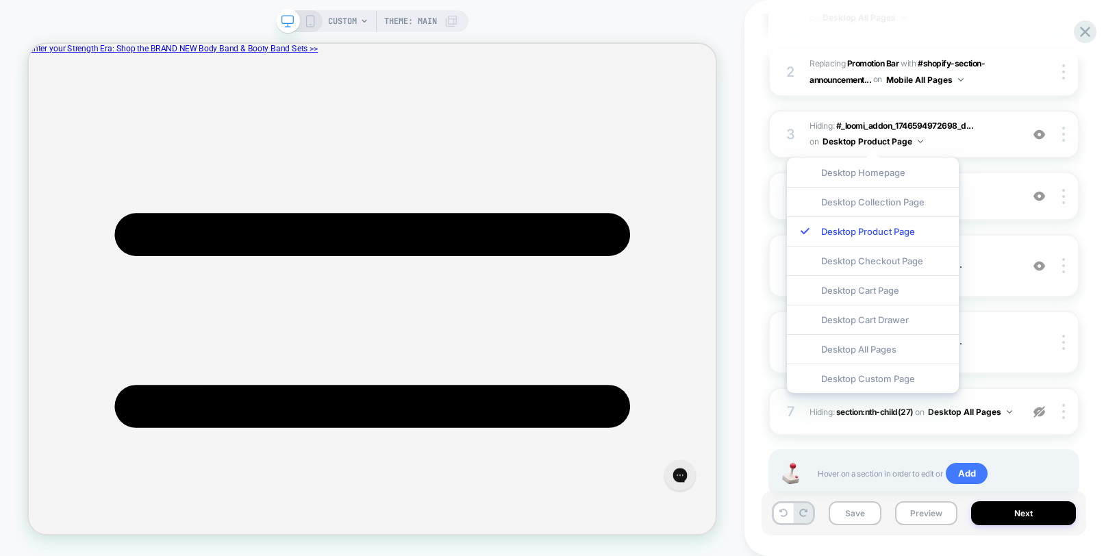
scroll to position [287, 0]
click at [899, 353] on div "Desktop All Pages" at bounding box center [873, 348] width 172 height 29
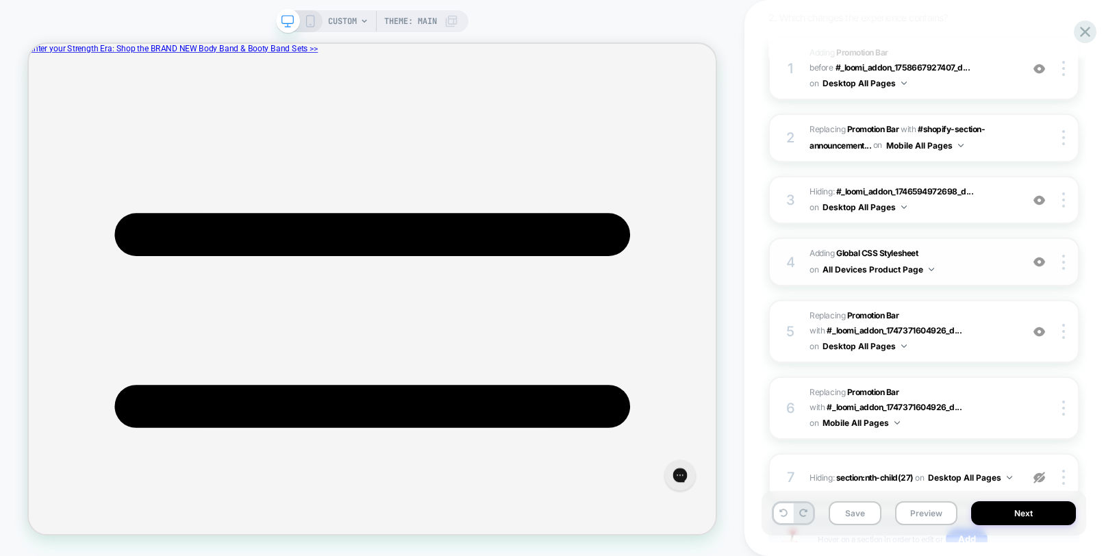
scroll to position [220, 0]
click at [894, 256] on b "Global CSS Stylesheet" at bounding box center [876, 254] width 81 height 10
click at [936, 257] on span "Adding Global CSS Stylesheet on All Devices Product Page" at bounding box center [911, 263] width 205 height 32
click at [892, 255] on b "Global CSS Stylesheet" at bounding box center [876, 254] width 81 height 10
click at [881, 255] on b "Global CSS Stylesheet" at bounding box center [876, 254] width 81 height 10
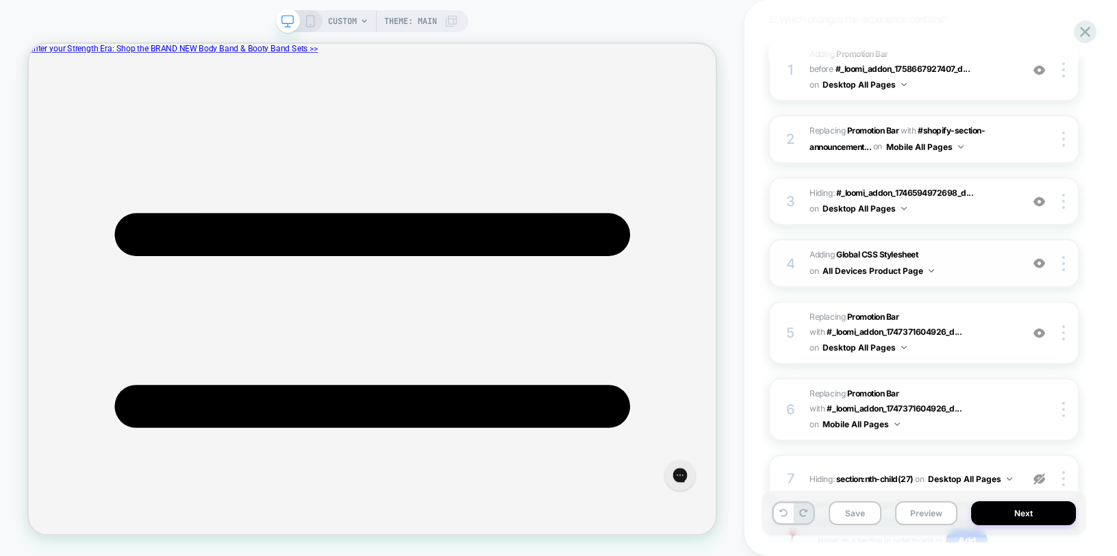
click at [878, 275] on button "All Devices Product Page" at bounding box center [878, 270] width 112 height 17
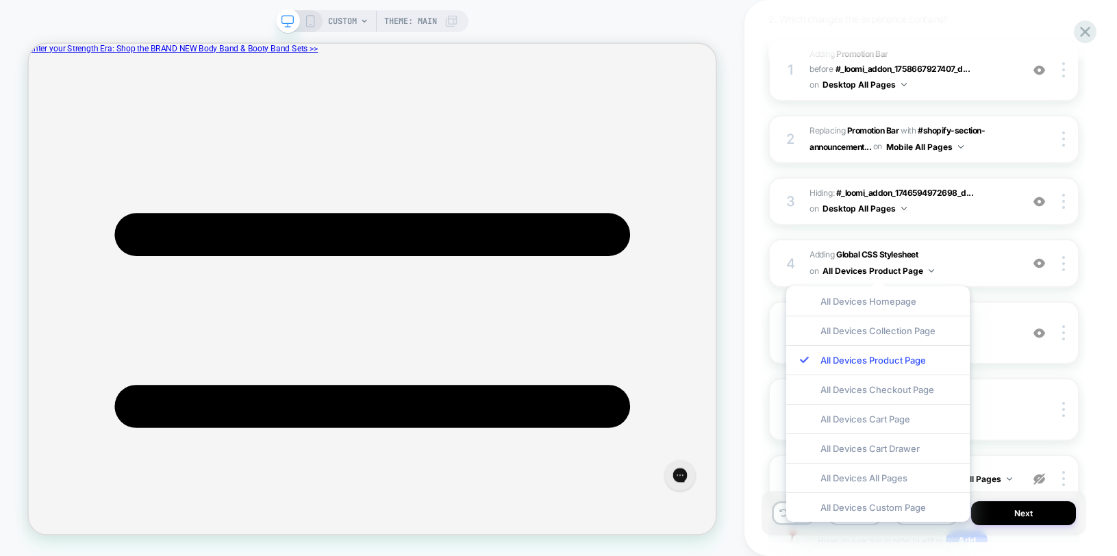
click at [1104, 327] on div "M + D - [PAID] LP + Site - Promo Bar - Mini Cart - FF15 - UTM FF15 Extended F&F…" at bounding box center [930, 278] width 372 height 556
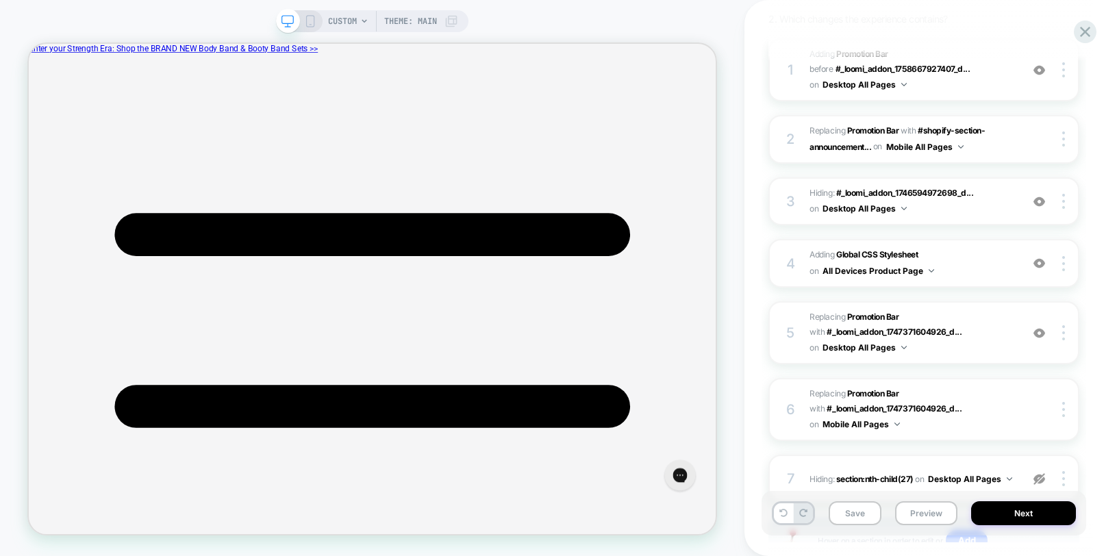
scroll to position [331, 0]
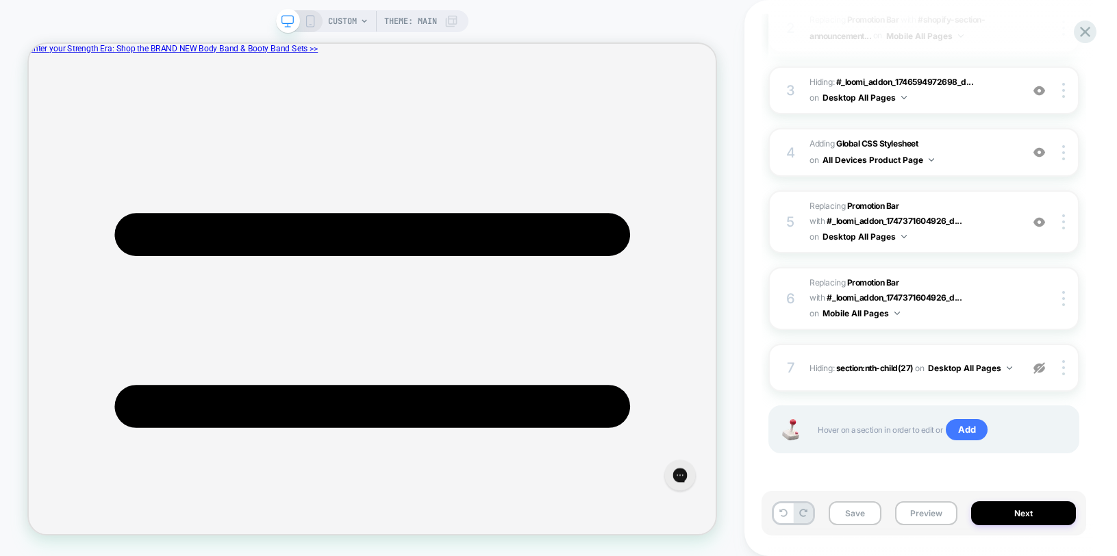
click at [1038, 370] on img at bounding box center [1039, 368] width 12 height 12
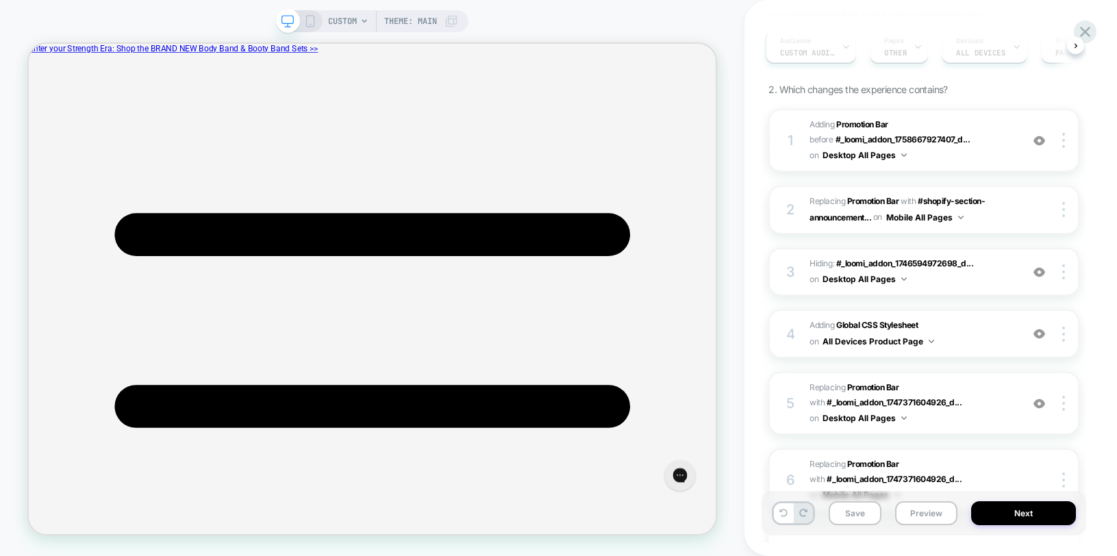
scroll to position [0, 0]
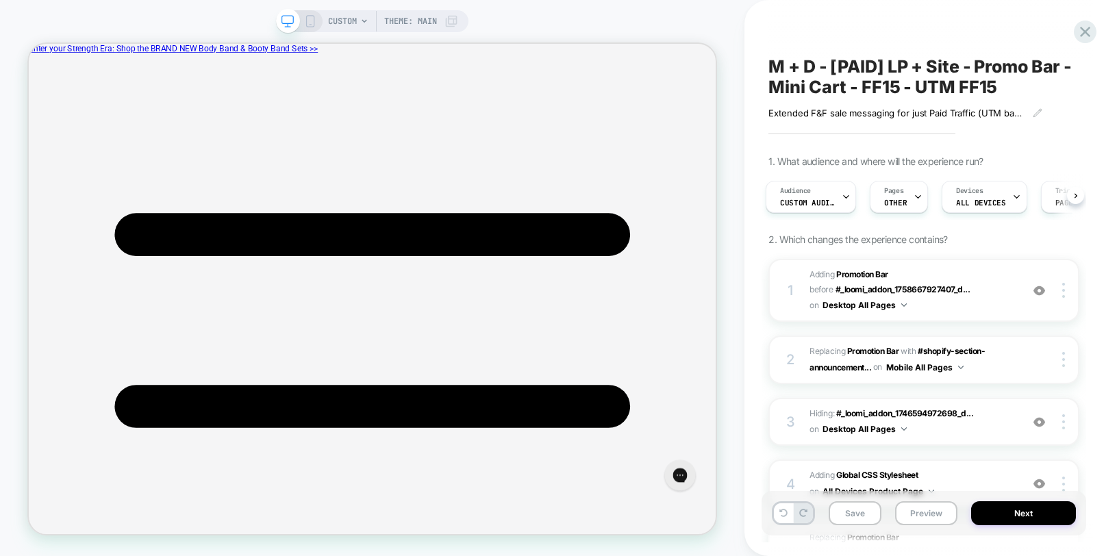
click at [962, 240] on div "1. What audience and where will the experience run? Audience Custom Audience Pa…" at bounding box center [923, 486] width 311 height 663
click at [1065, 291] on div at bounding box center [1065, 290] width 26 height 15
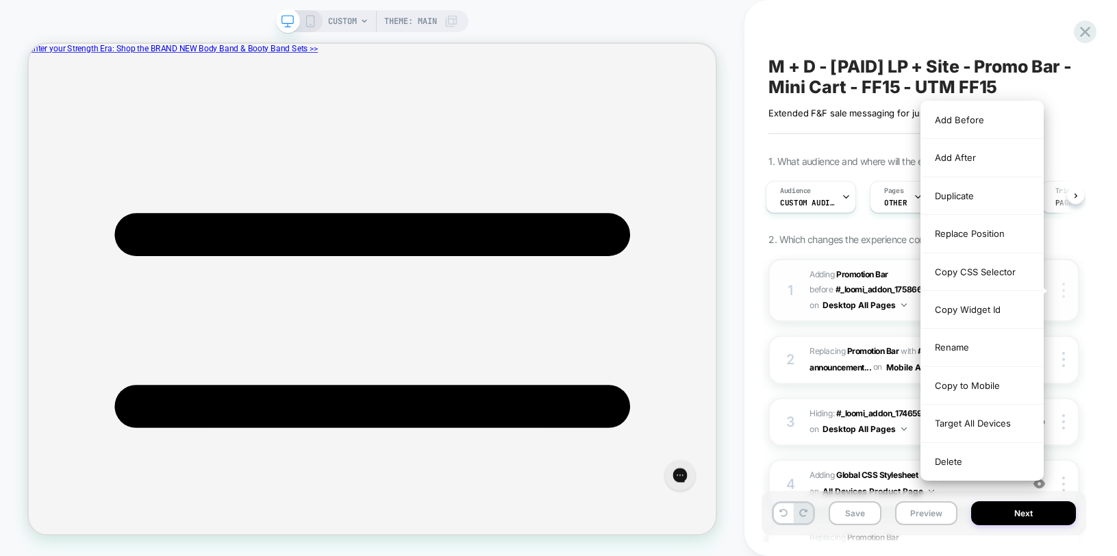
click at [1065, 291] on div at bounding box center [1065, 290] width 26 height 15
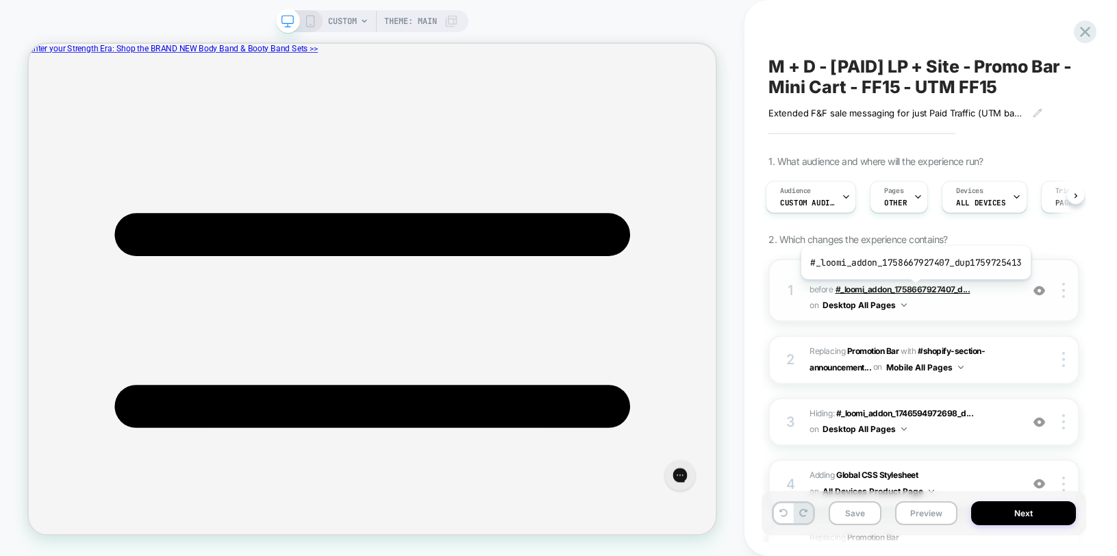
click at [913, 290] on span "#_loomi_addon_1758667927407_d..." at bounding box center [902, 289] width 135 height 10
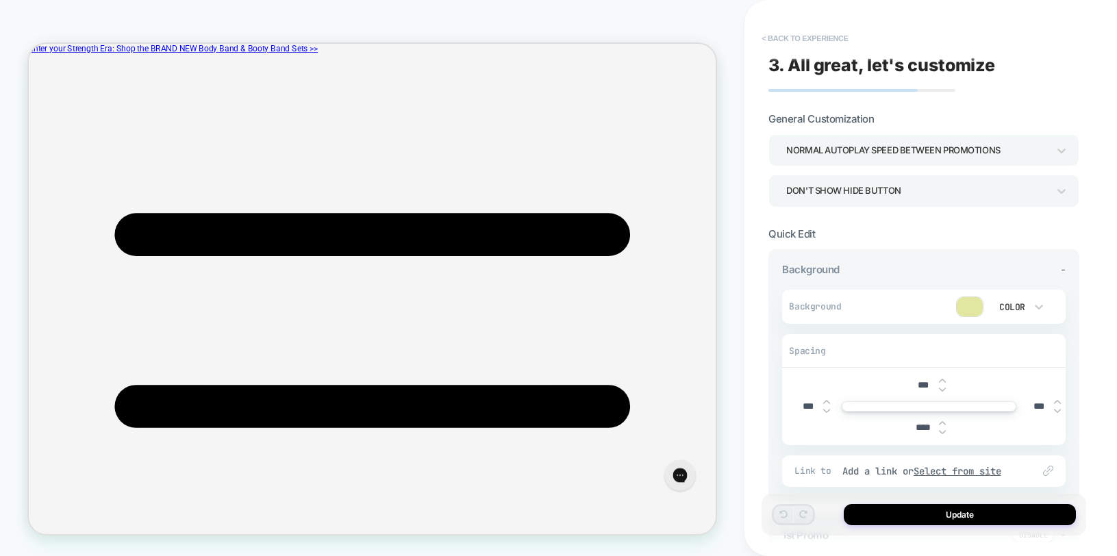
click at [787, 34] on button "< Back to experience" at bounding box center [804, 38] width 100 height 22
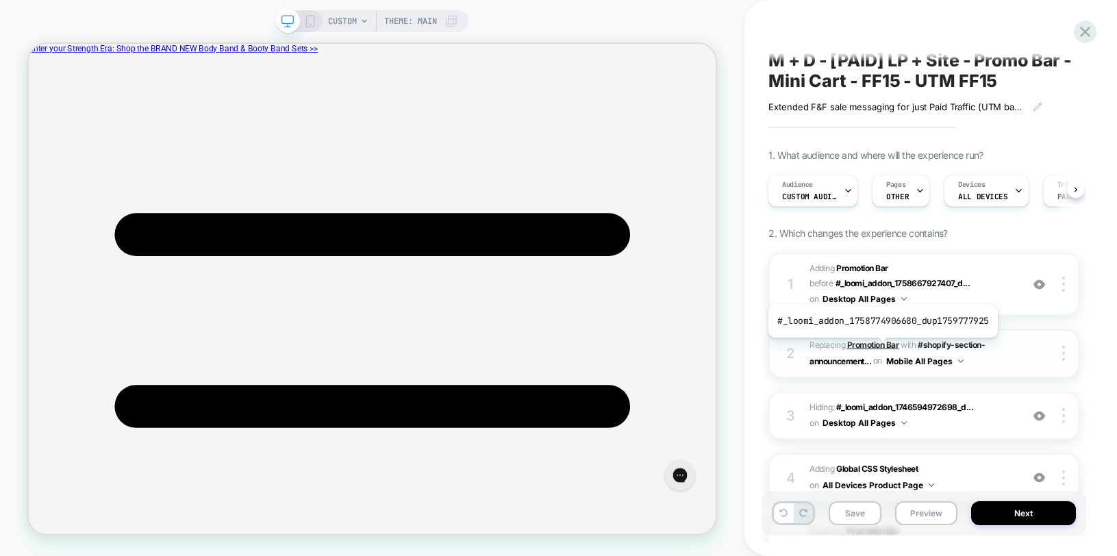
scroll to position [5, 0]
click at [1012, 364] on span "#_loomi_addon_1758774906680_dup1759777925 Replacing Promotion Bar WITH #shopify…" at bounding box center [911, 355] width 205 height 32
click at [869, 347] on b "Promotion Bar" at bounding box center [873, 346] width 52 height 10
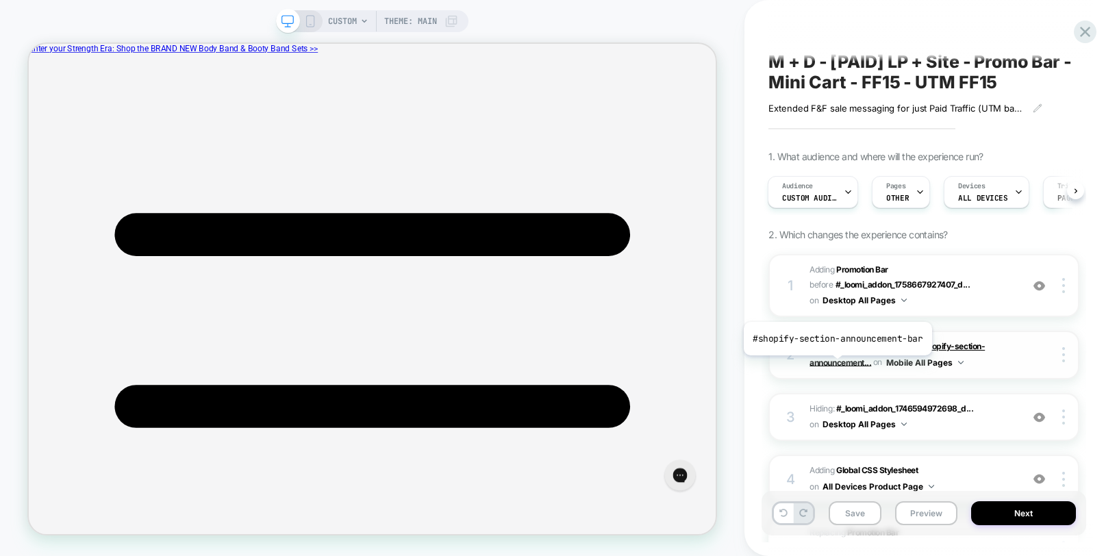
click at [835, 366] on span "#shopify-section-announcement..." at bounding box center [896, 354] width 175 height 26
click at [1049, 368] on div "2 #_loomi_addon_1758774906680_dup1759777925 Replacing Promotion Bar WITH #shopi…" at bounding box center [923, 355] width 311 height 49
click at [1064, 357] on img at bounding box center [1063, 353] width 3 height 15
click at [871, 392] on div "3 Hiding : #_loomi_addon_1746594972698_d... #_loomi_addon_1746594972698_dup1747…" at bounding box center [923, 416] width 311 height 49
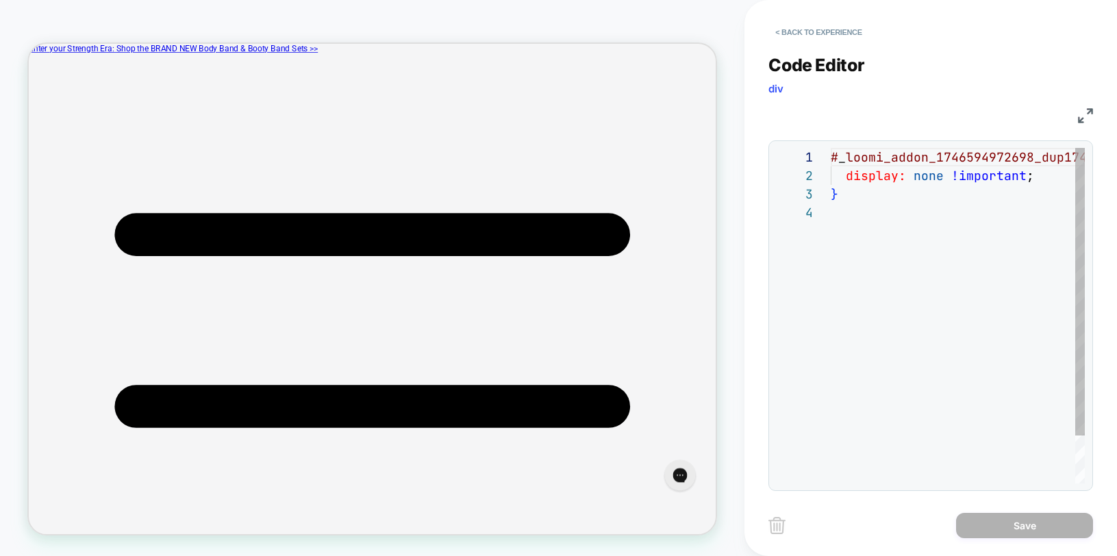
scroll to position [55, 0]
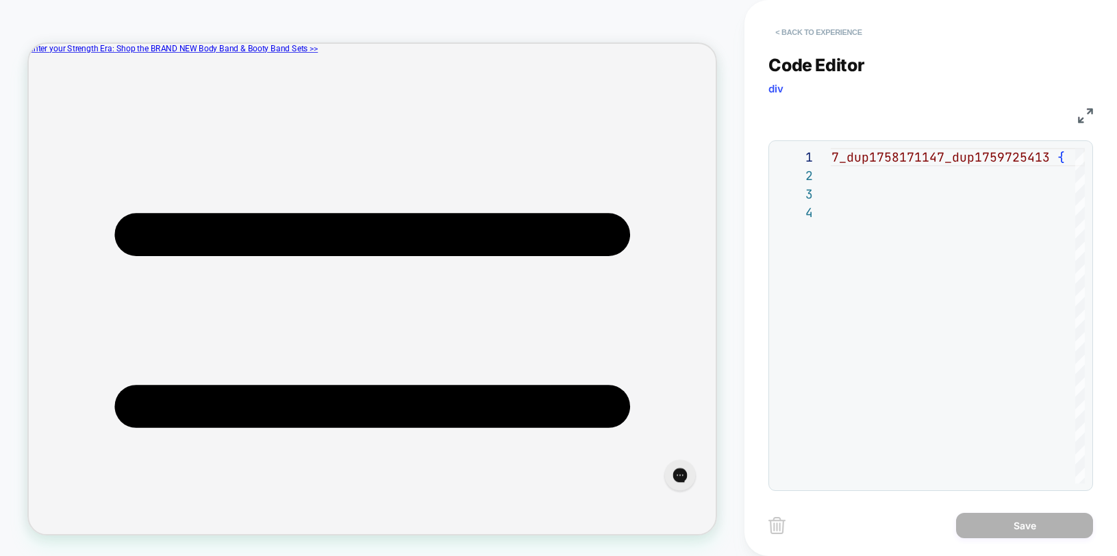
click at [811, 30] on button "< Back to experience" at bounding box center [818, 32] width 100 height 22
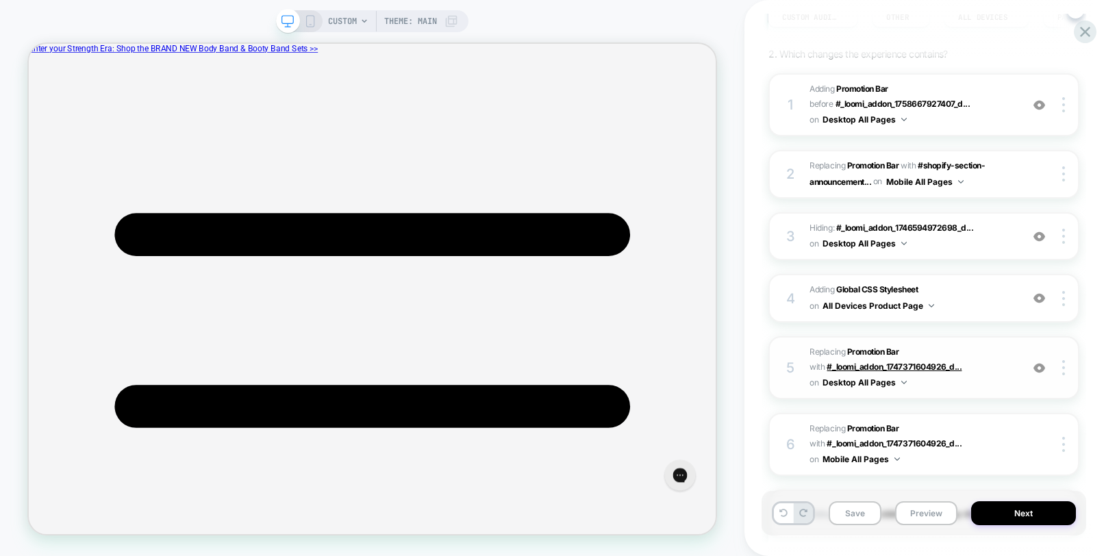
scroll to position [229, 0]
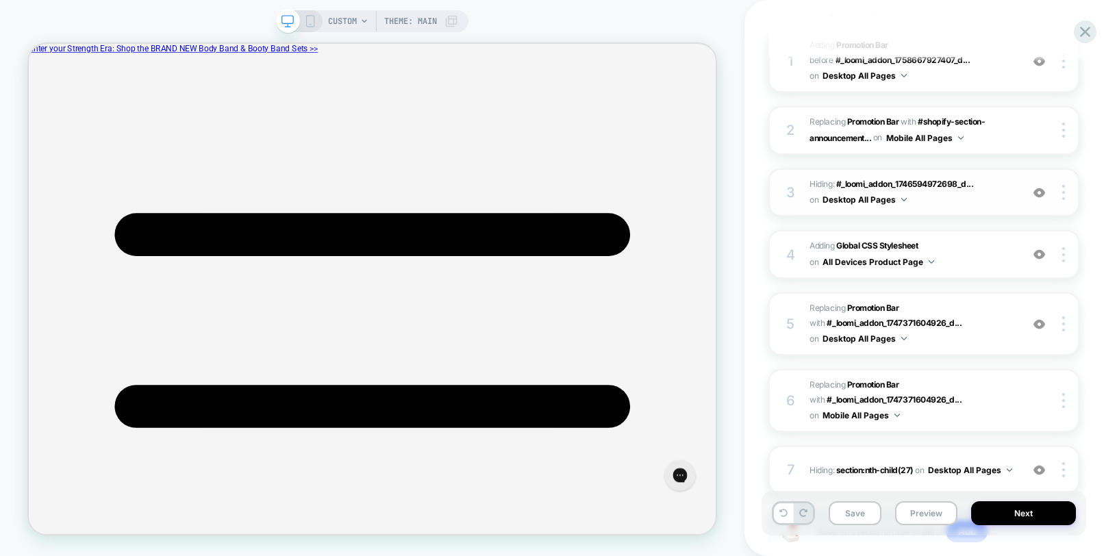
click at [952, 199] on span "Hiding : #_loomi_addon_1746594972698_d... #_loomi_addon_1746594972698_dup174727…" at bounding box center [911, 193] width 205 height 32
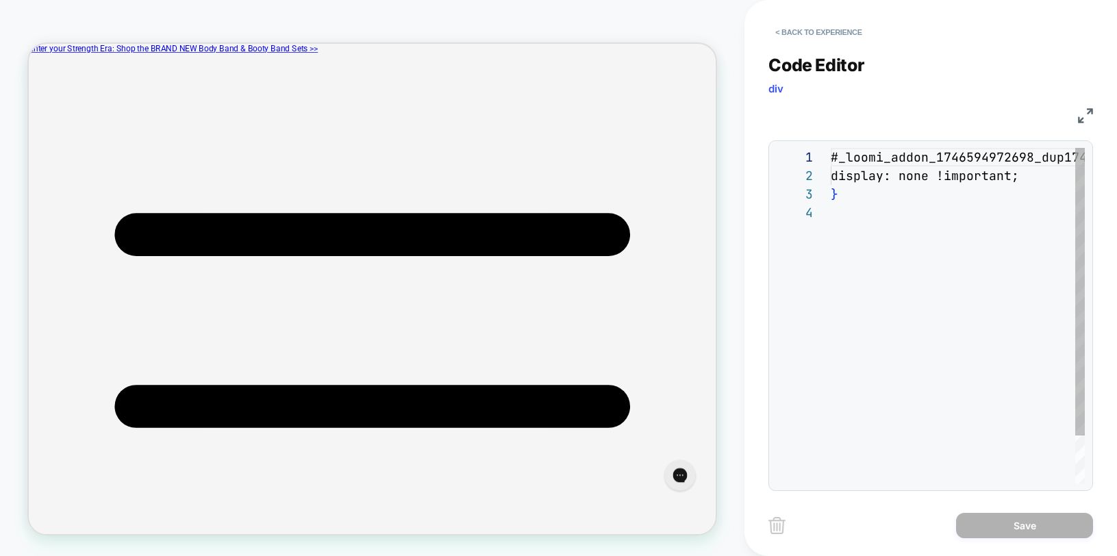
scroll to position [55, 0]
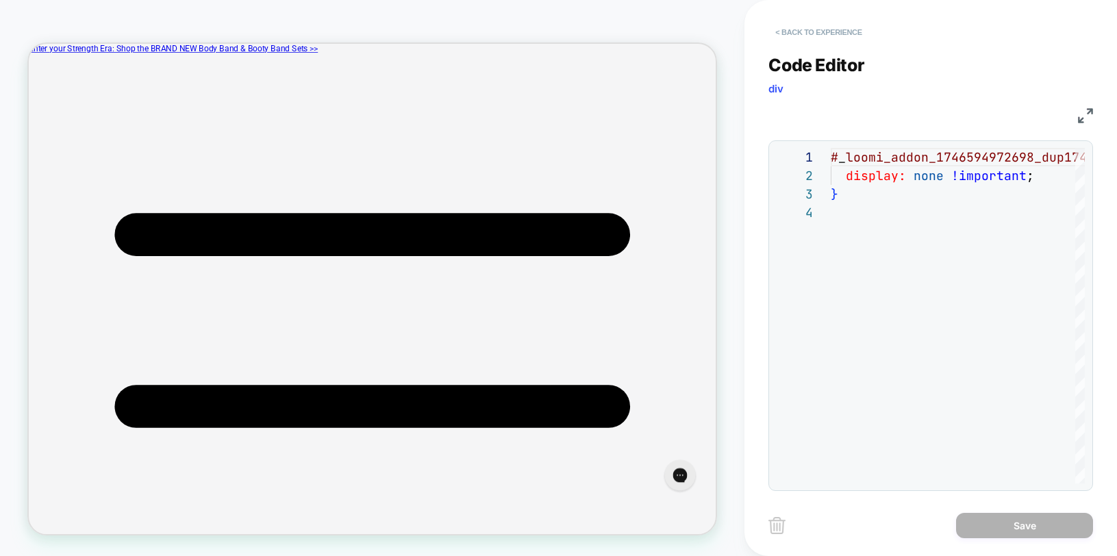
click at [786, 31] on button "< Back to experience" at bounding box center [818, 32] width 100 height 22
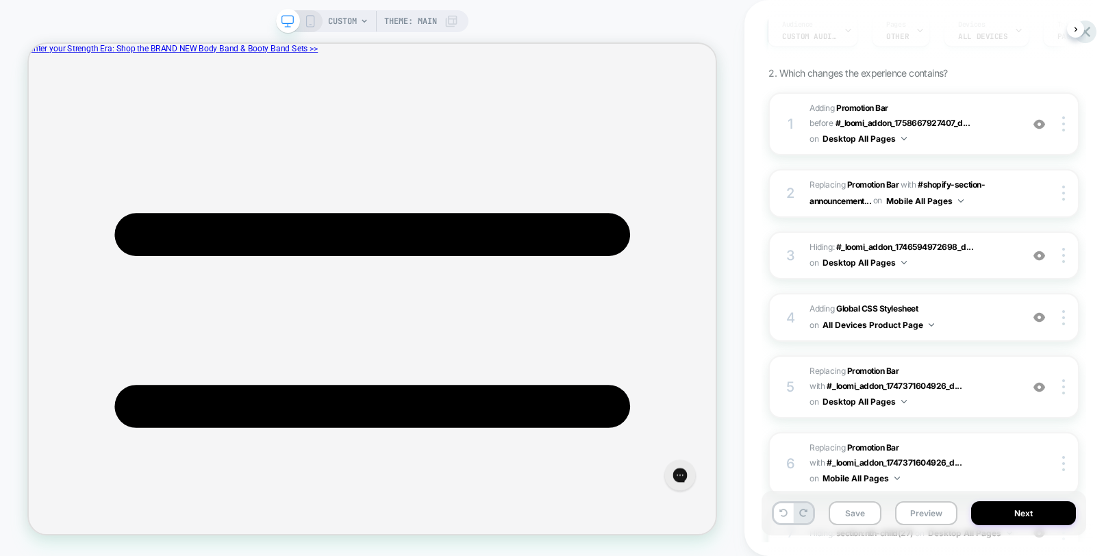
scroll to position [192, 0]
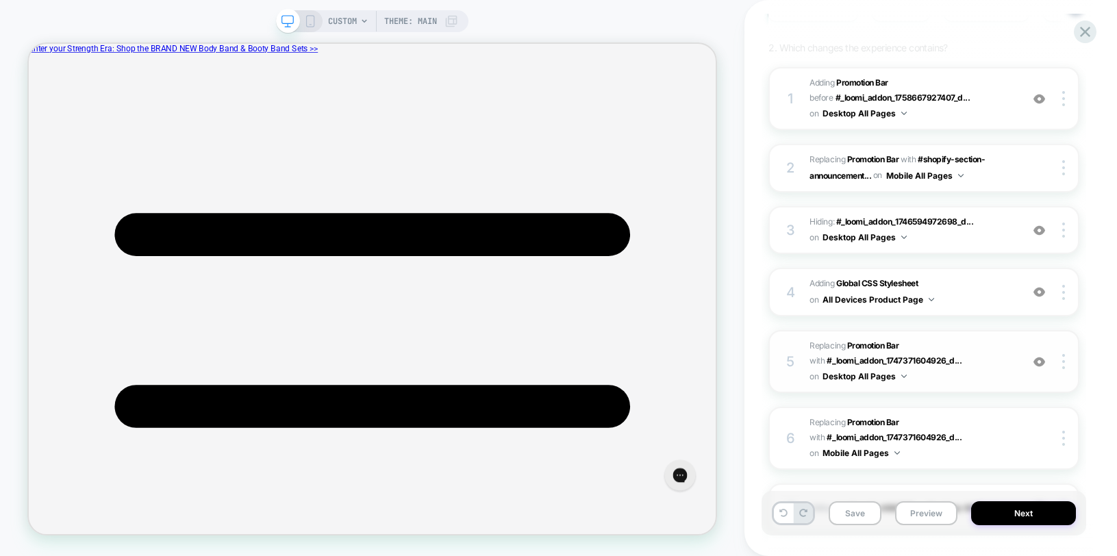
click at [981, 348] on span "#_loomi_addon_1759776380082_dup1759777925 Replacing Promotion Bar WITH #_loomi_…" at bounding box center [911, 361] width 205 height 47
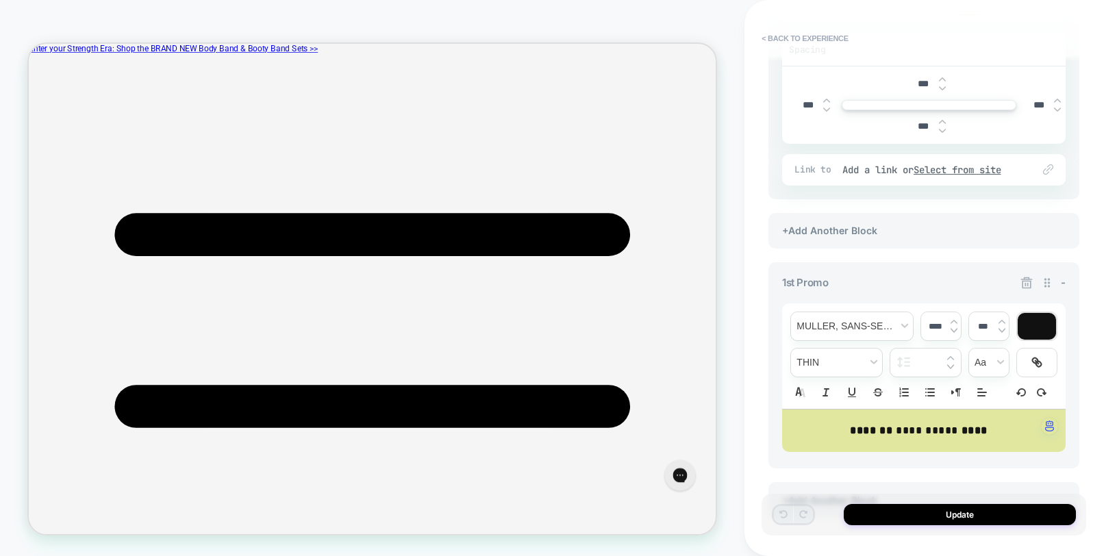
scroll to position [303, 0]
click at [795, 40] on button "< Back to experience" at bounding box center [804, 38] width 100 height 22
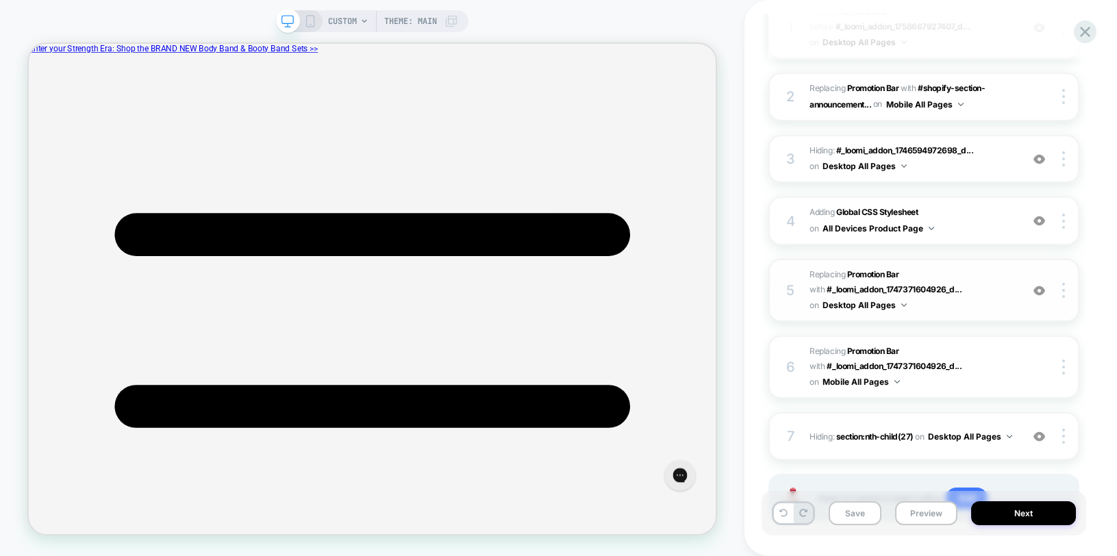
scroll to position [266, 0]
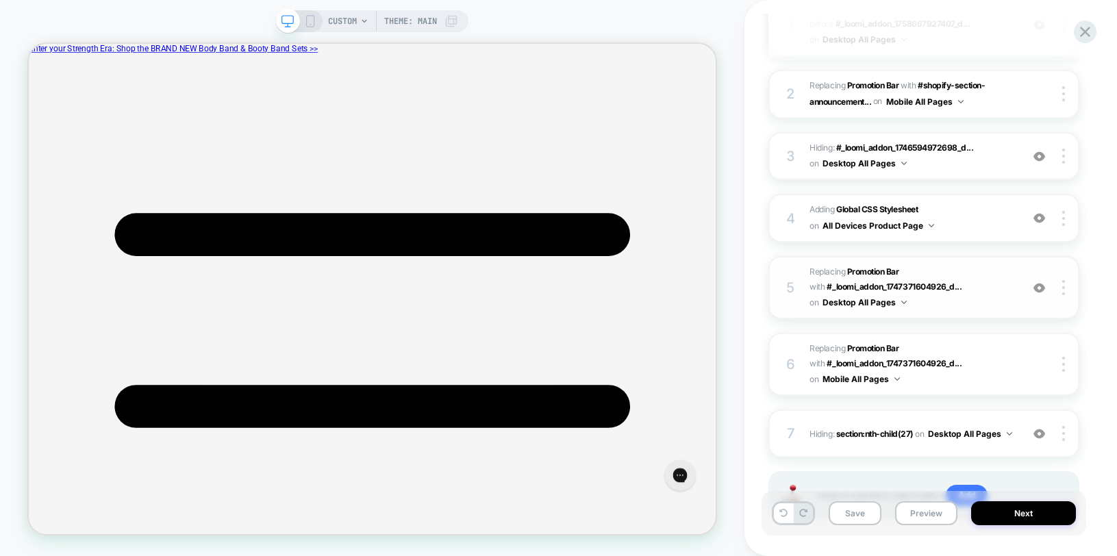
click at [1047, 293] on div at bounding box center [1039, 287] width 26 height 15
click at [1041, 290] on img at bounding box center [1039, 288] width 12 height 12
click at [965, 294] on span "#_loomi_addon_1759776380082_dup1759777925 Replacing Promotion Bar WITH #_loomi_…" at bounding box center [911, 287] width 205 height 47
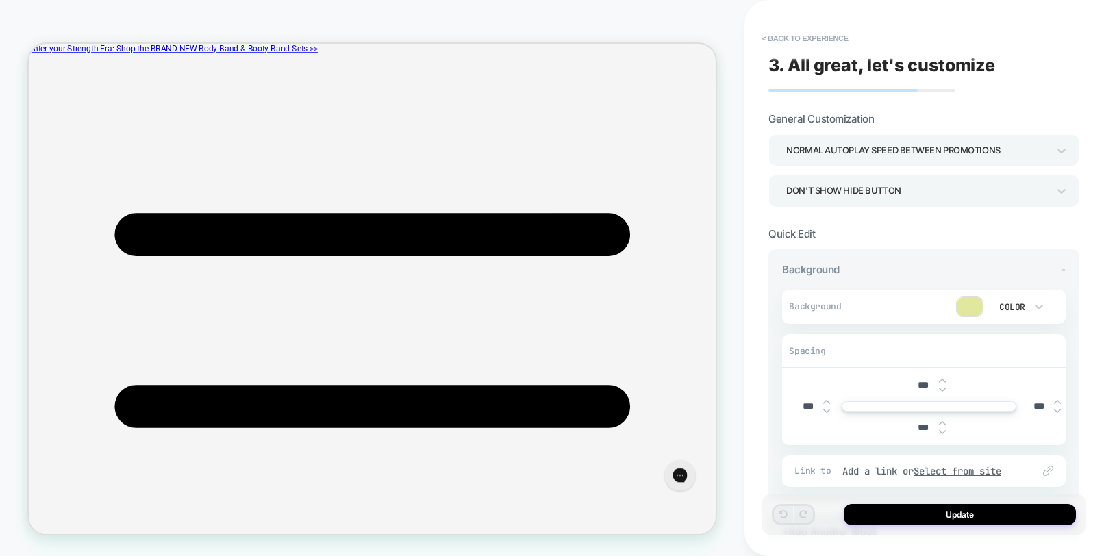
click at [796, 24] on div "**********" at bounding box center [923, 278] width 324 height 529
click at [796, 35] on button "< Back to experience" at bounding box center [804, 38] width 100 height 22
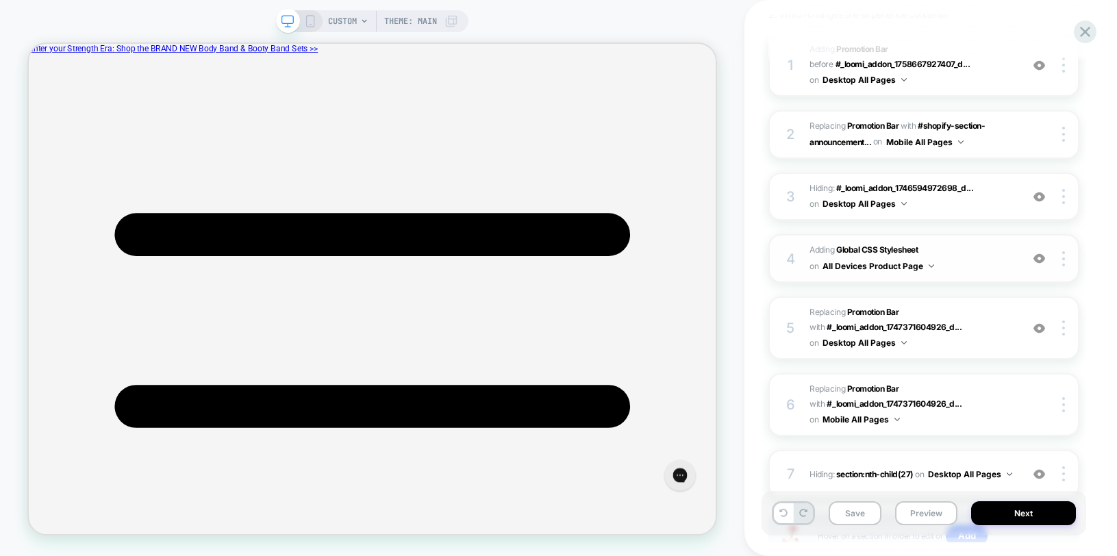
scroll to position [231, 0]
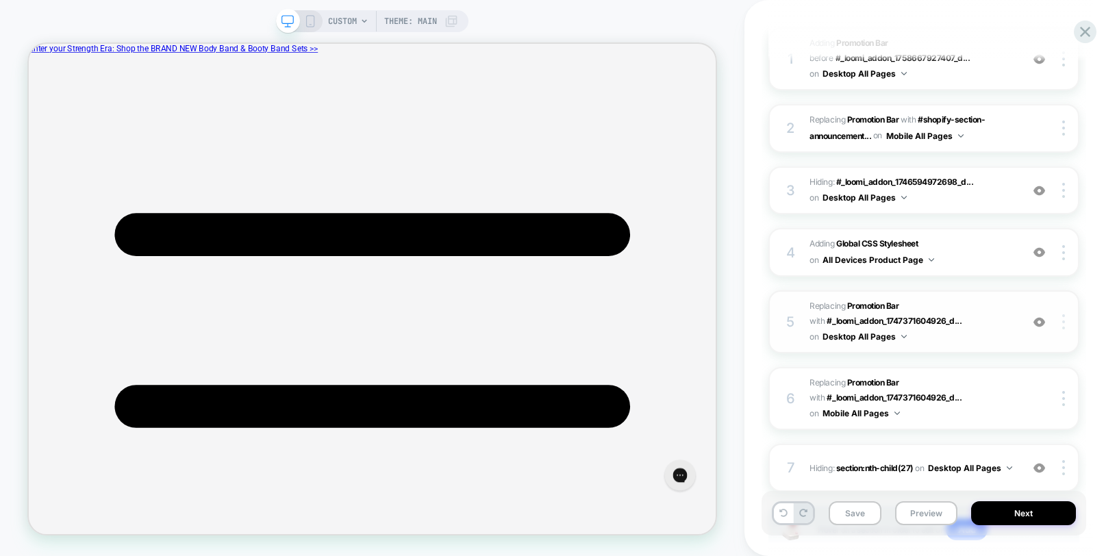
click at [1065, 318] on div at bounding box center [1065, 321] width 26 height 15
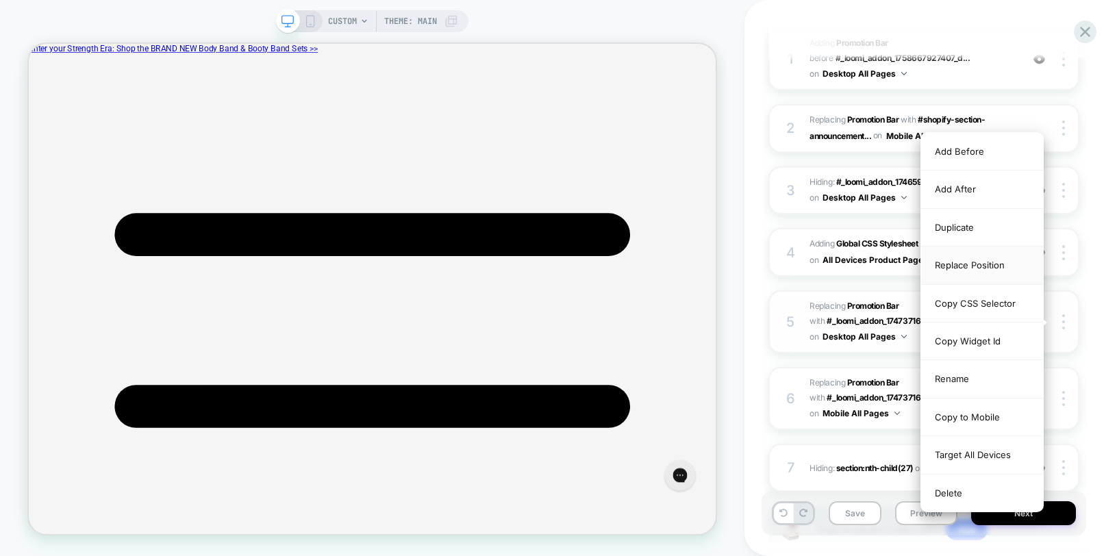
click at [947, 272] on div "Replace Position" at bounding box center [982, 265] width 122 height 38
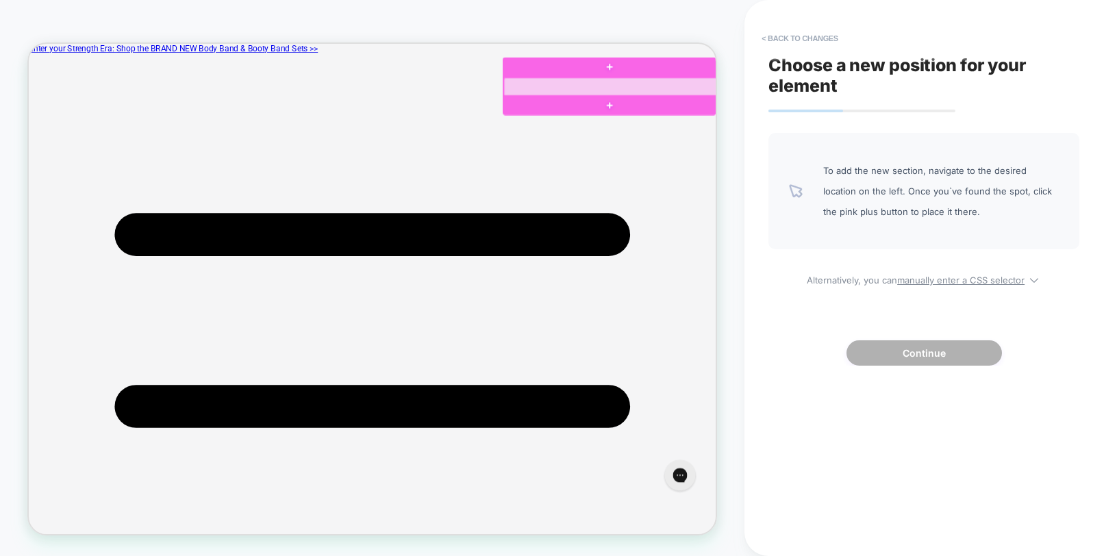
click at [926, 89] on div at bounding box center [804, 101] width 284 height 25
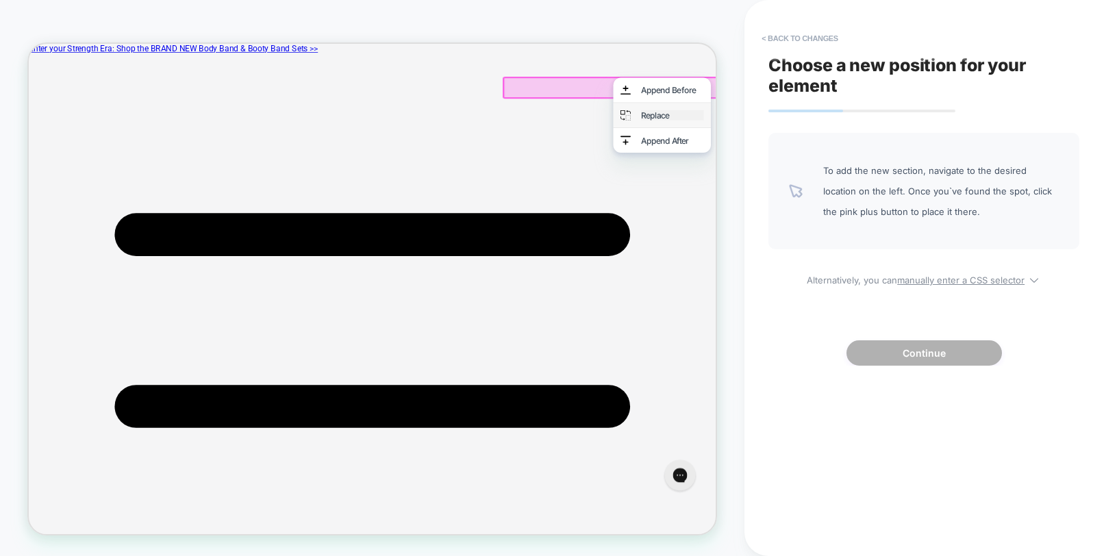
click at [894, 140] on div "Replace" at bounding box center [887, 139] width 84 height 14
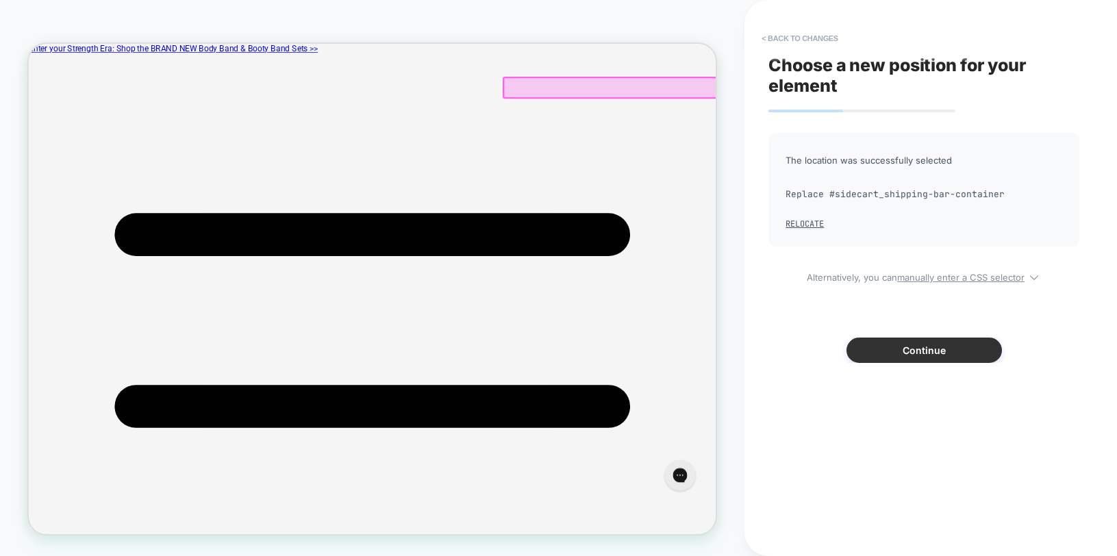
click at [928, 354] on button "Continue" at bounding box center [923, 350] width 155 height 25
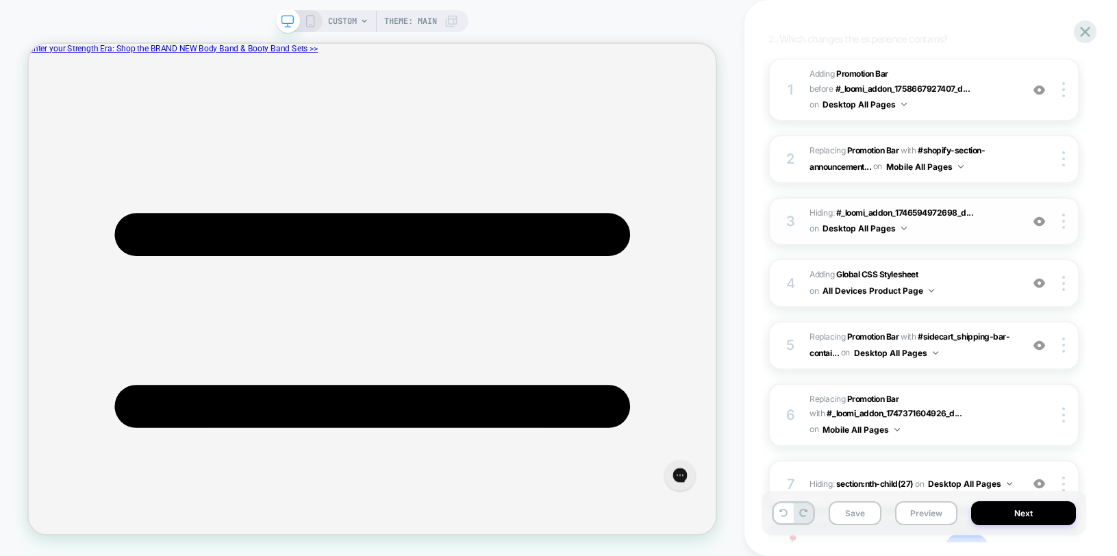
scroll to position [206, 0]
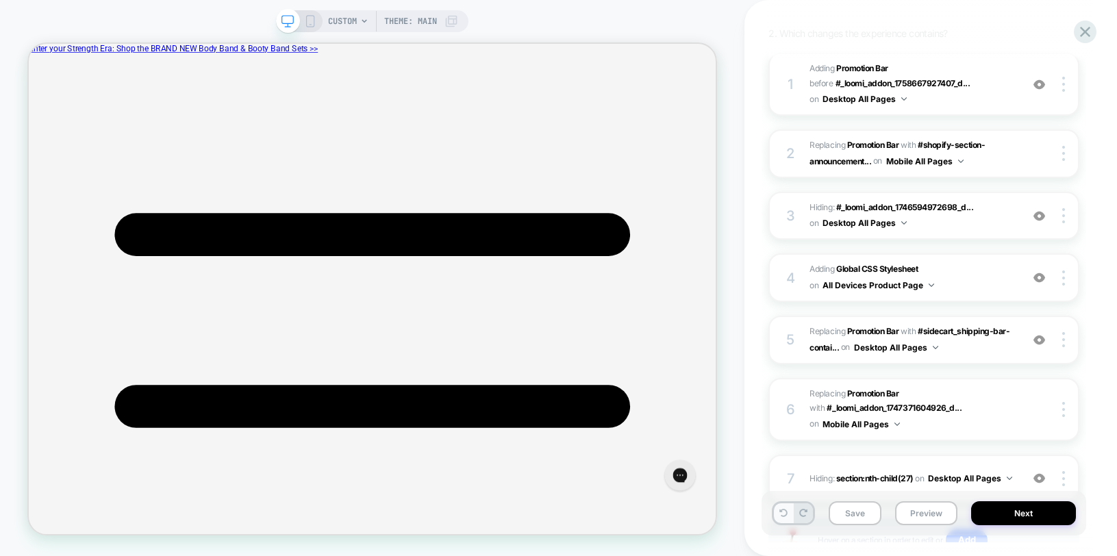
click at [784, 507] on button at bounding box center [783, 513] width 19 height 20
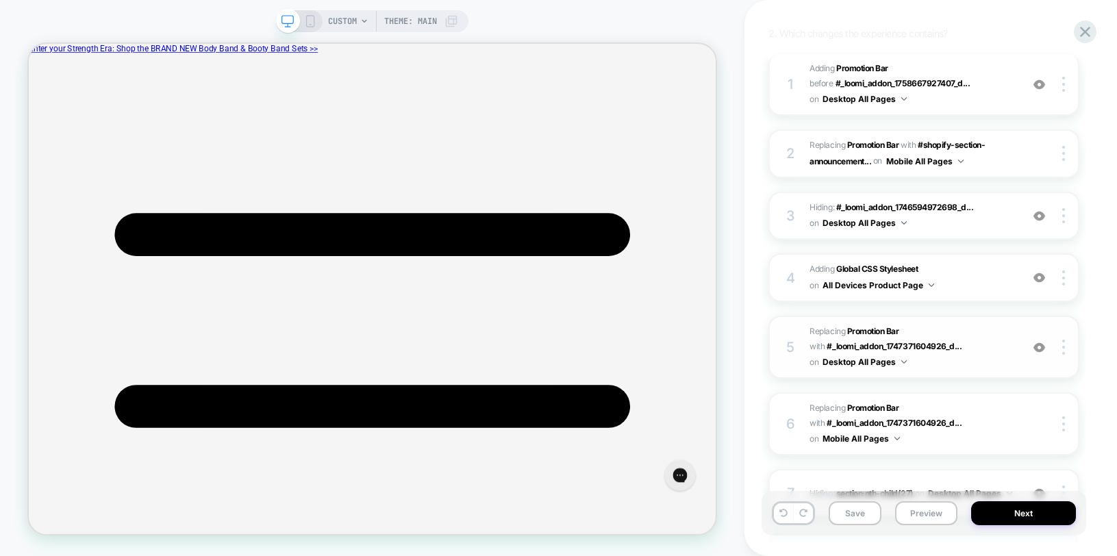
click at [998, 338] on span "#_loomi_addon_1759776380082_dup1759777925 Replacing Promotion Bar WITH #_loomi_…" at bounding box center [911, 347] width 205 height 47
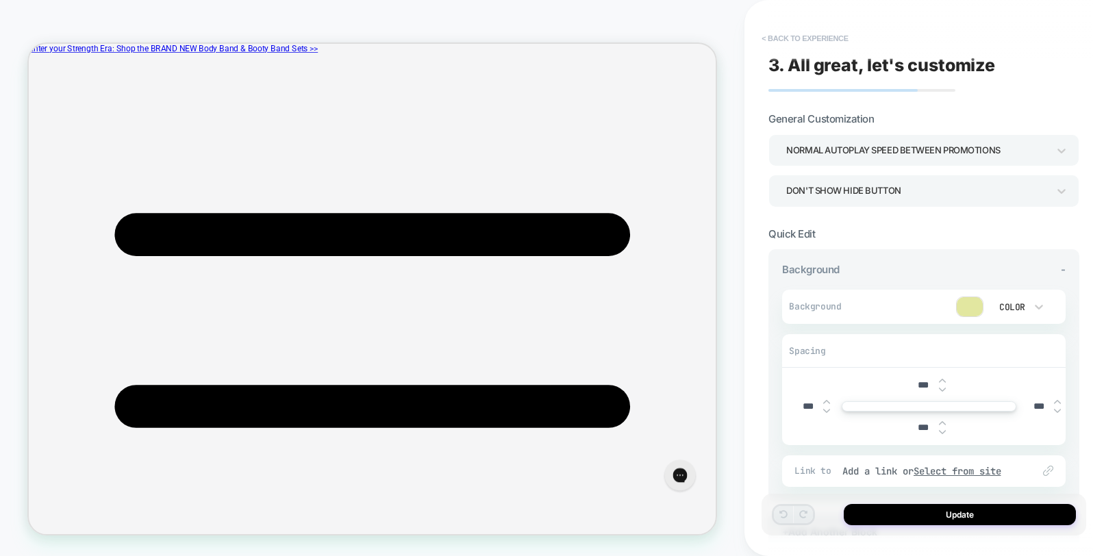
click at [797, 36] on button "< Back to experience" at bounding box center [804, 38] width 100 height 22
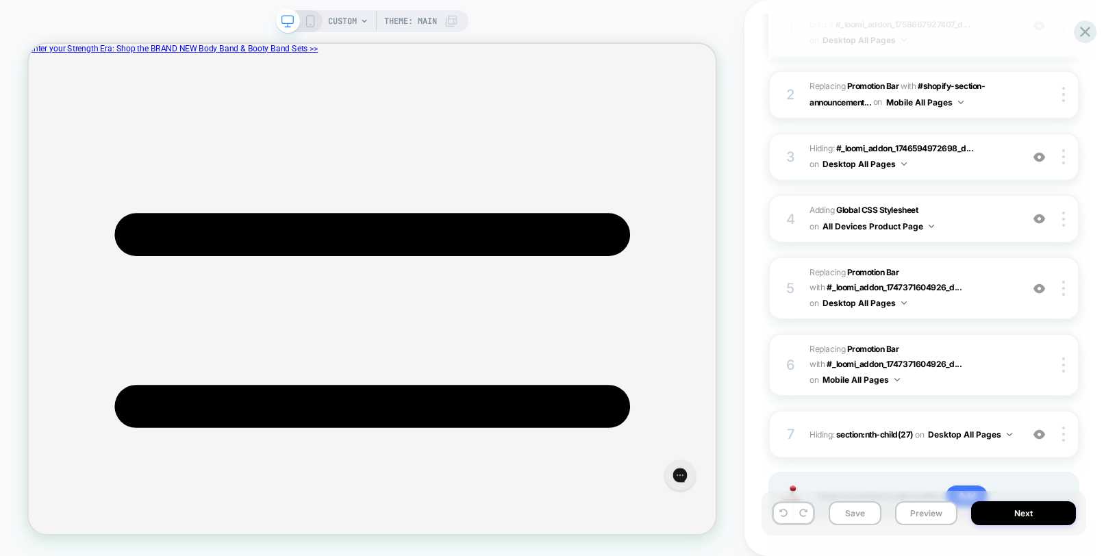
scroll to position [331, 0]
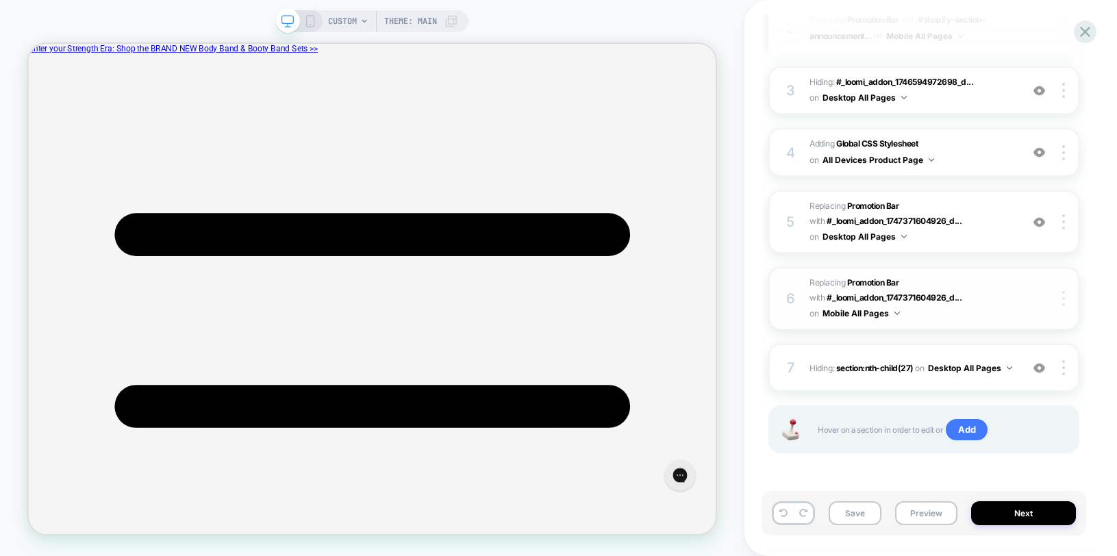
click at [1065, 298] on div at bounding box center [1065, 298] width 26 height 15
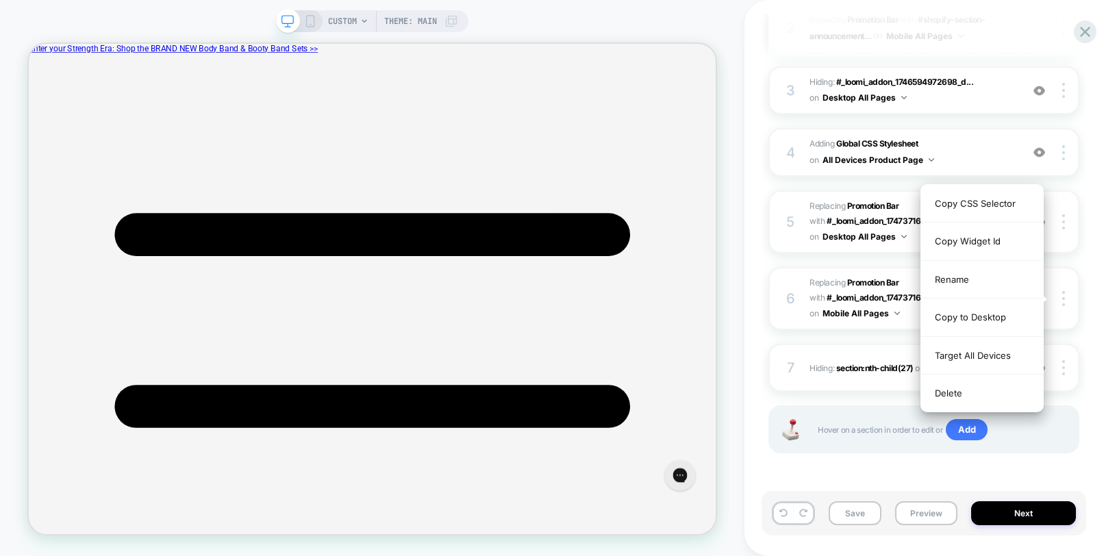
click at [1095, 343] on div "M + D - [PAID] LP + Site - Promo Bar - Mini Cart - FF15 - UTM FF15 Extended F&F…" at bounding box center [930, 278] width 372 height 556
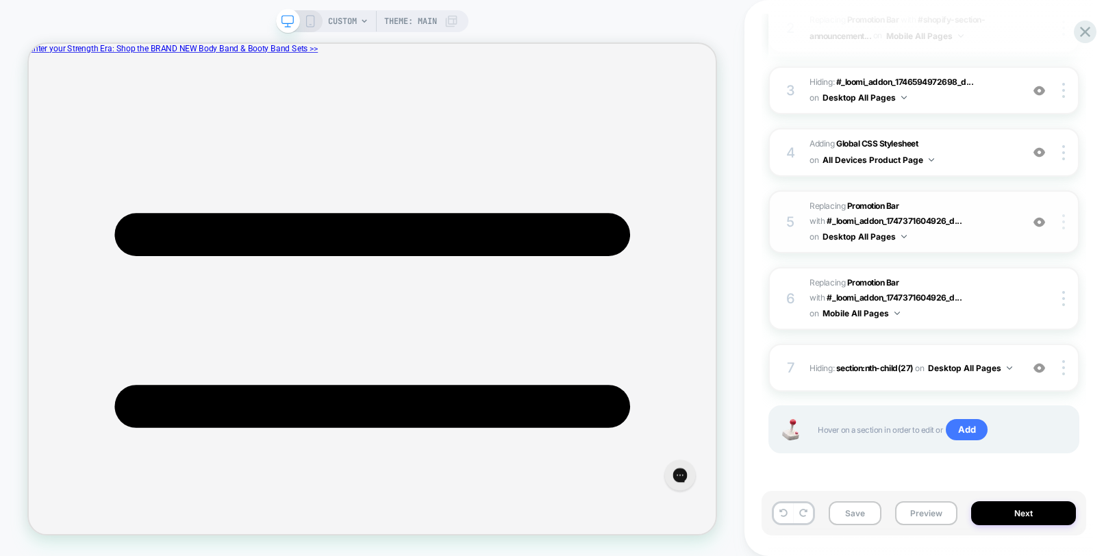
click at [1062, 225] on img at bounding box center [1063, 221] width 3 height 15
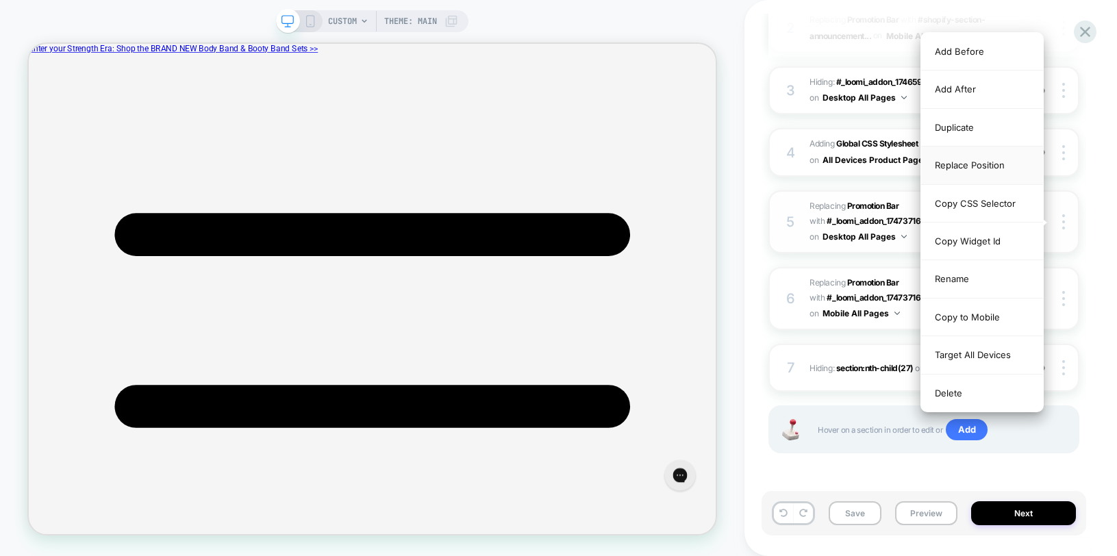
click at [963, 163] on div "Replace Position" at bounding box center [982, 166] width 122 height 38
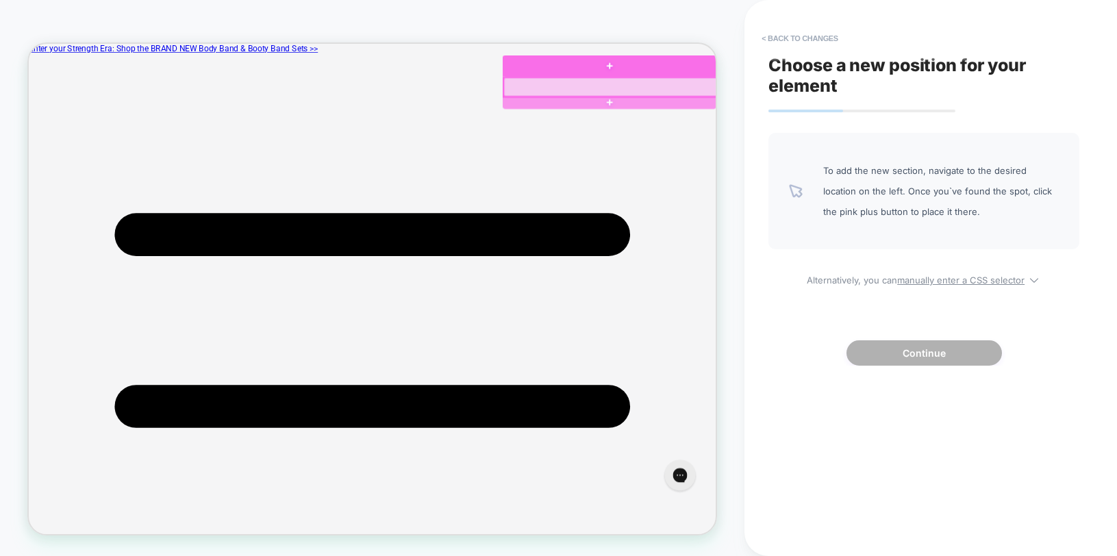
click at [925, 88] on div at bounding box center [804, 102] width 287 height 28
click at [924, 90] on div at bounding box center [804, 101] width 284 height 25
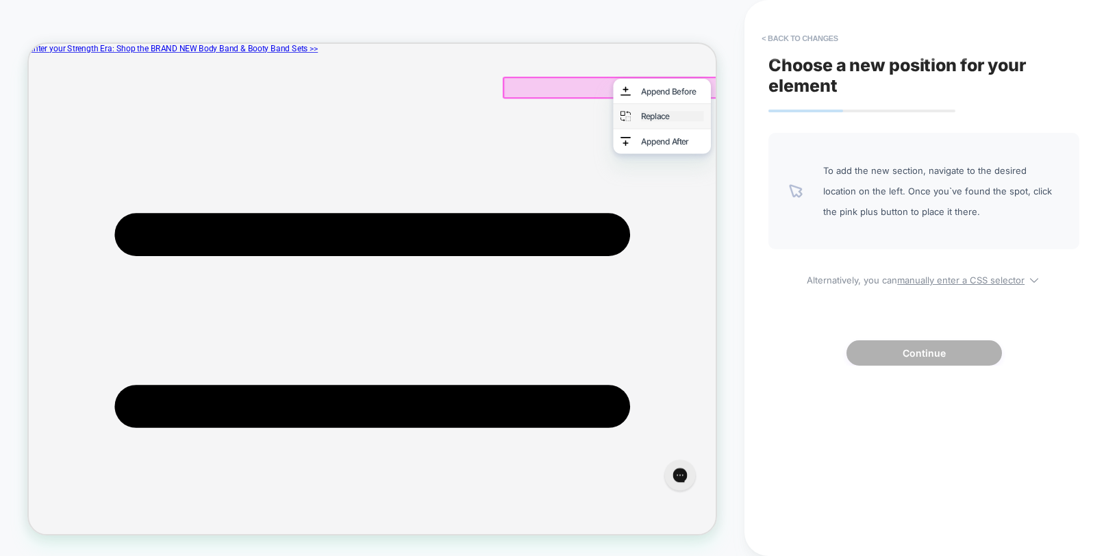
click at [858, 136] on div "Replace" at bounding box center [887, 140] width 84 height 14
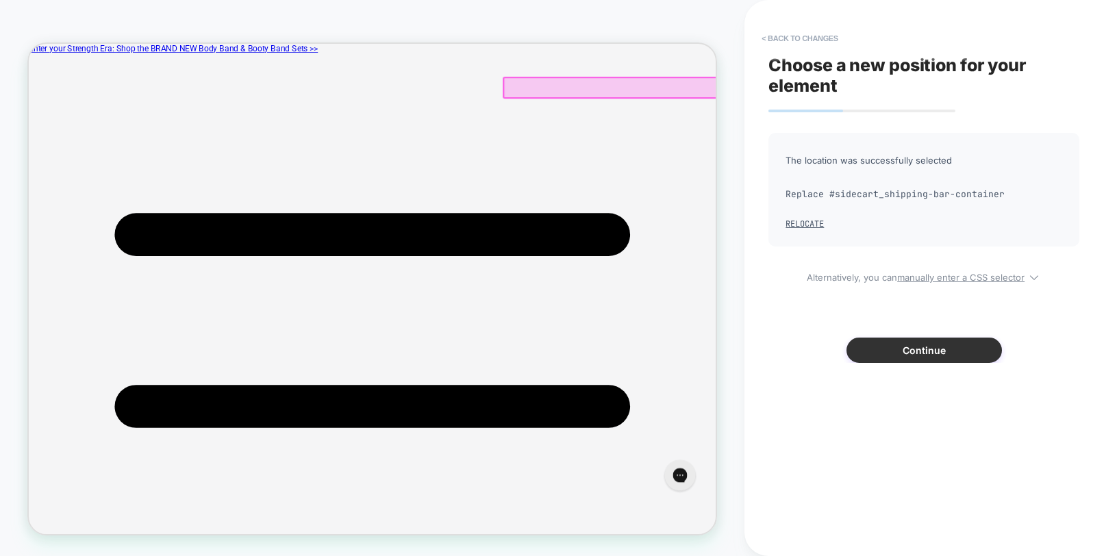
click at [928, 348] on button "Continue" at bounding box center [923, 350] width 155 height 25
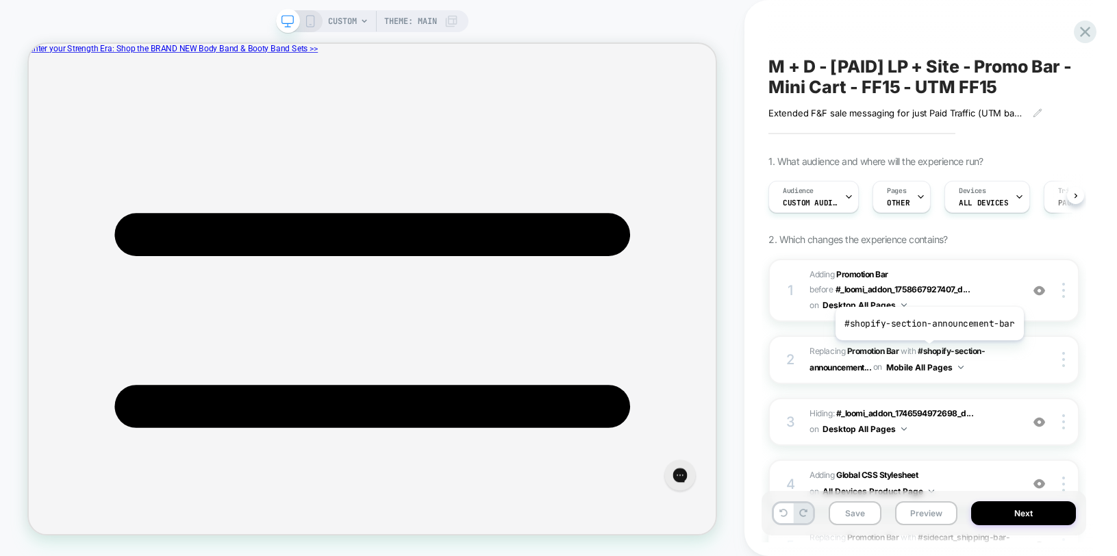
scroll to position [0, 1]
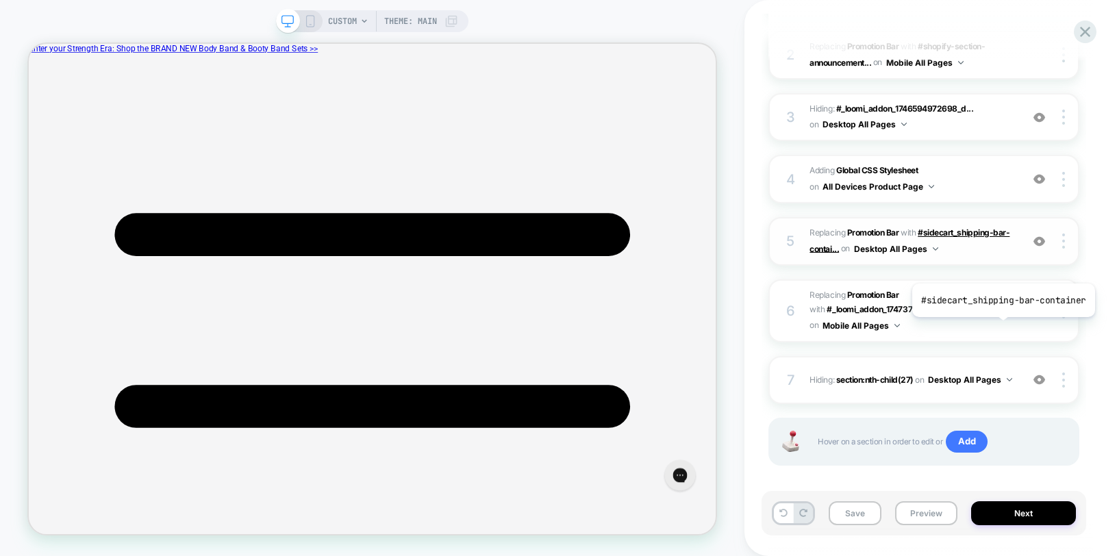
scroll to position [309, 0]
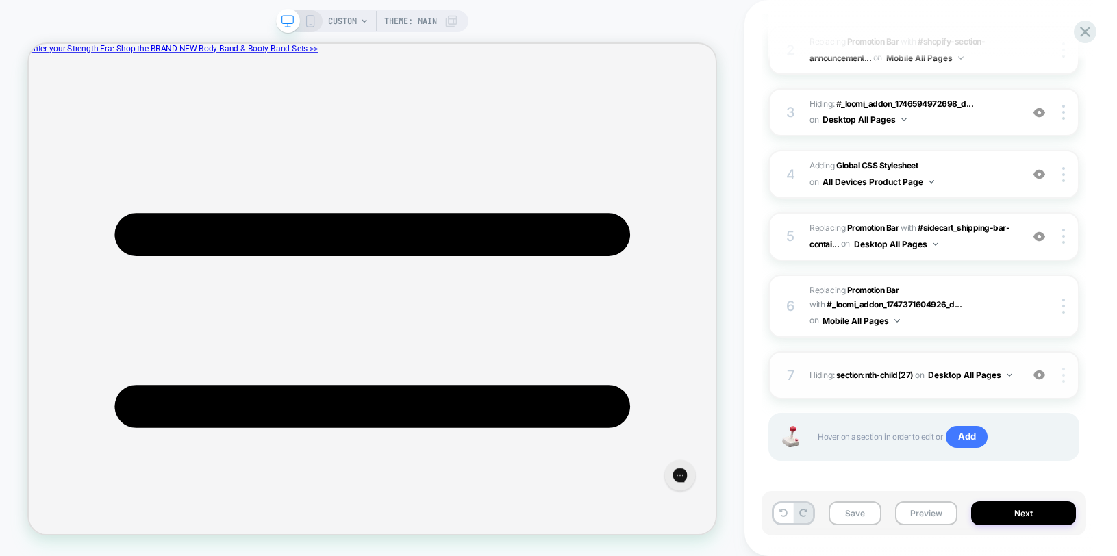
click at [1079, 381] on div "M + D - [PAID] LP + Site - Promo Bar - Mini Cart - FF15 - UTM FF15 Extended F&F…" at bounding box center [923, 278] width 324 height 529
click at [1065, 379] on div at bounding box center [1065, 375] width 26 height 15
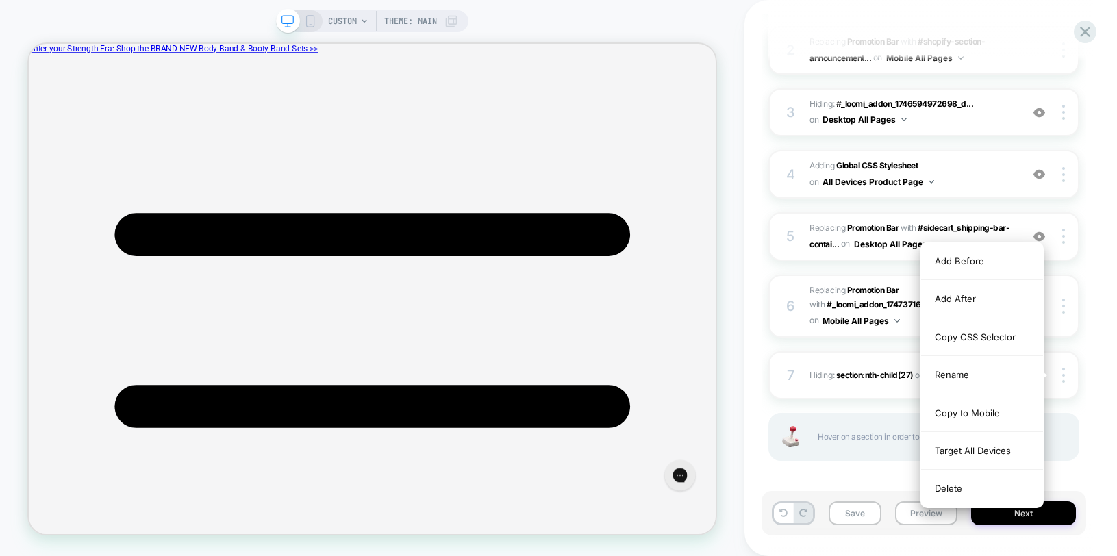
click at [978, 482] on div "Delete" at bounding box center [982, 488] width 122 height 37
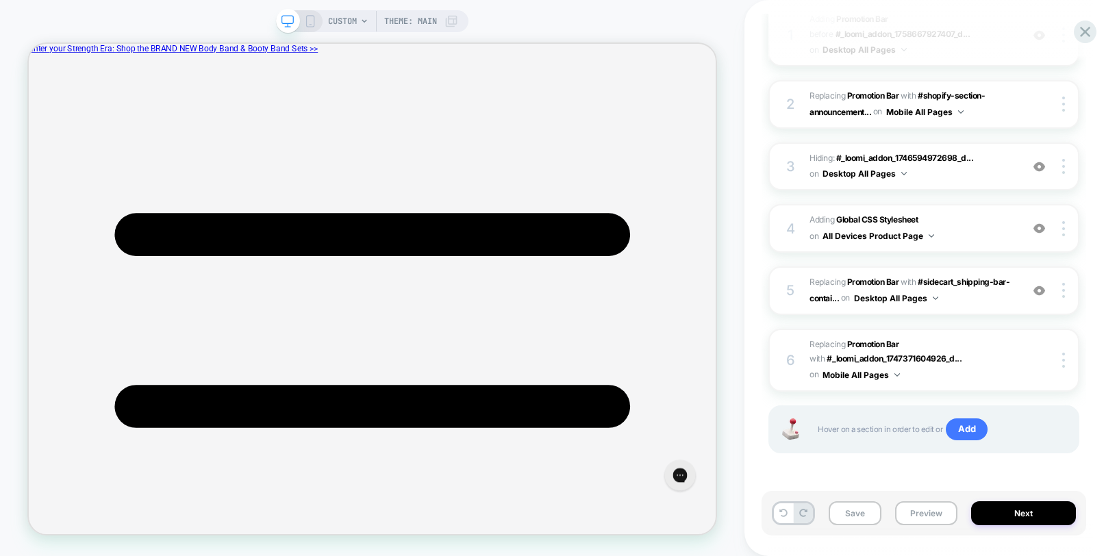
scroll to position [255, 0]
click at [995, 356] on span "#_loomi_addon_1759776501443_dup1759777925 Replacing Promotion Bar WITH #_loomi_…" at bounding box center [911, 360] width 205 height 47
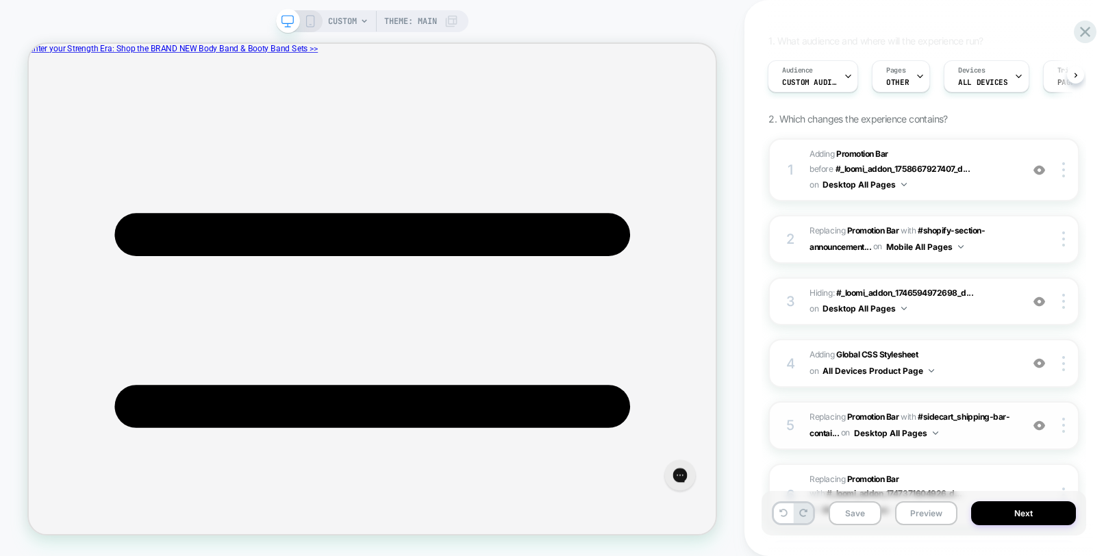
scroll to position [118, 0]
click at [994, 243] on span "#_loomi_addon_1758774906680_dup1759777925 Replacing Promotion Bar WITH #shopify…" at bounding box center [911, 241] width 205 height 32
click at [1066, 171] on div at bounding box center [1065, 171] width 26 height 15
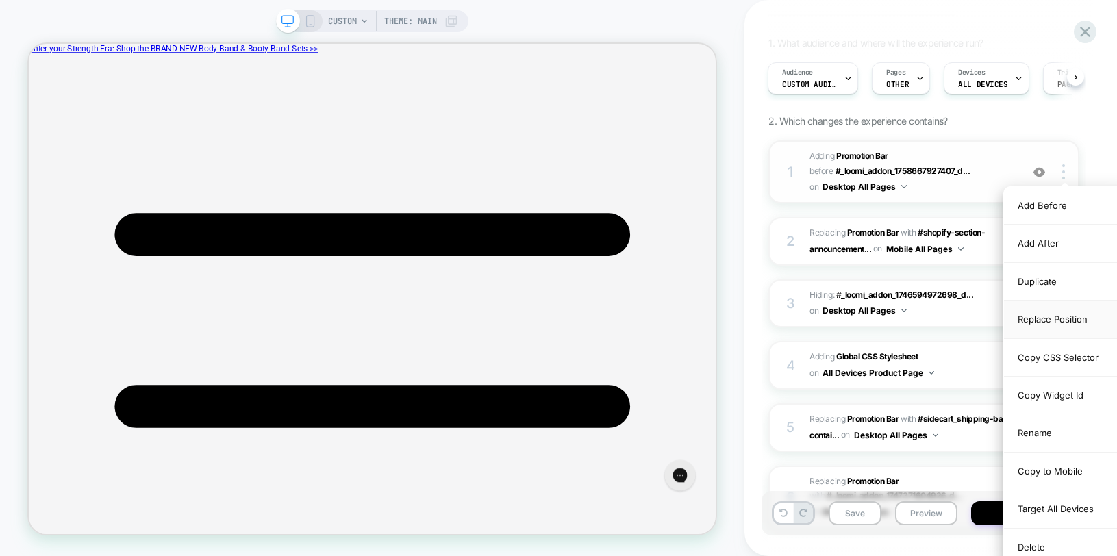
click at [1041, 322] on div "Replace Position" at bounding box center [1065, 320] width 122 height 38
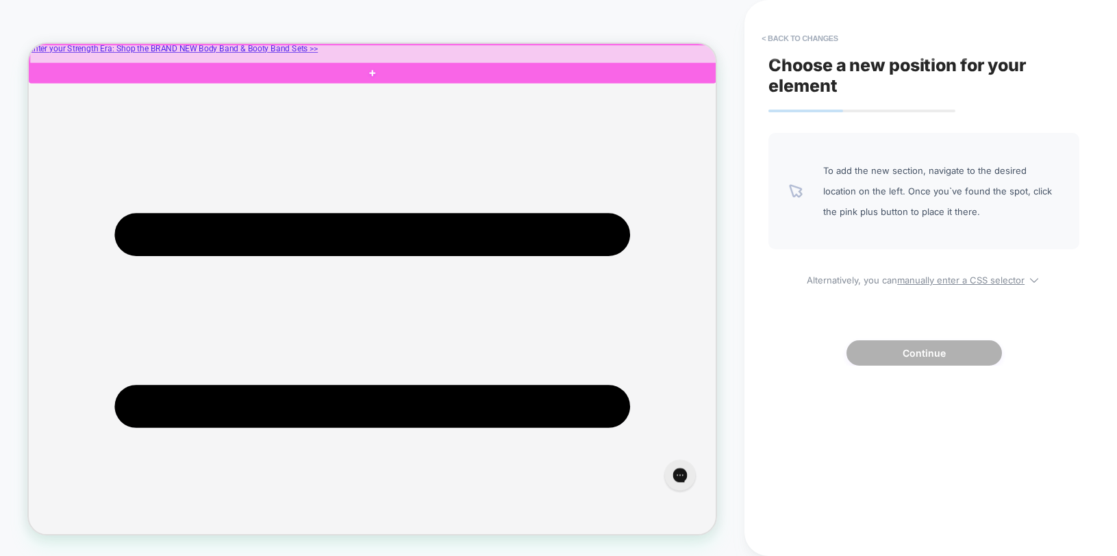
click at [858, 53] on div at bounding box center [488, 58] width 916 height 26
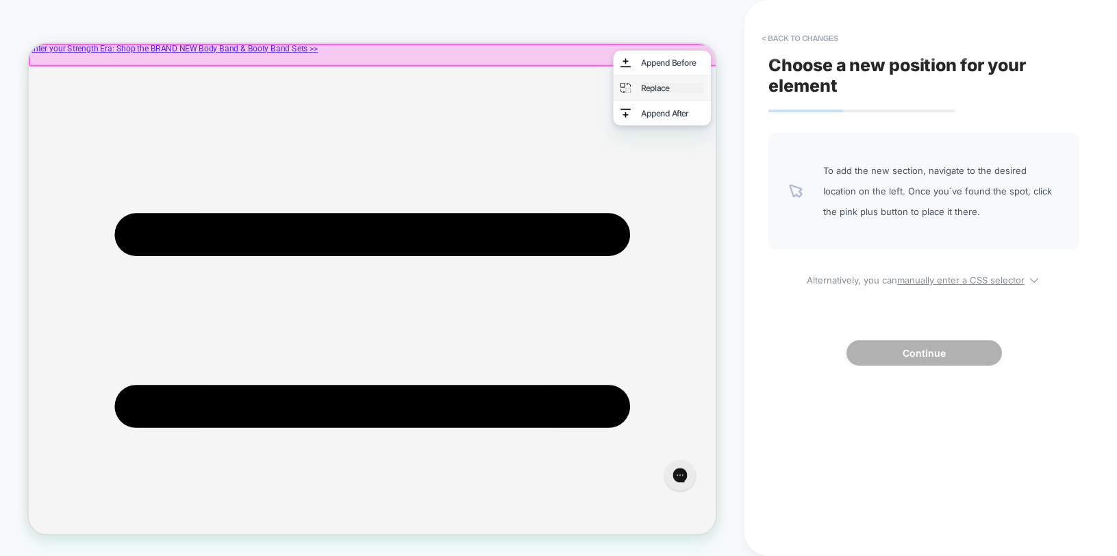
click at [862, 110] on div "Replace" at bounding box center [887, 103] width 84 height 14
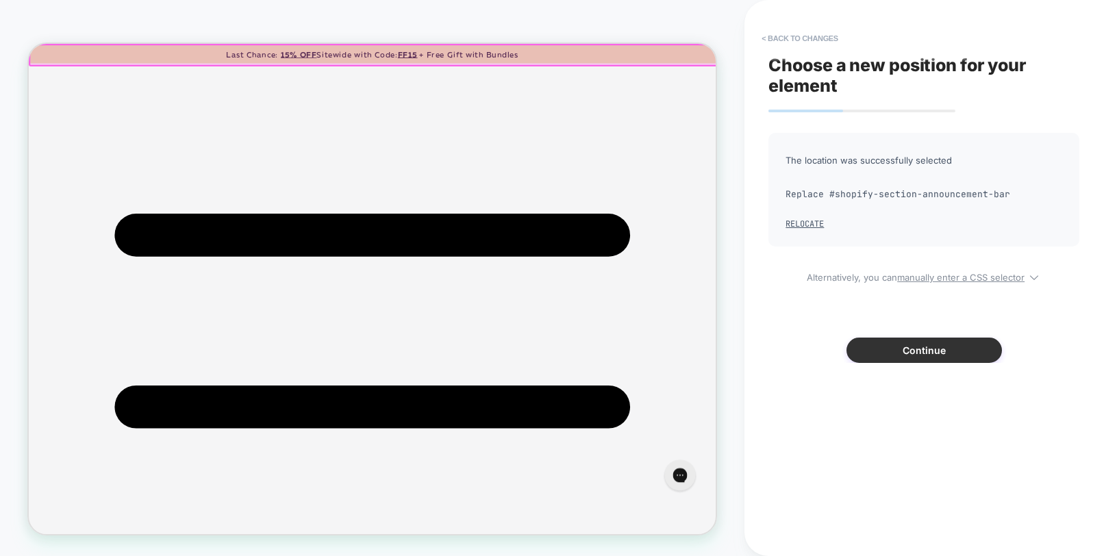
click at [939, 355] on button "Continue" at bounding box center [923, 350] width 155 height 25
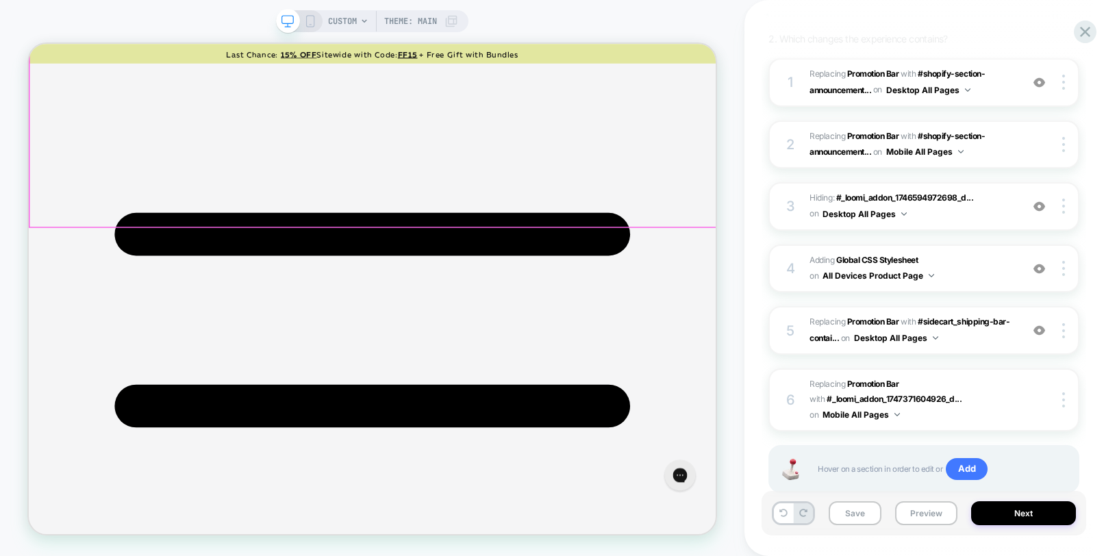
scroll to position [2382, 0]
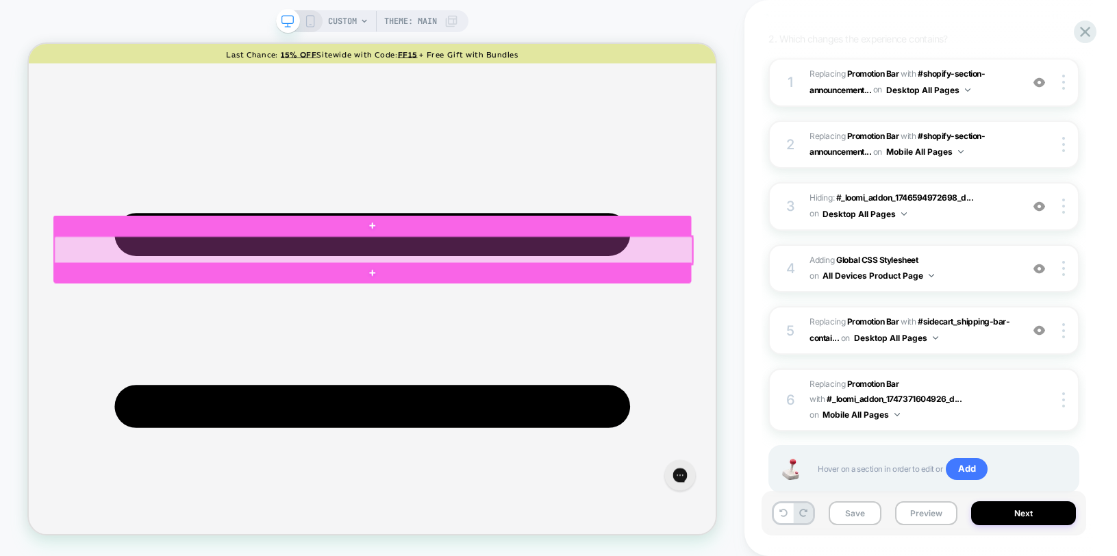
click at [303, 309] on div at bounding box center [488, 320] width 850 height 38
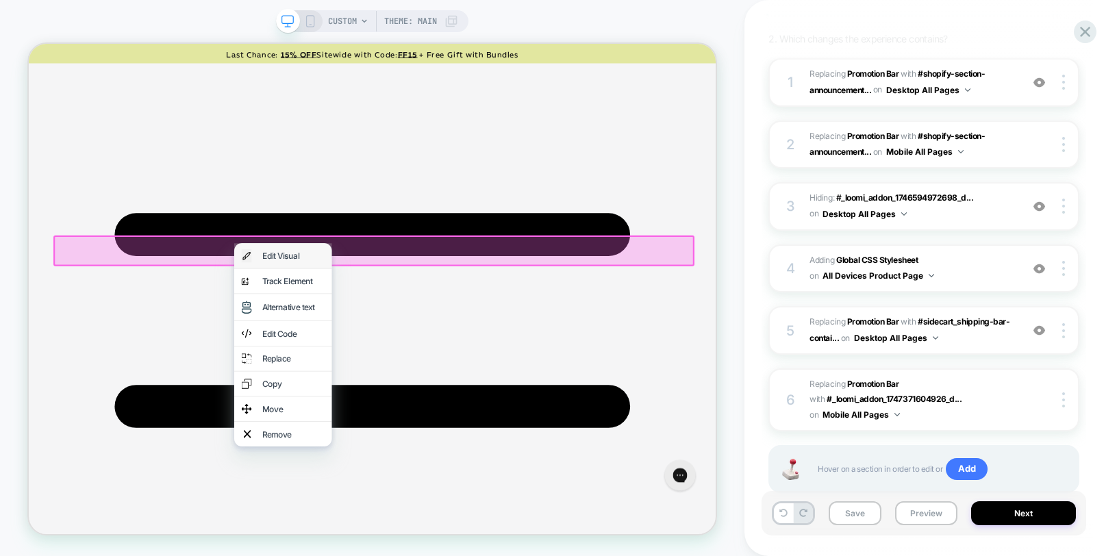
click at [318, 331] on img at bounding box center [319, 327] width 14 height 18
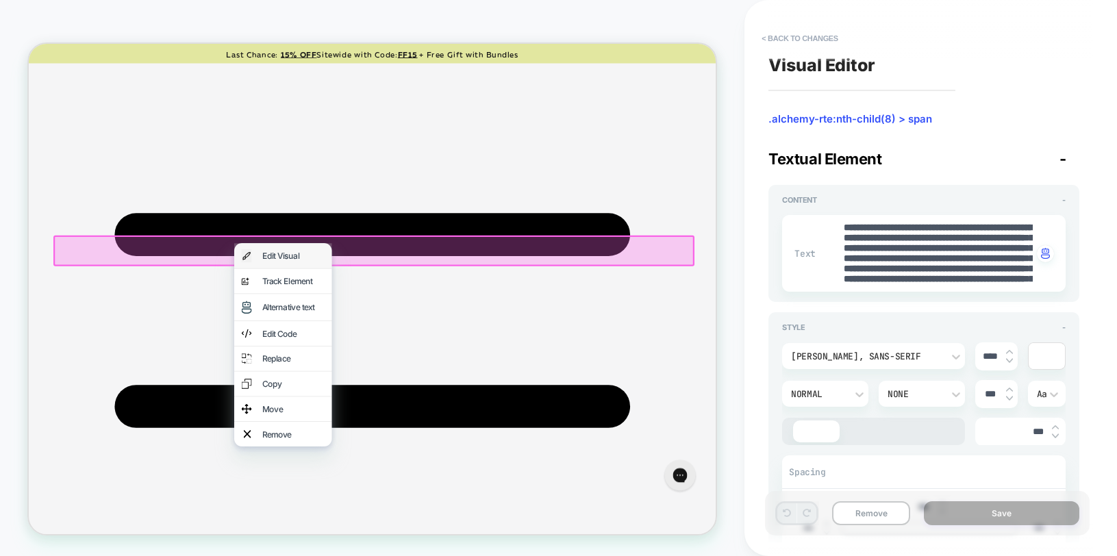
type textarea "*"
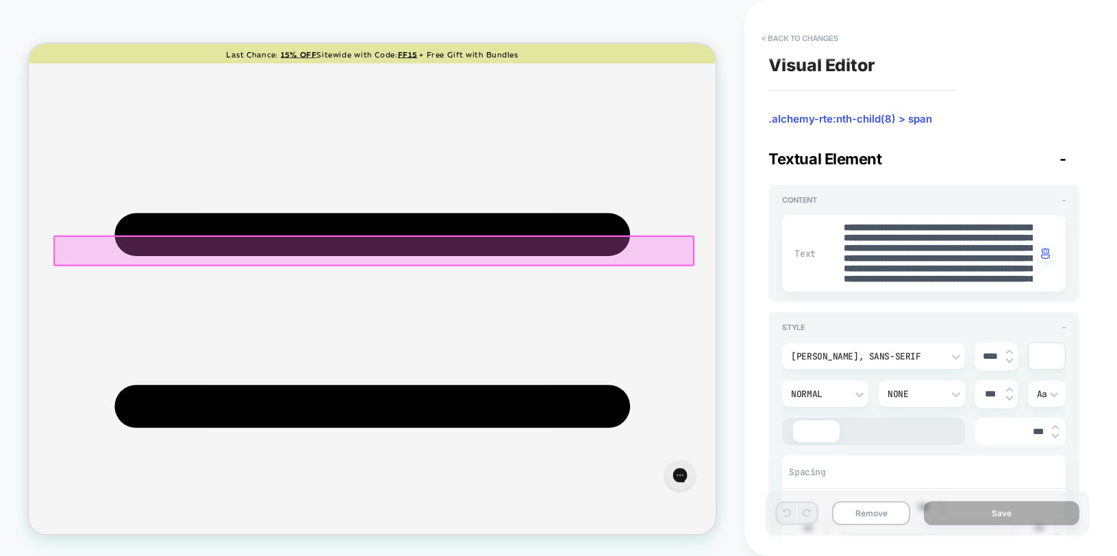
scroll to position [2330, 0]
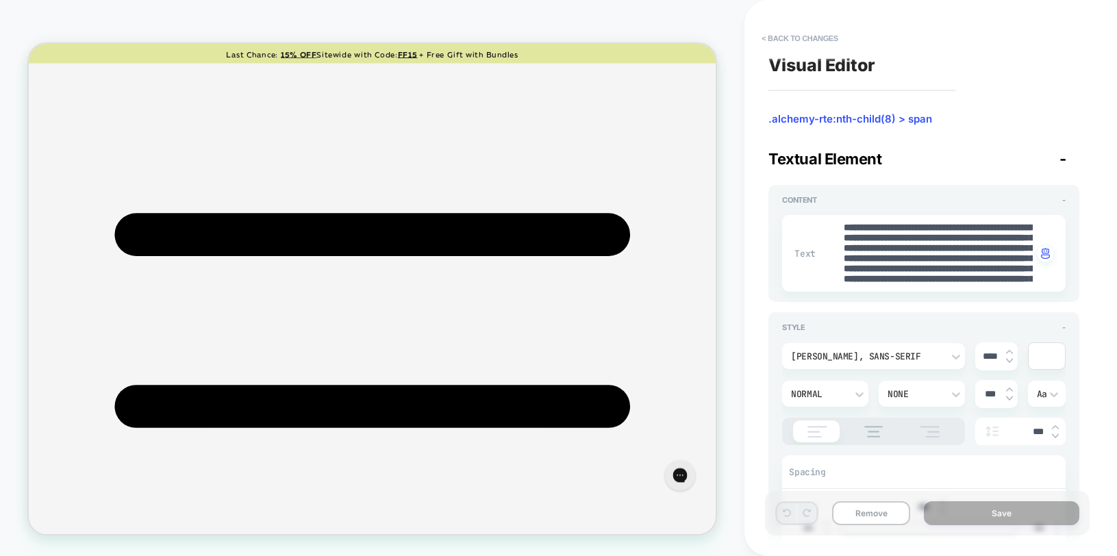
click at [838, 42] on button "< Back to changes" at bounding box center [799, 38] width 90 height 22
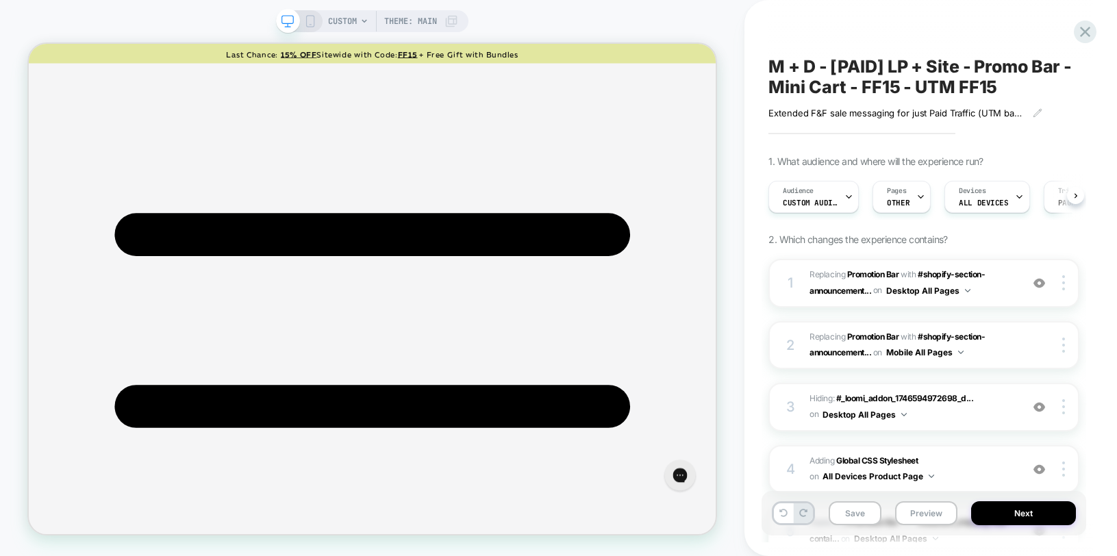
scroll to position [0, 1]
click at [917, 510] on button "Preview" at bounding box center [926, 513] width 62 height 24
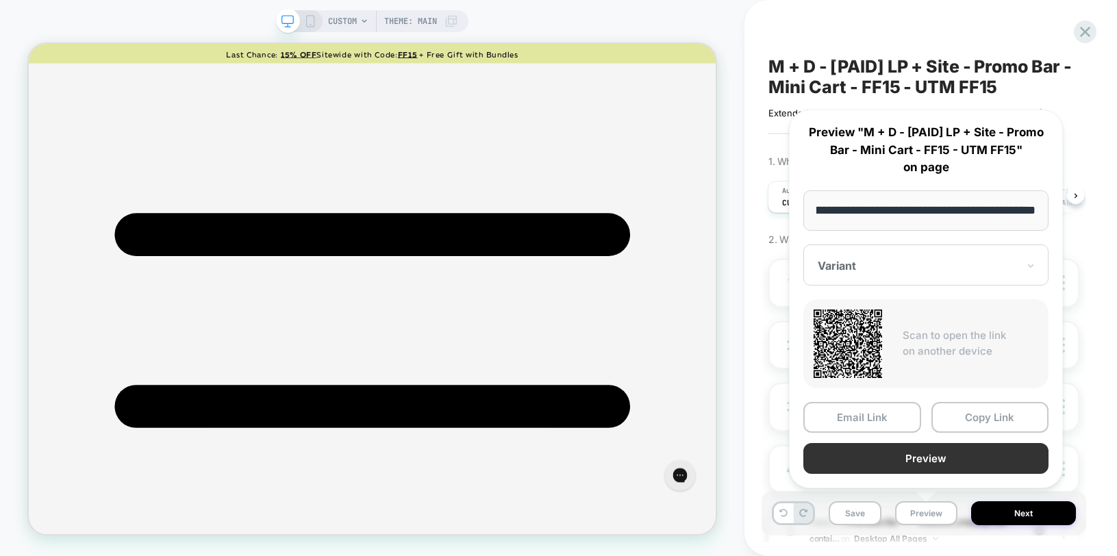
scroll to position [0, 0]
click at [904, 463] on button "Preview" at bounding box center [925, 458] width 245 height 31
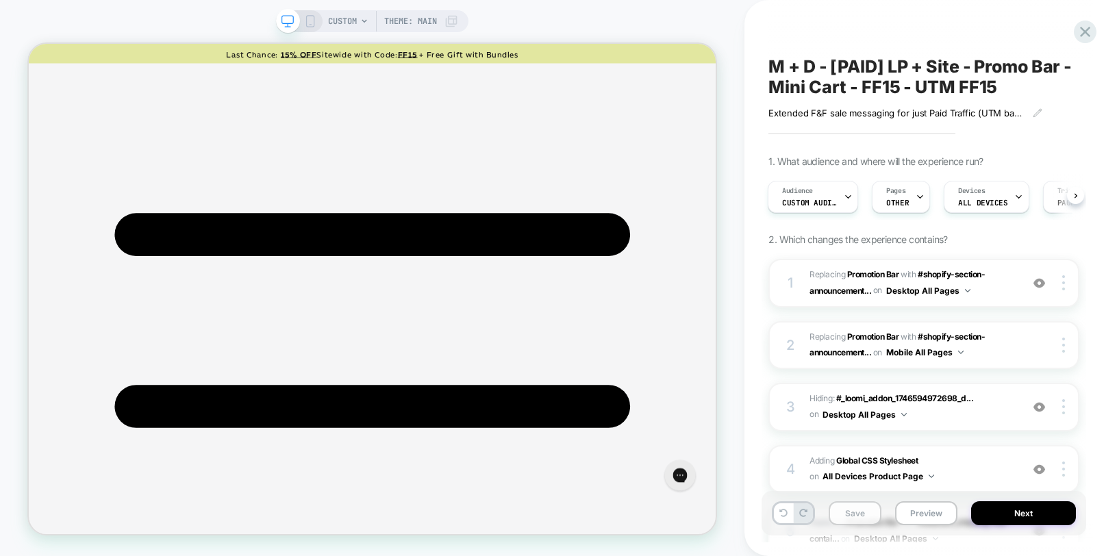
click at [854, 518] on button "Save" at bounding box center [854, 513] width 53 height 24
click at [912, 510] on button "Preview" at bounding box center [926, 513] width 62 height 24
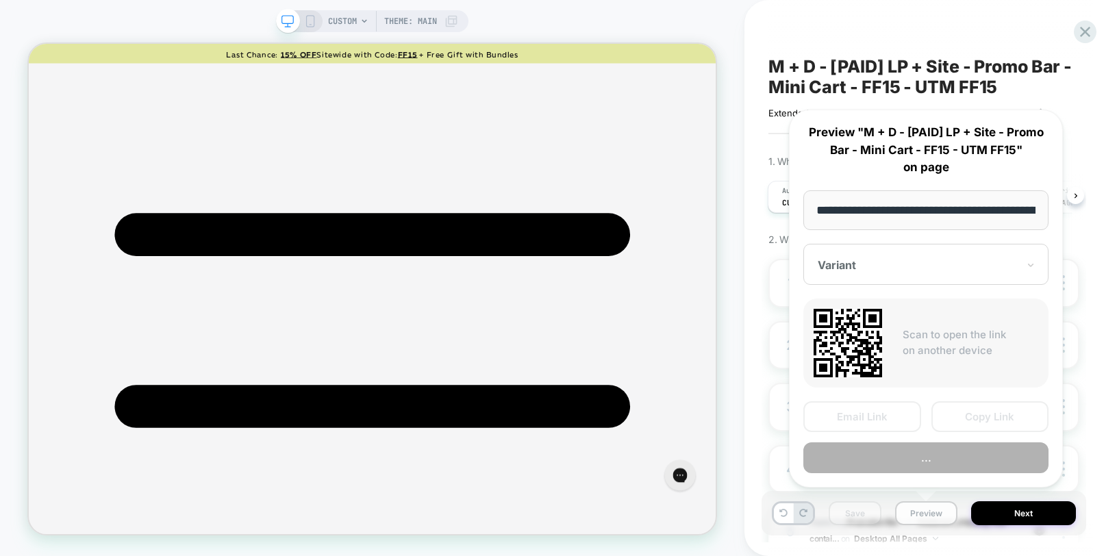
scroll to position [0, 220]
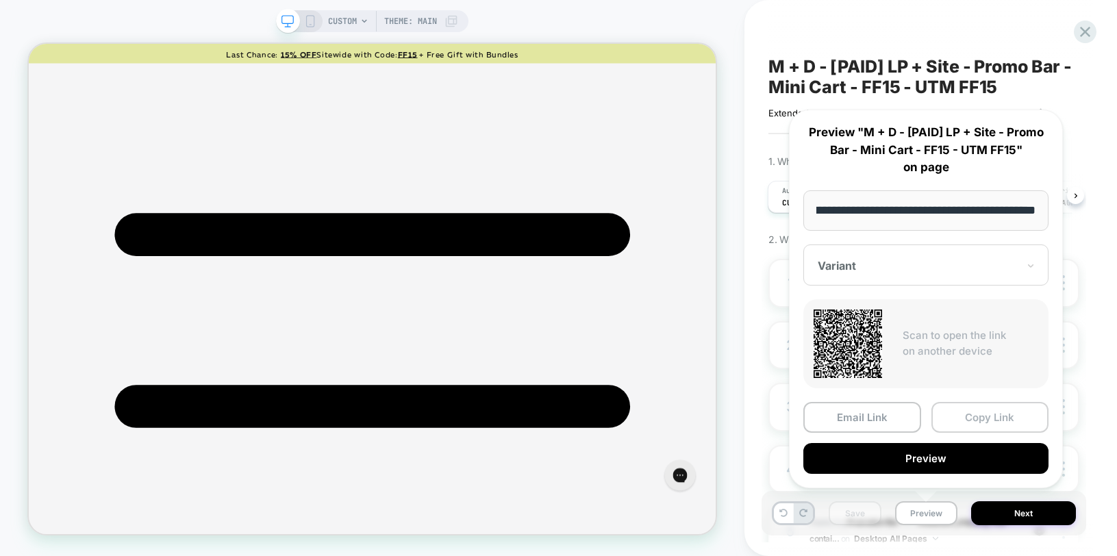
click at [967, 418] on button "Copy Link" at bounding box center [990, 417] width 118 height 31
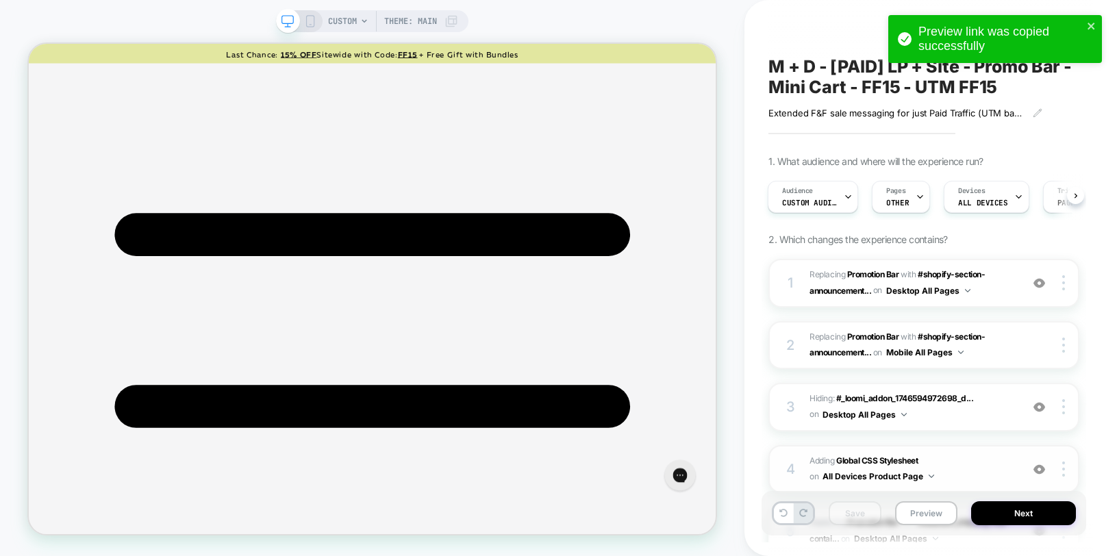
click at [1066, 454] on div "4 Adding Global CSS Stylesheet on All Devices Product Page Target Desktop Delete" at bounding box center [923, 469] width 311 height 49
click at [843, 202] on div at bounding box center [847, 196] width 9 height 31
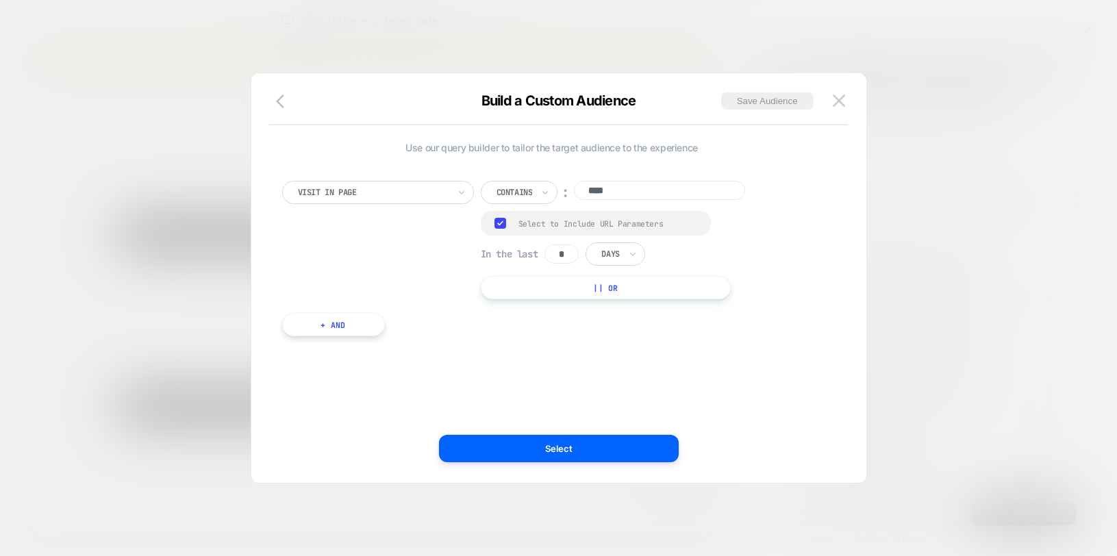
click at [558, 301] on div "Visit In Page Contains ︰ **** Group Select to Include URL Parameters In the las…" at bounding box center [551, 251] width 553 height 183
click at [563, 290] on button "|| Or" at bounding box center [606, 287] width 251 height 23
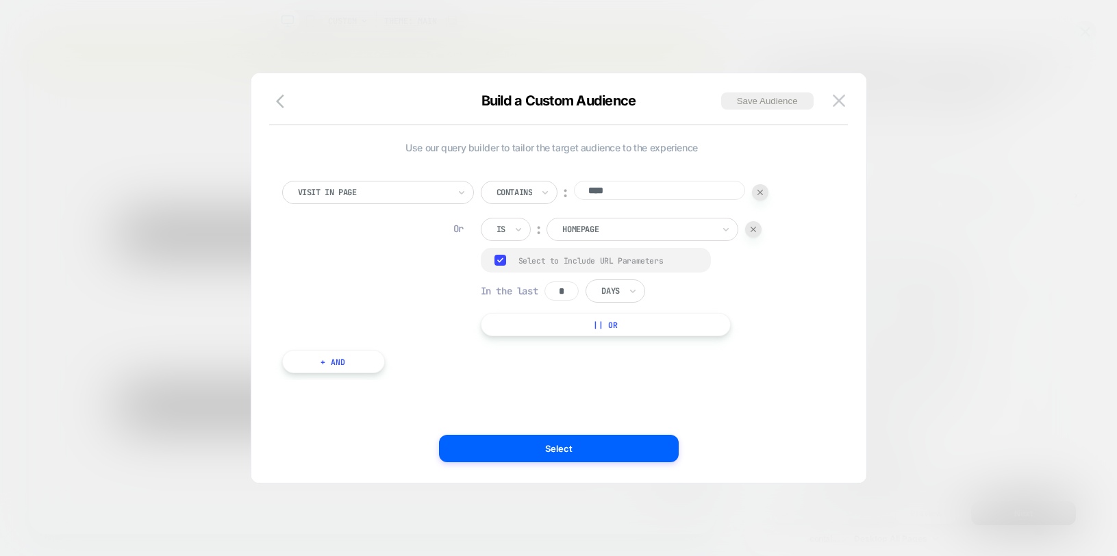
click at [754, 229] on img at bounding box center [752, 229] width 5 height 5
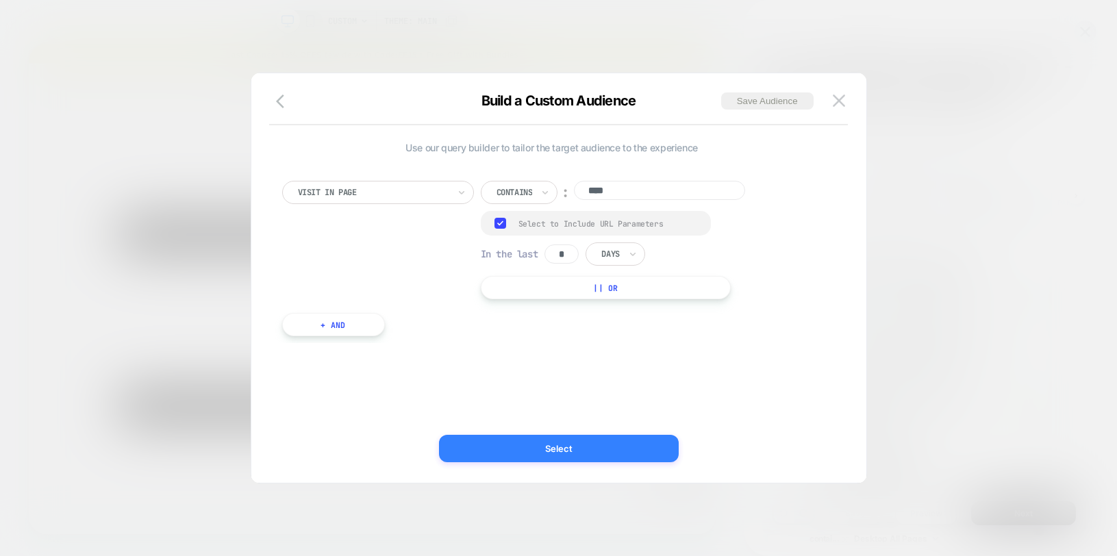
click at [515, 456] on button "Select" at bounding box center [559, 448] width 240 height 27
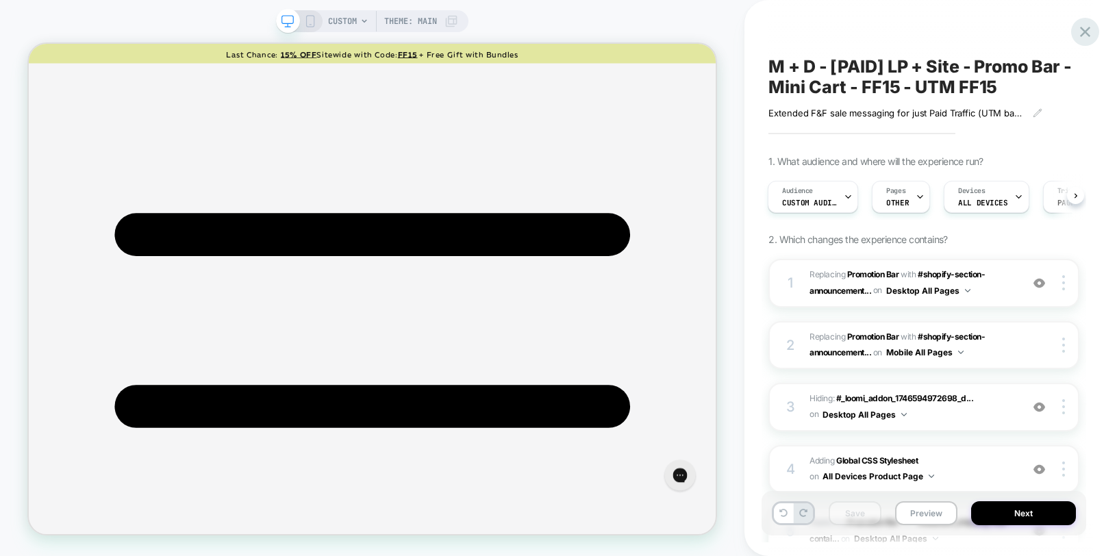
click at [1078, 32] on icon at bounding box center [1084, 32] width 18 height 18
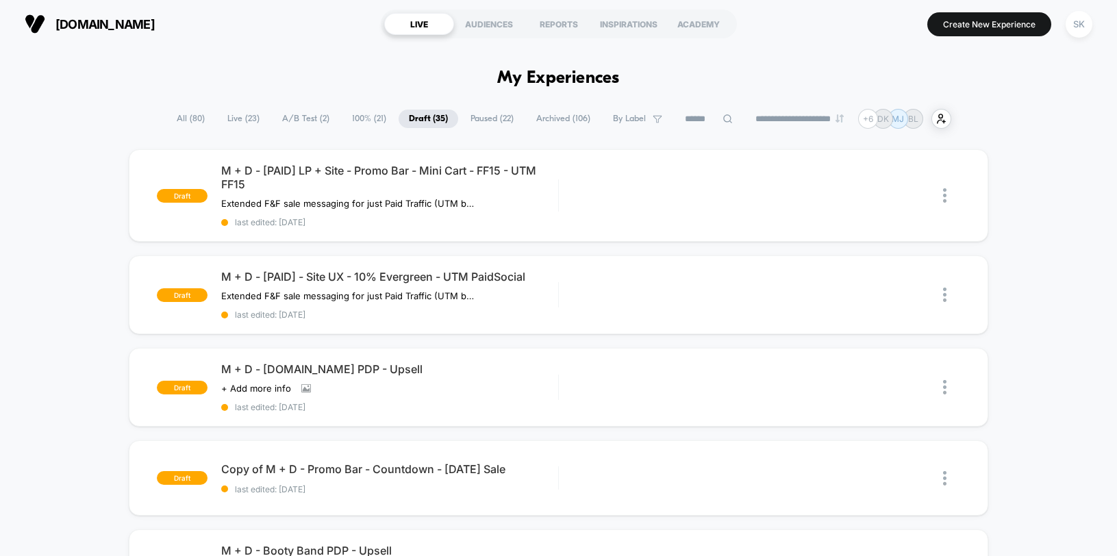
click at [353, 125] on span "100% ( 21 )" at bounding box center [369, 119] width 55 height 18
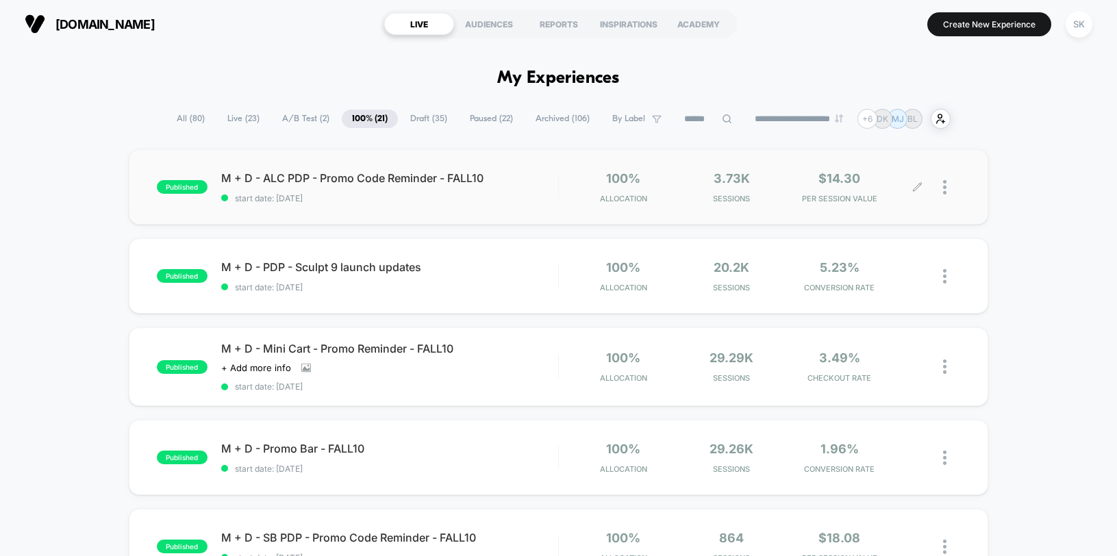
click at [946, 191] on div at bounding box center [951, 187] width 17 height 32
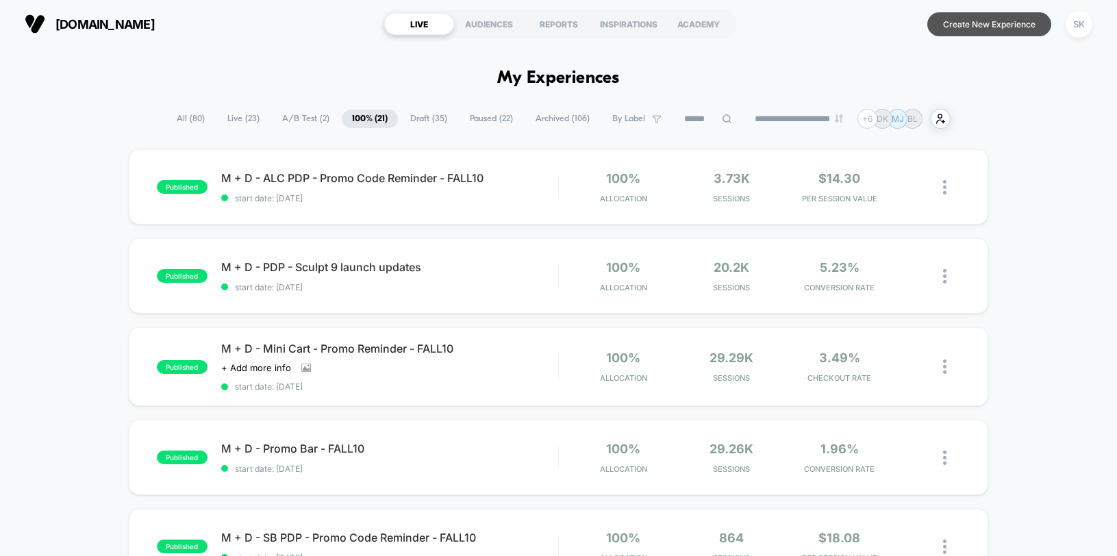
click at [956, 23] on button "Create New Experience" at bounding box center [989, 24] width 124 height 24
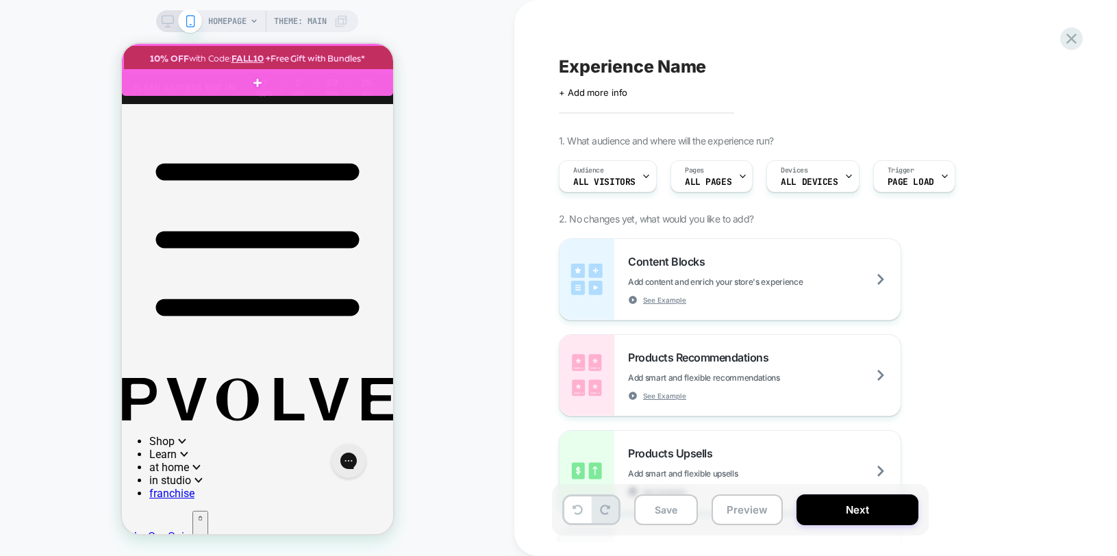
click at [375, 55] on div at bounding box center [258, 58] width 271 height 26
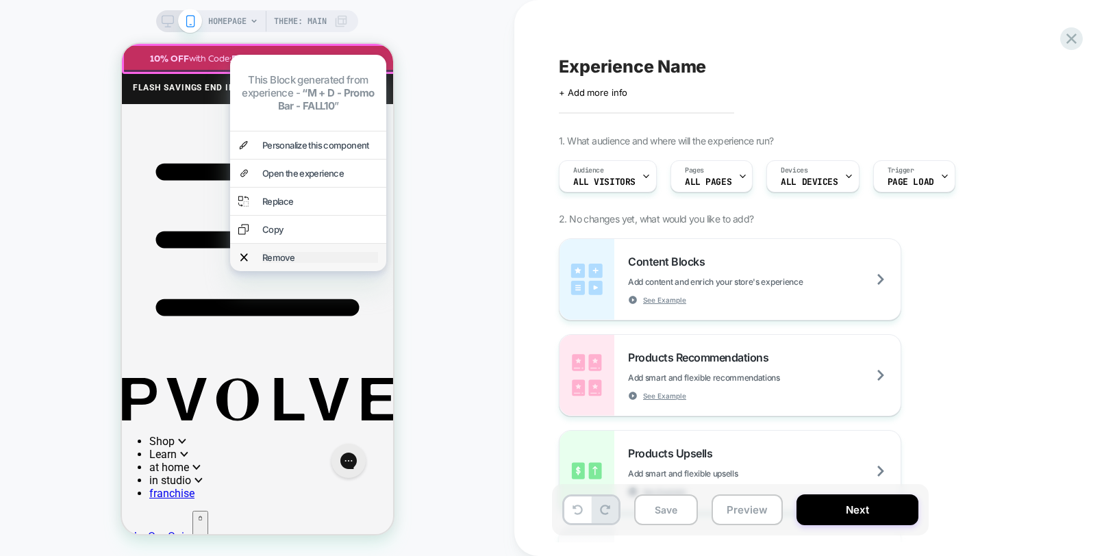
click at [319, 252] on div "Remove" at bounding box center [320, 257] width 116 height 11
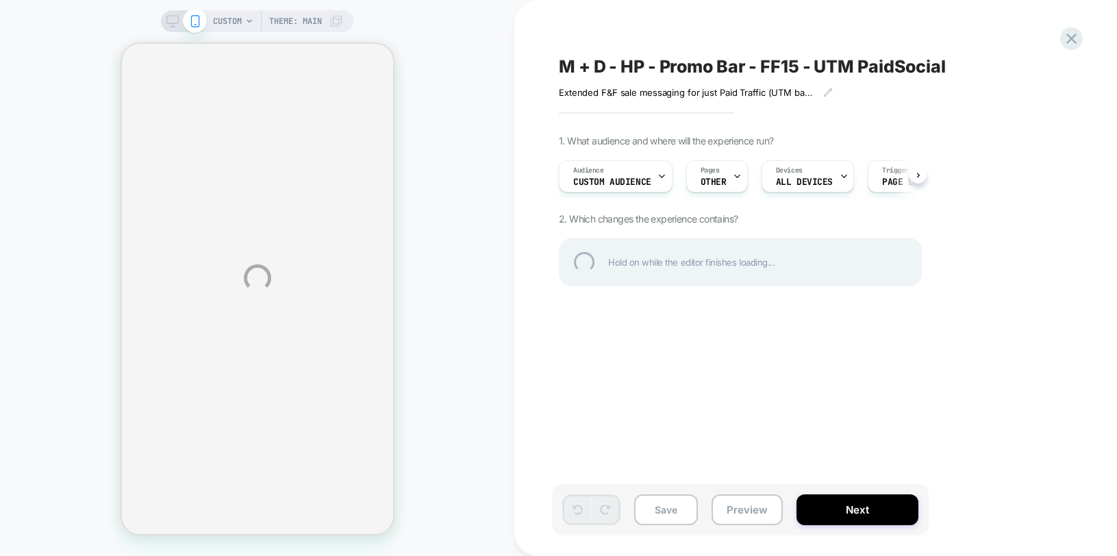
click at [733, 509] on div "CUSTOM Theme: MAIN M + D - HP - Promo Bar - FF15 - UTM PaidSocial Extended F&F …" at bounding box center [558, 278] width 1117 height 556
click at [401, 253] on div "CUSTOM Theme: MAIN M + D - HP - Promo Bar - FF15 - UTM PaidSocial Extended F&F …" at bounding box center [558, 278] width 1117 height 556
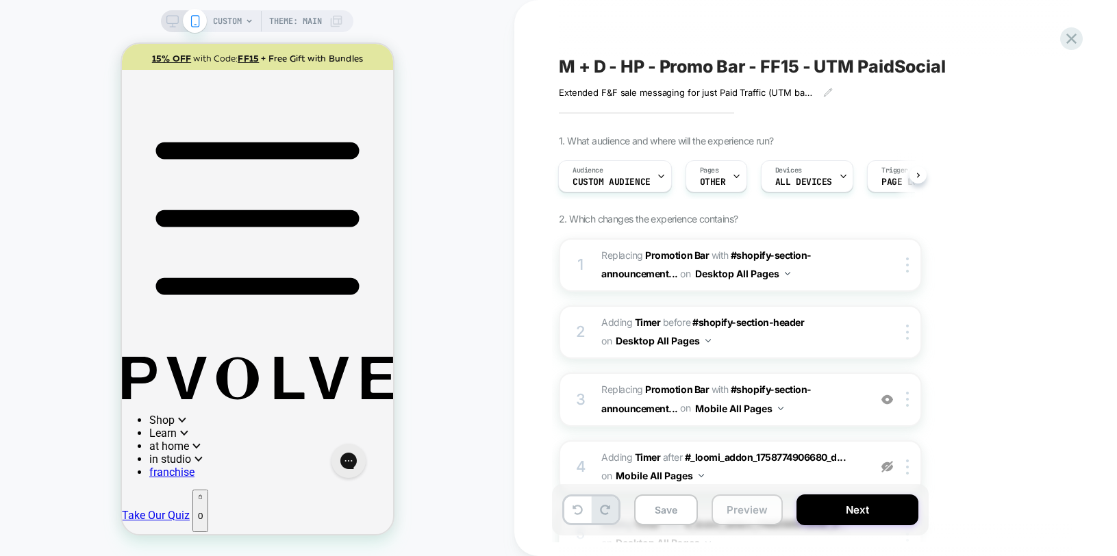
click at [752, 506] on button "Preview" at bounding box center [746, 509] width 71 height 31
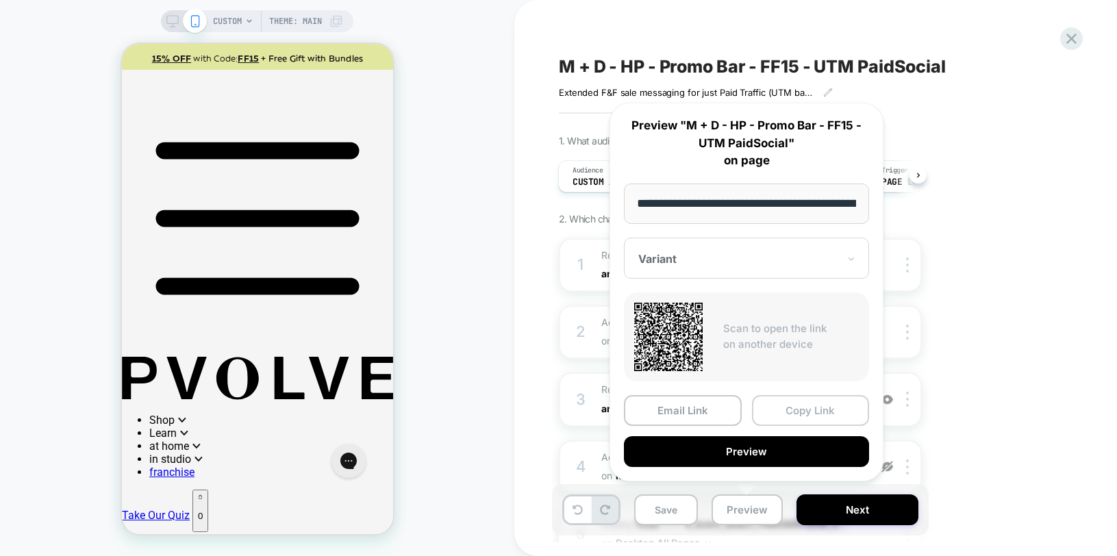
click at [794, 420] on button "Copy Link" at bounding box center [811, 410] width 118 height 31
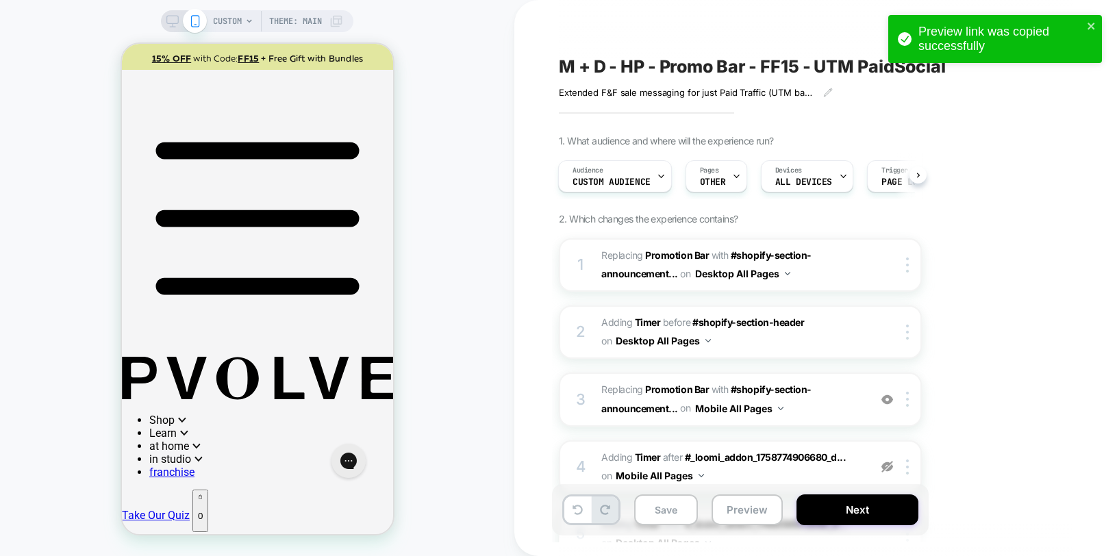
click at [1050, 131] on div "M + D - HP - Promo Bar - FF15 - UTM PaidSocial Extended F&F sale messaging for …" at bounding box center [808, 278] width 513 height 529
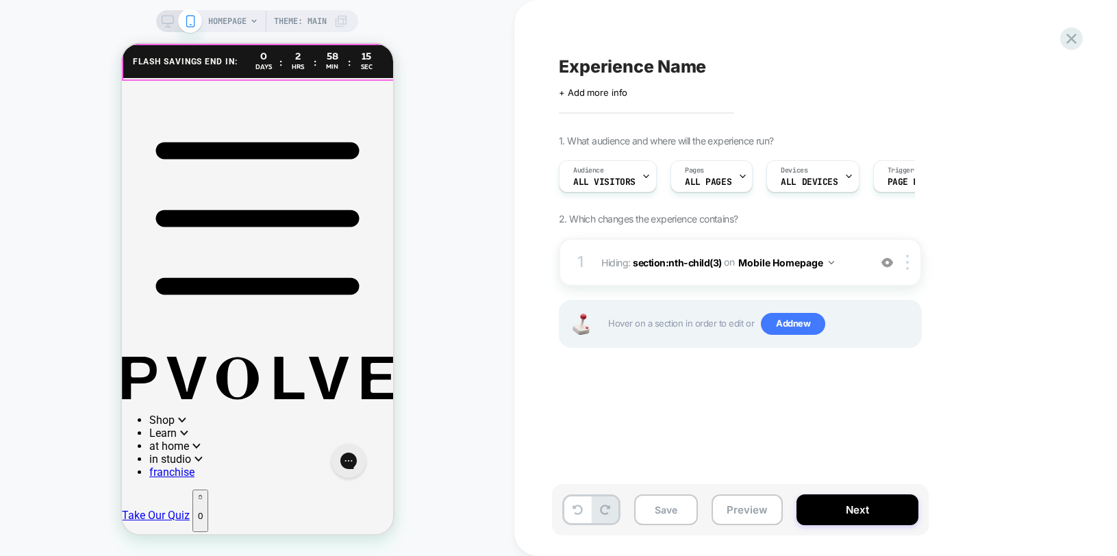
click at [376, 53] on div "15" at bounding box center [365, 56] width 21 height 11
click at [580, 511] on icon at bounding box center [577, 510] width 10 height 10
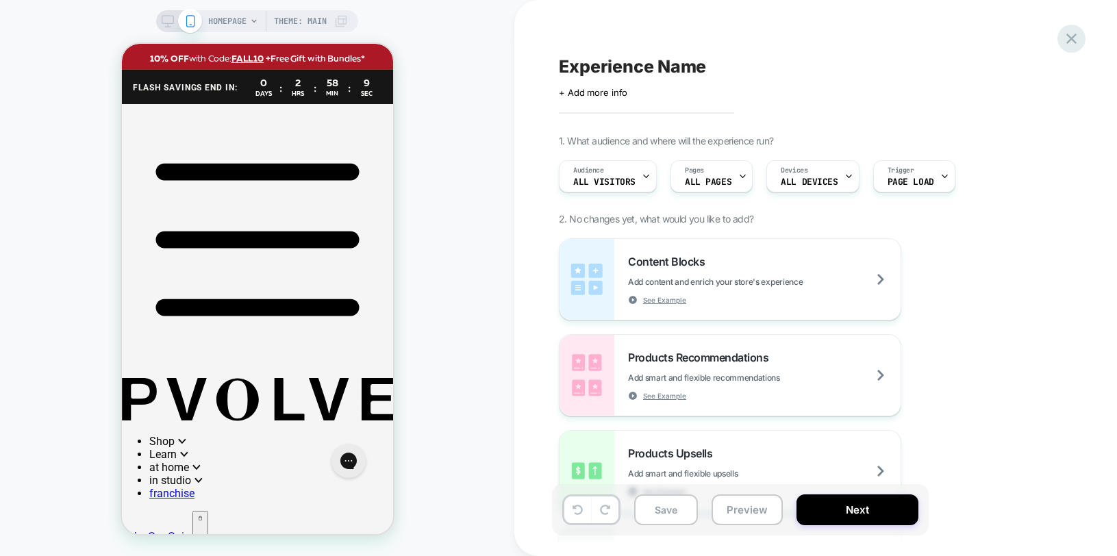
click at [1073, 38] on icon at bounding box center [1071, 38] width 18 height 18
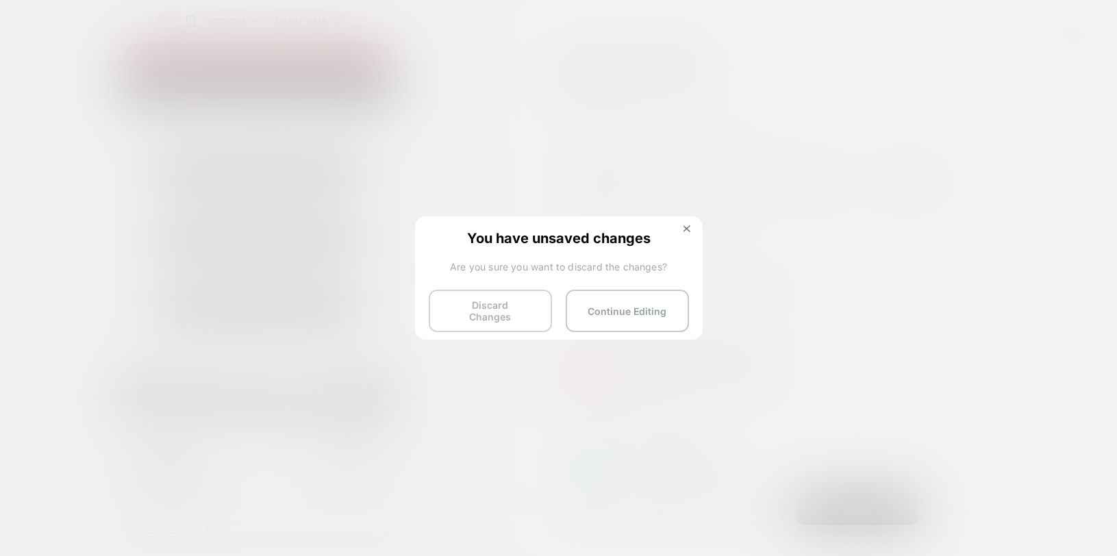
click at [494, 301] on button "Discard Changes" at bounding box center [490, 311] width 123 height 42
